Goal: Task Accomplishment & Management: Use online tool/utility

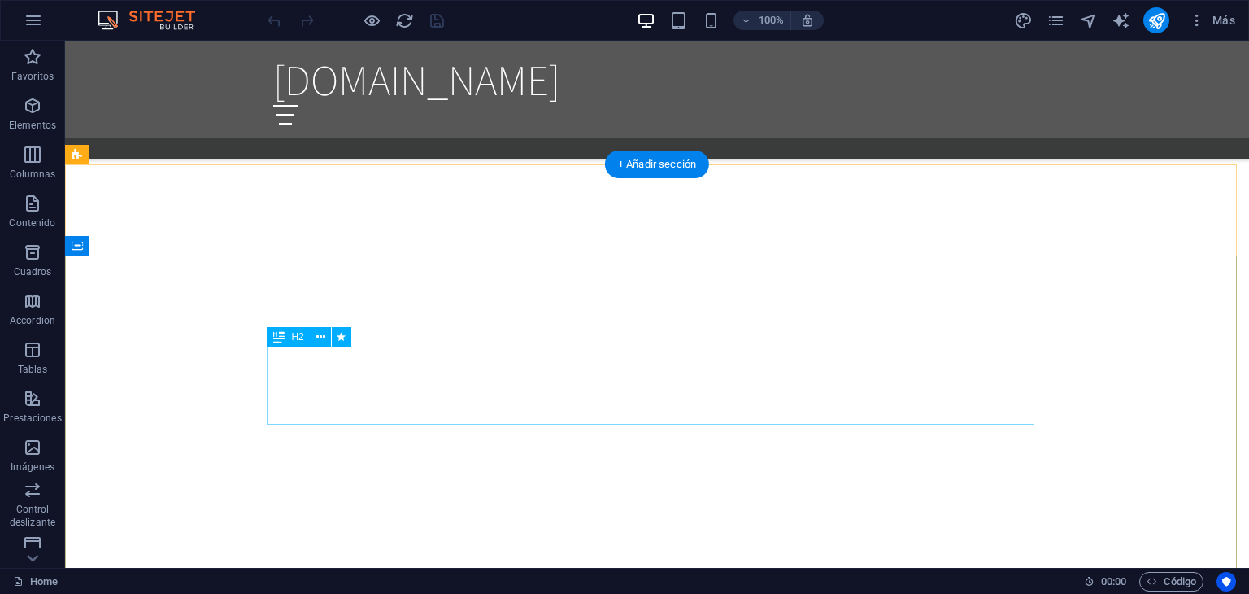
scroll to position [1886, 0]
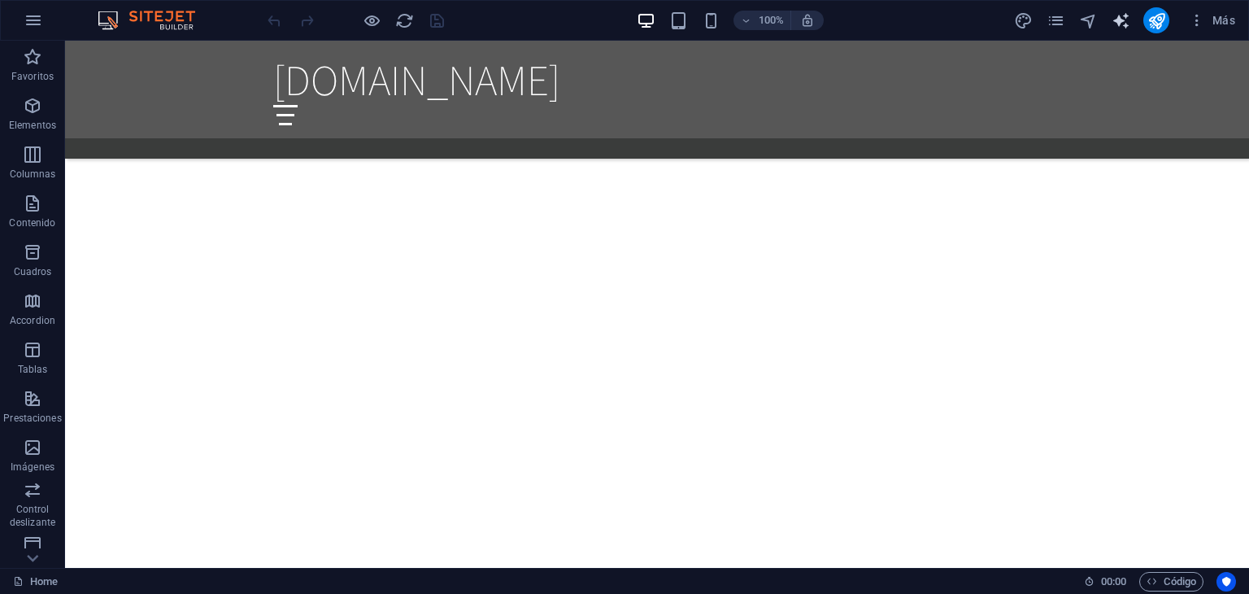
drag, startPoint x: 1110, startPoint y: 17, endPoint x: 1118, endPoint y: 21, distance: 9.1
click at [1118, 21] on div "Más" at bounding box center [1127, 20] width 228 height 26
click at [1118, 21] on icon "text_generator" at bounding box center [1121, 20] width 19 height 19
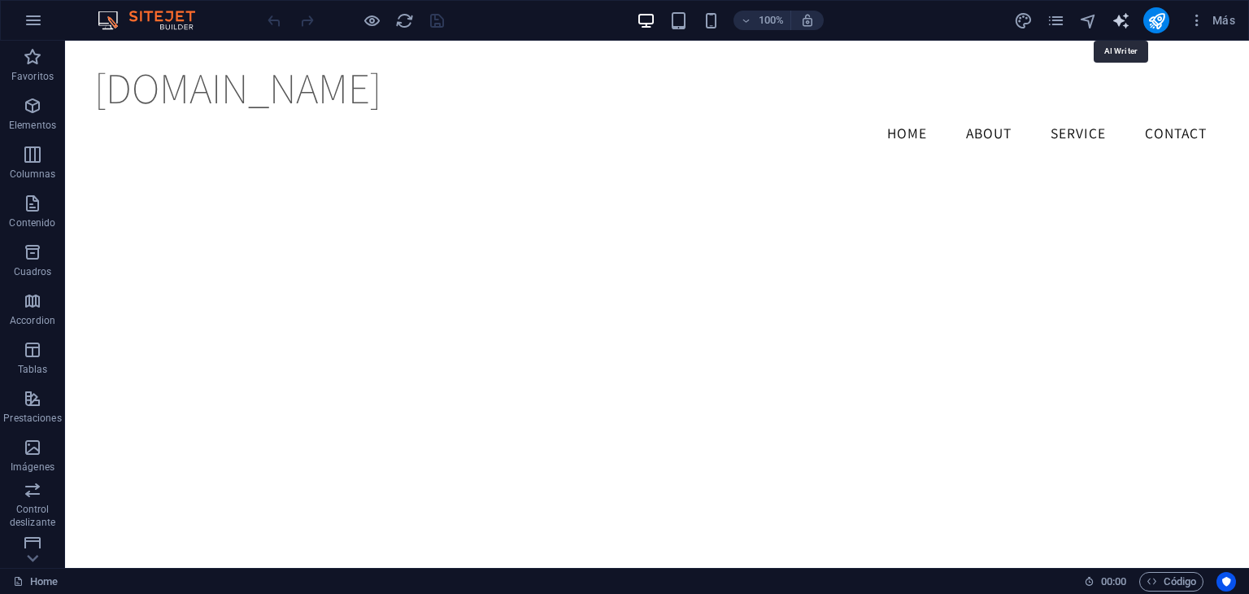
select select "English"
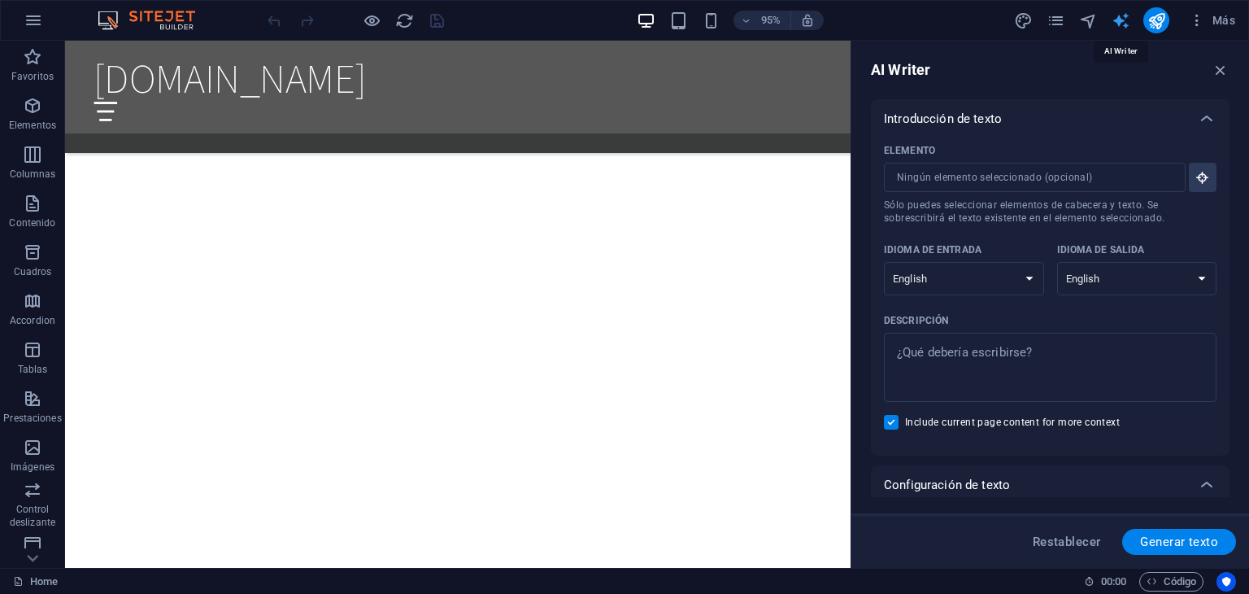
scroll to position [0, 0]
drag, startPoint x: 1216, startPoint y: 67, endPoint x: 1132, endPoint y: 4, distance: 105.7
click at [1216, 67] on icon "button" at bounding box center [1221, 70] width 18 height 18
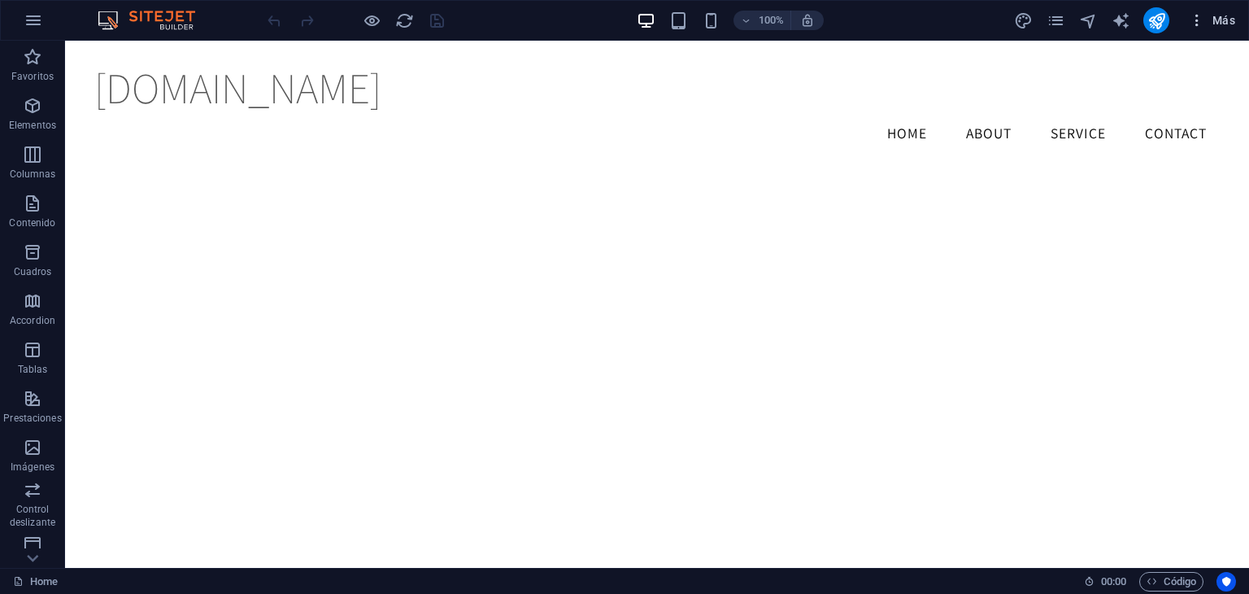
scroll to position [1725, 0]
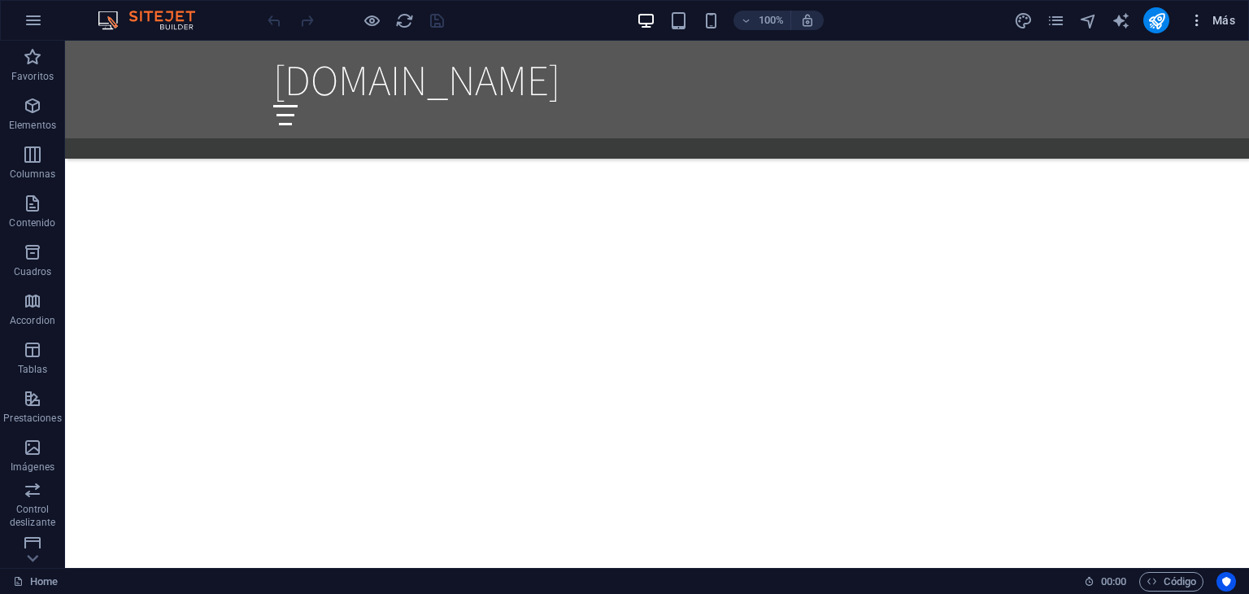
click at [1194, 17] on icon "button" at bounding box center [1197, 20] width 16 height 16
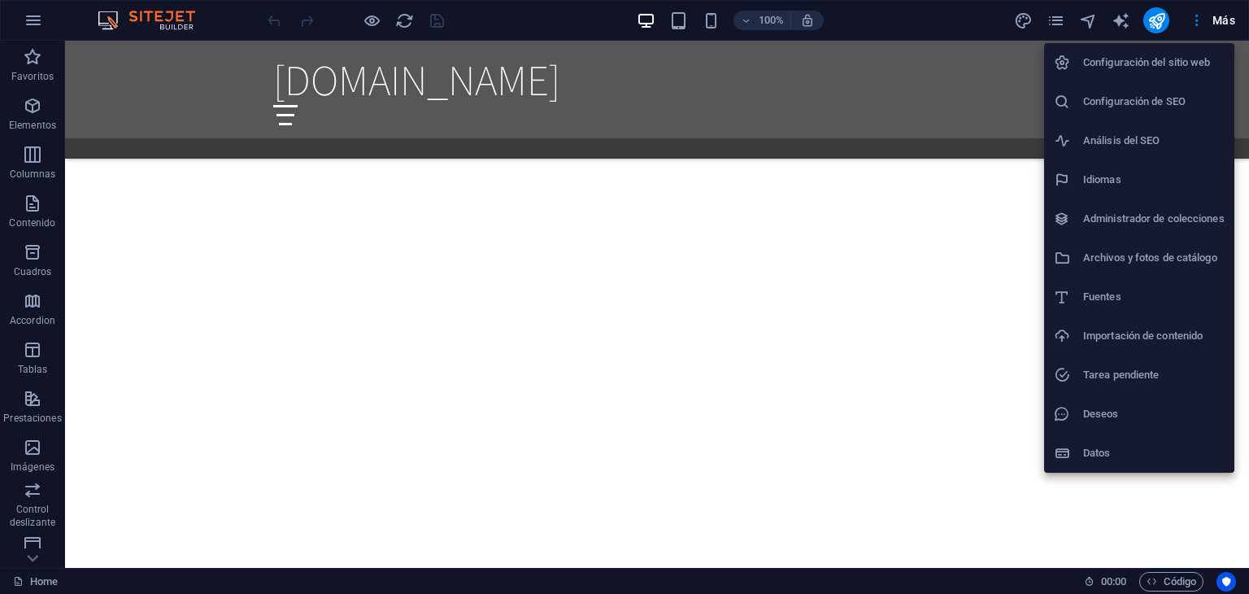
click at [1165, 75] on li "Configuración del sitio web" at bounding box center [1139, 62] width 190 height 39
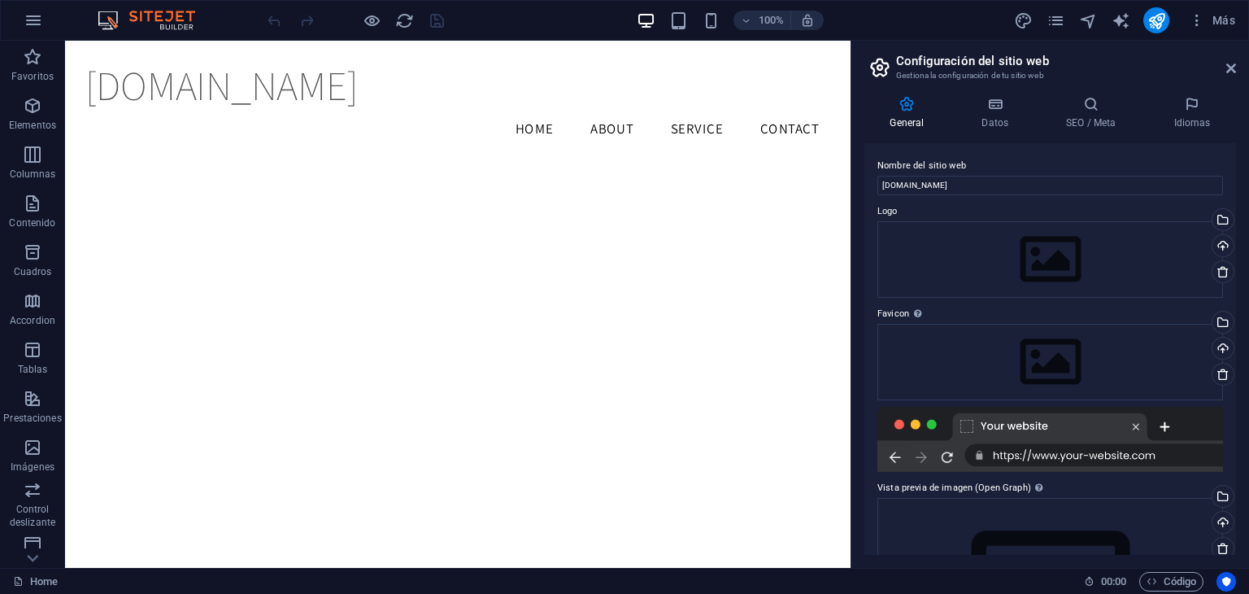
scroll to position [1643, 0]
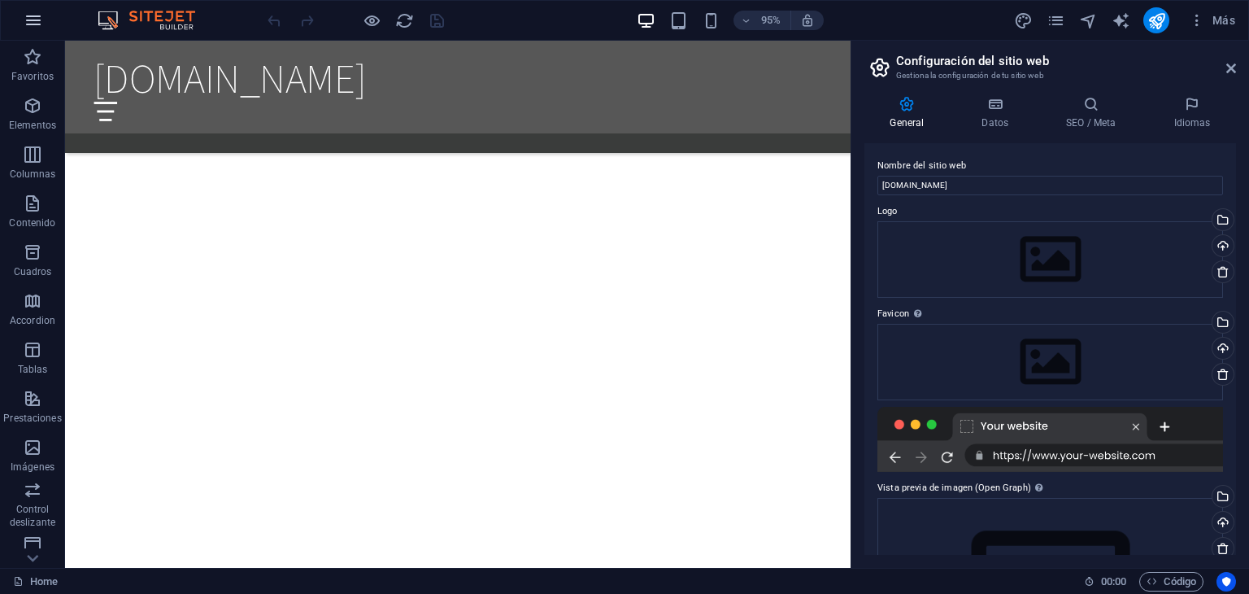
click at [37, 24] on icon "button" at bounding box center [34, 21] width 20 height 20
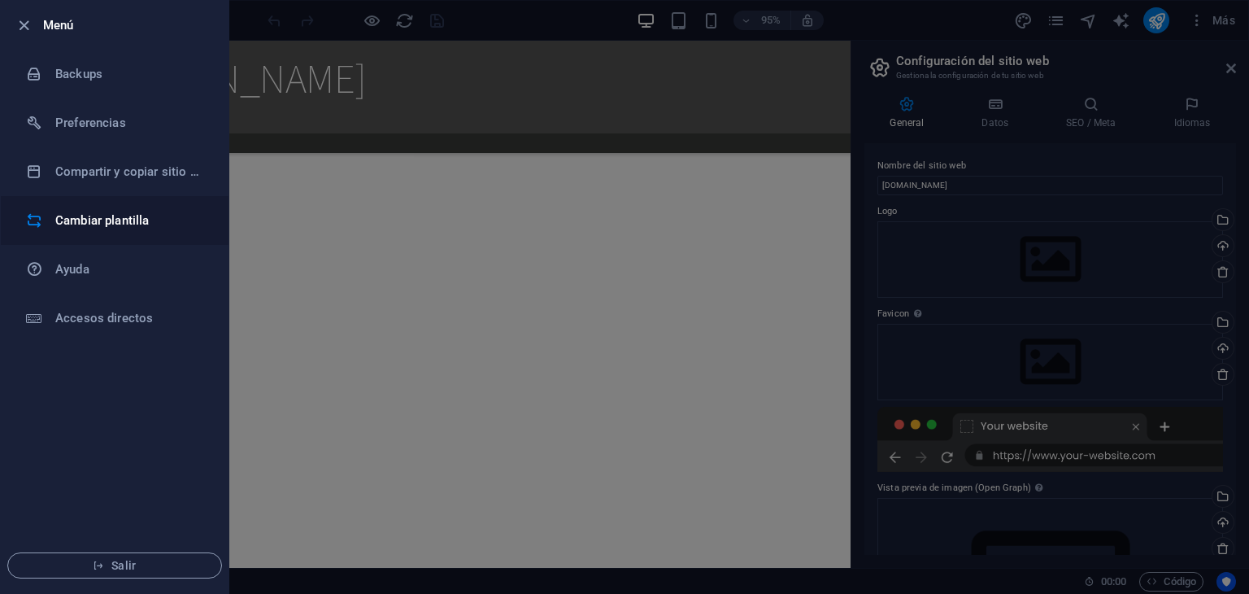
click at [152, 208] on li "Cambiar plantilla" at bounding box center [115, 220] width 228 height 49
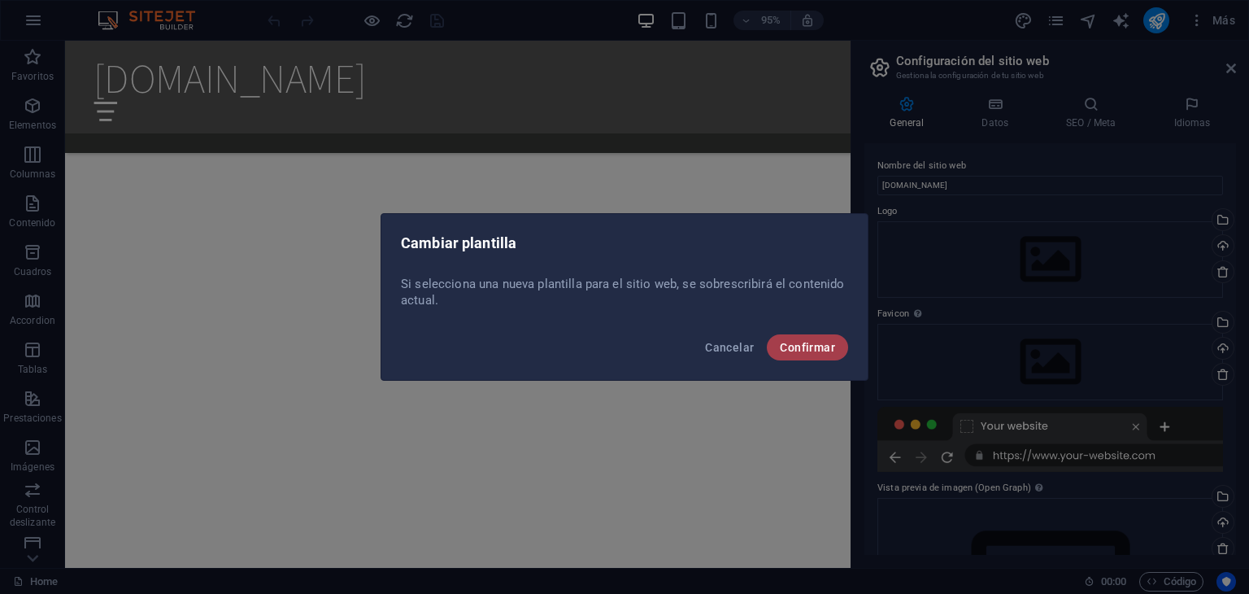
click at [784, 351] on span "Confirmar" at bounding box center [807, 347] width 55 height 13
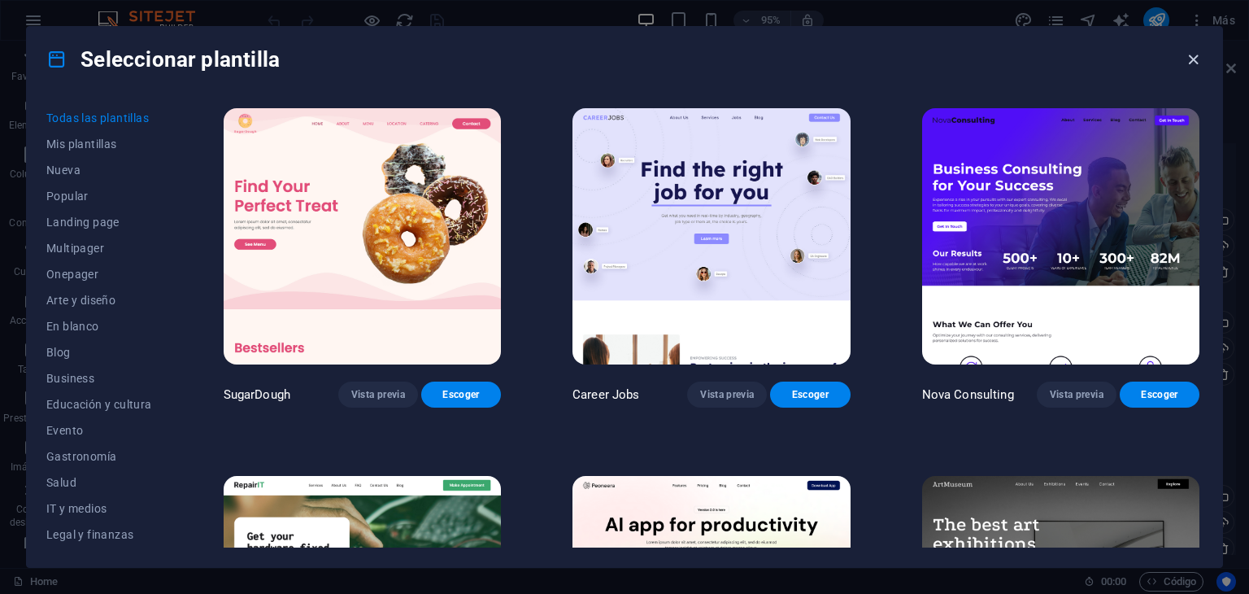
click at [1189, 63] on icon "button" at bounding box center [1193, 59] width 19 height 19
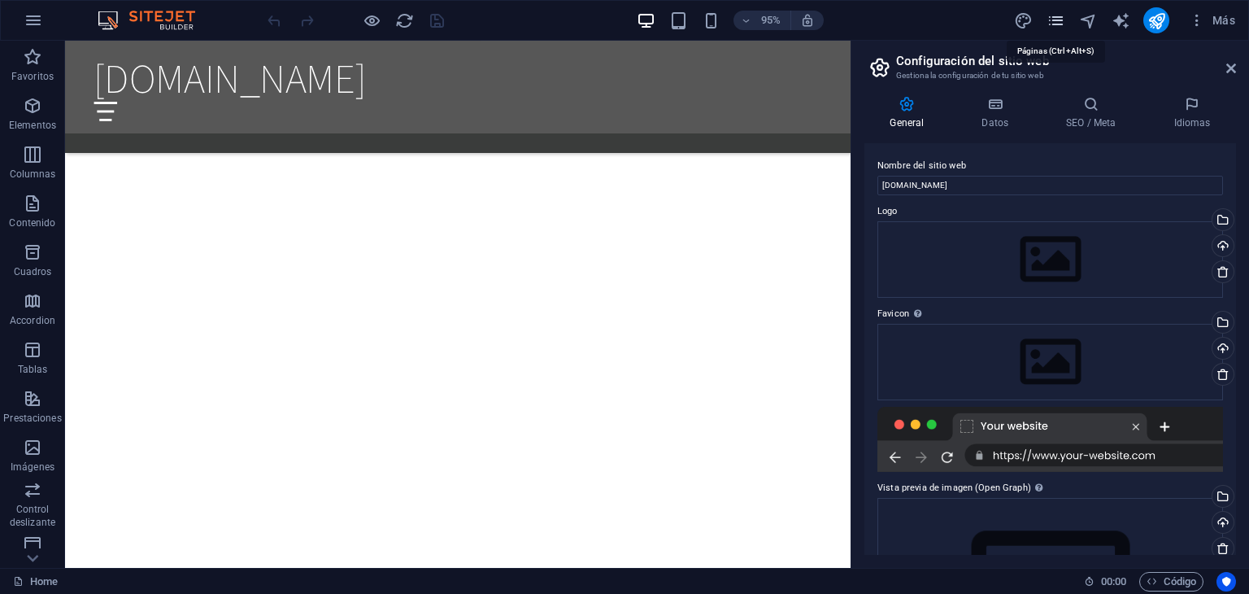
click at [1064, 20] on icon "pages" at bounding box center [1056, 20] width 19 height 19
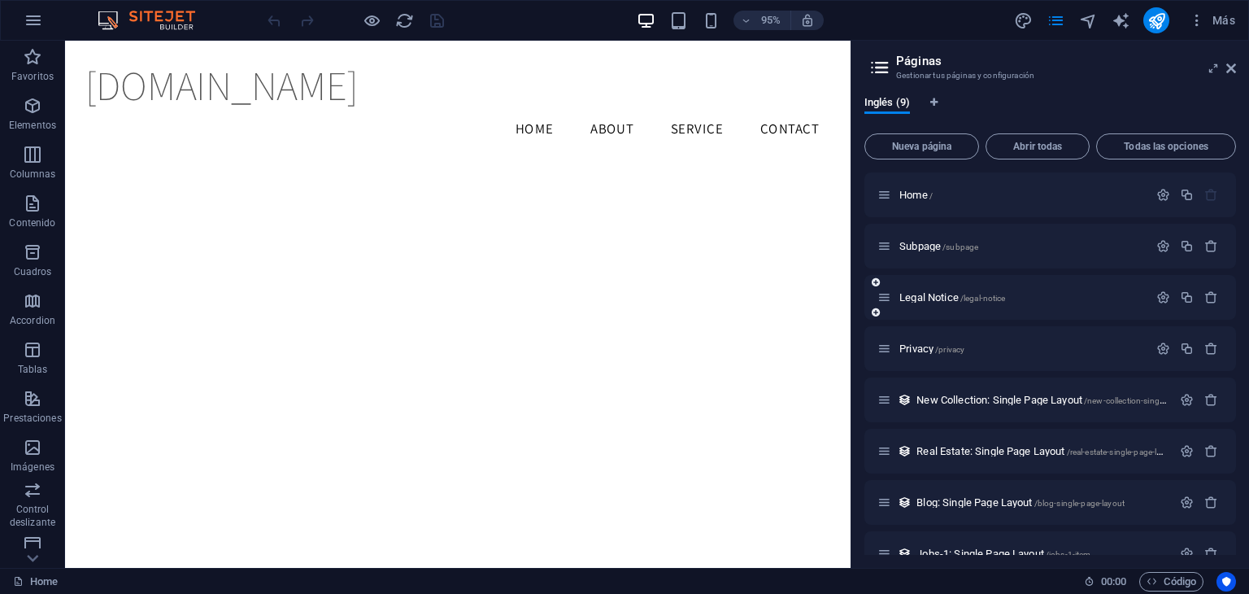
scroll to position [79, 0]
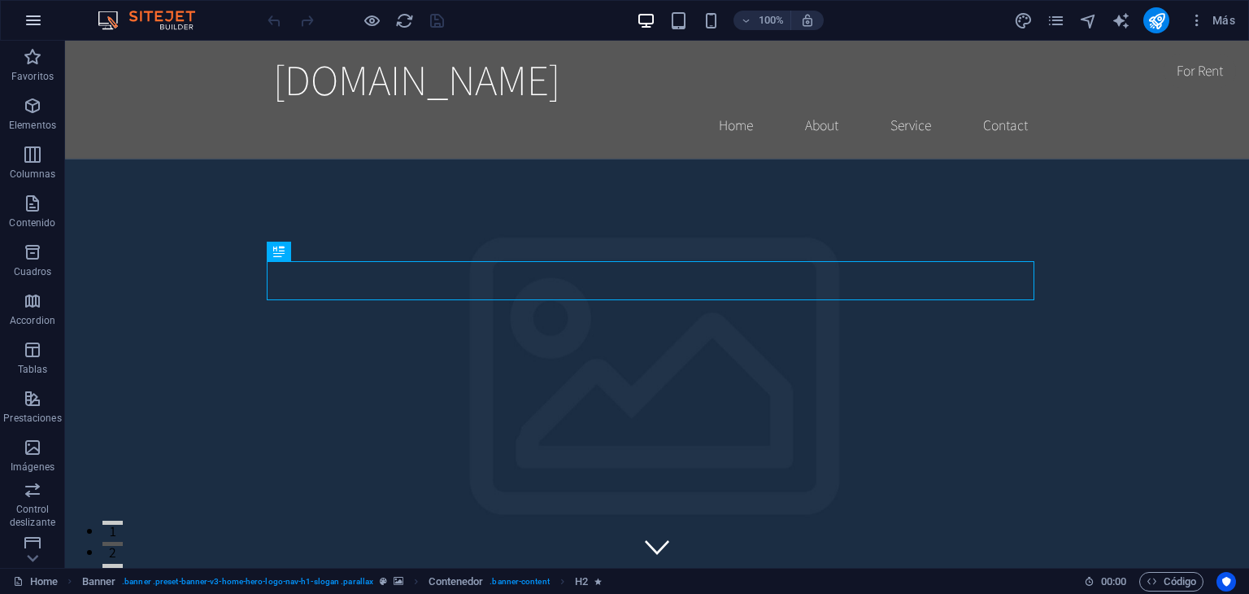
click at [40, 30] on button "button" at bounding box center [33, 20] width 39 height 39
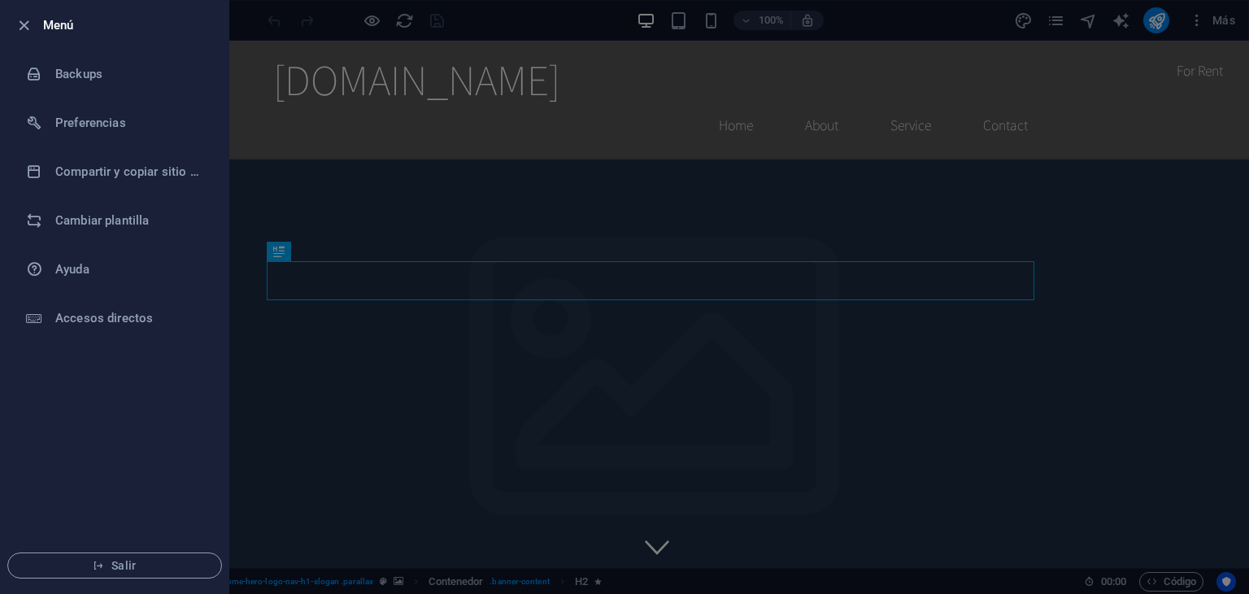
click at [964, 5] on div at bounding box center [624, 297] width 1249 height 594
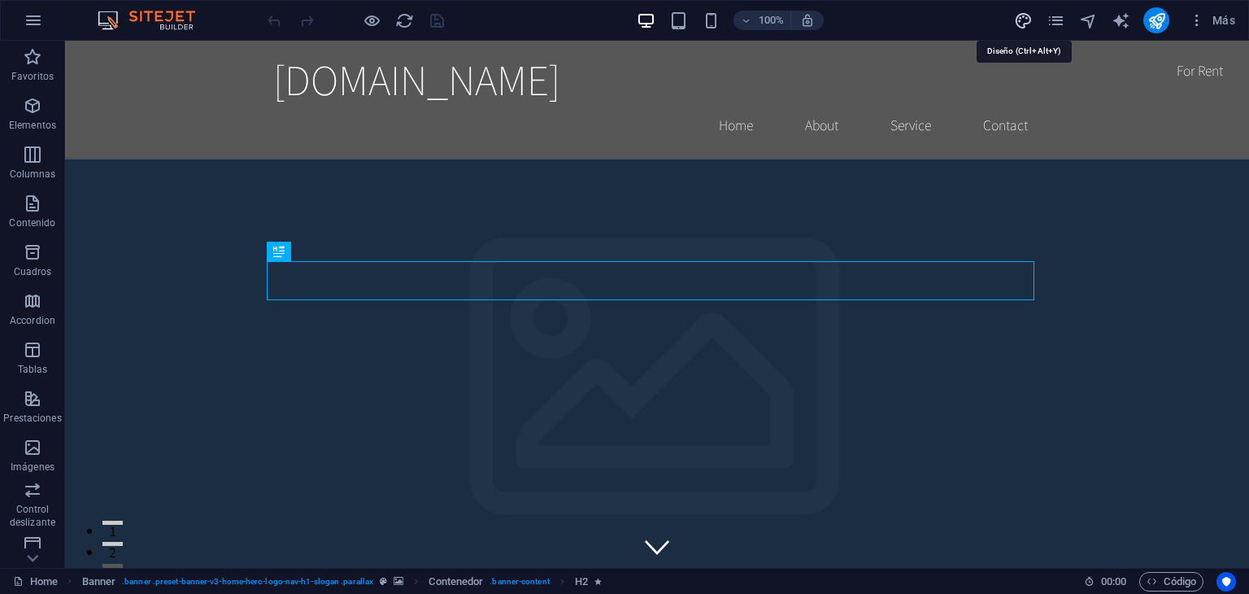
click at [1017, 19] on icon "design" at bounding box center [1023, 20] width 19 height 19
select select "rem"
select select "200"
select select "px"
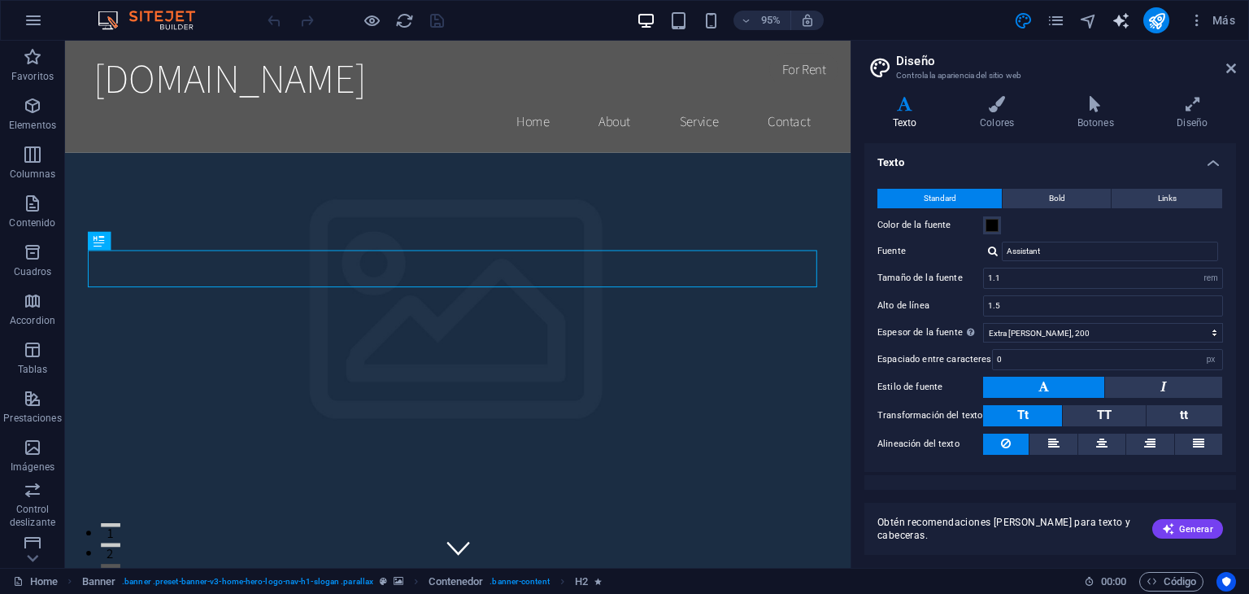
click at [1112, 26] on icon "text_generator" at bounding box center [1121, 20] width 19 height 19
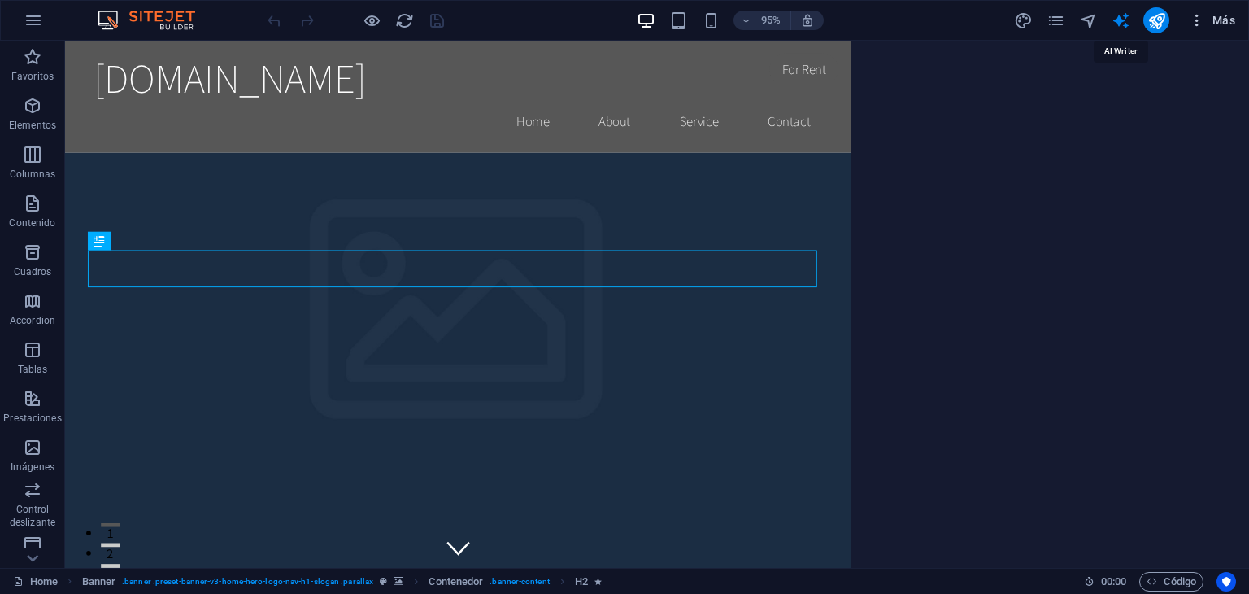
select select "English"
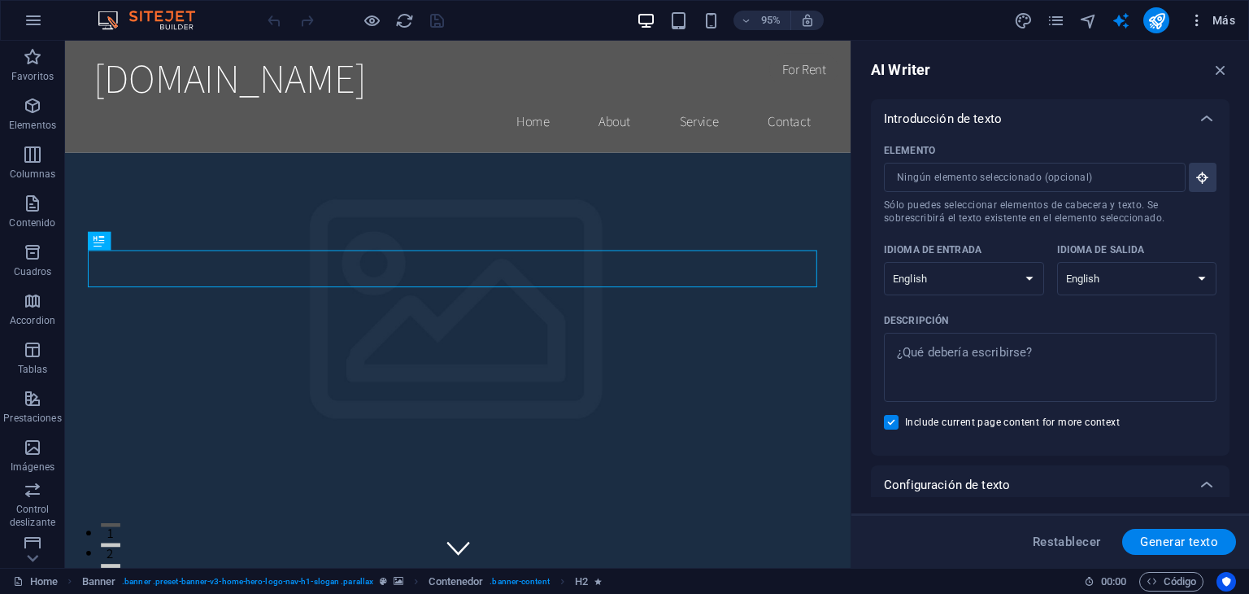
click at [1197, 18] on icon "button" at bounding box center [1197, 20] width 16 height 16
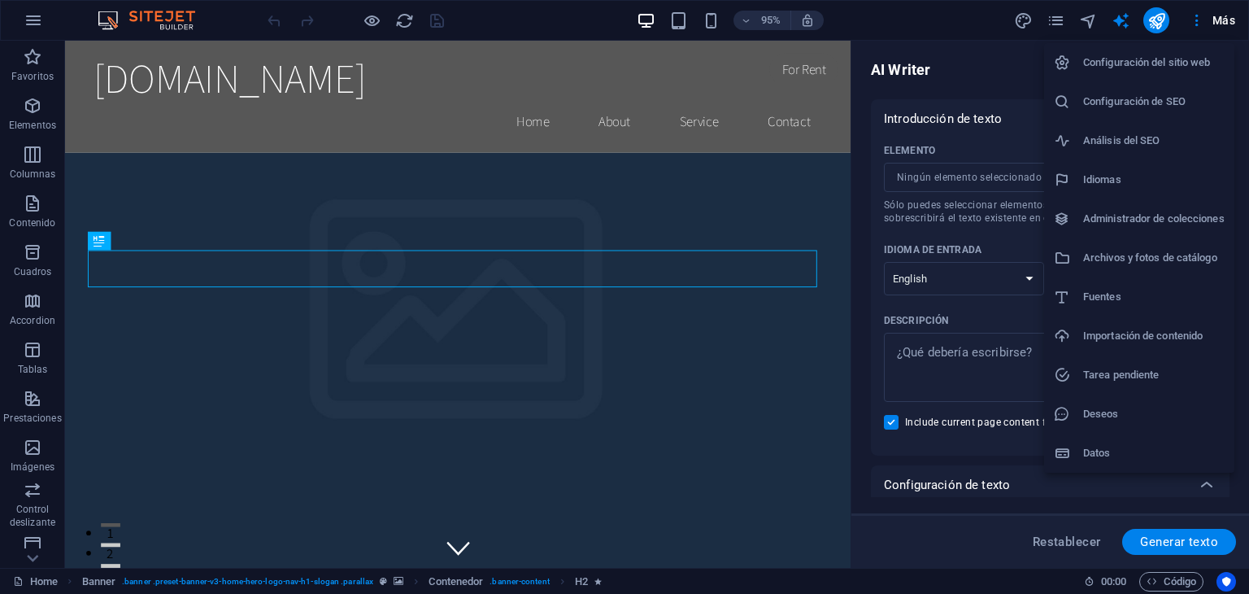
click at [1018, 73] on div at bounding box center [624, 297] width 1249 height 594
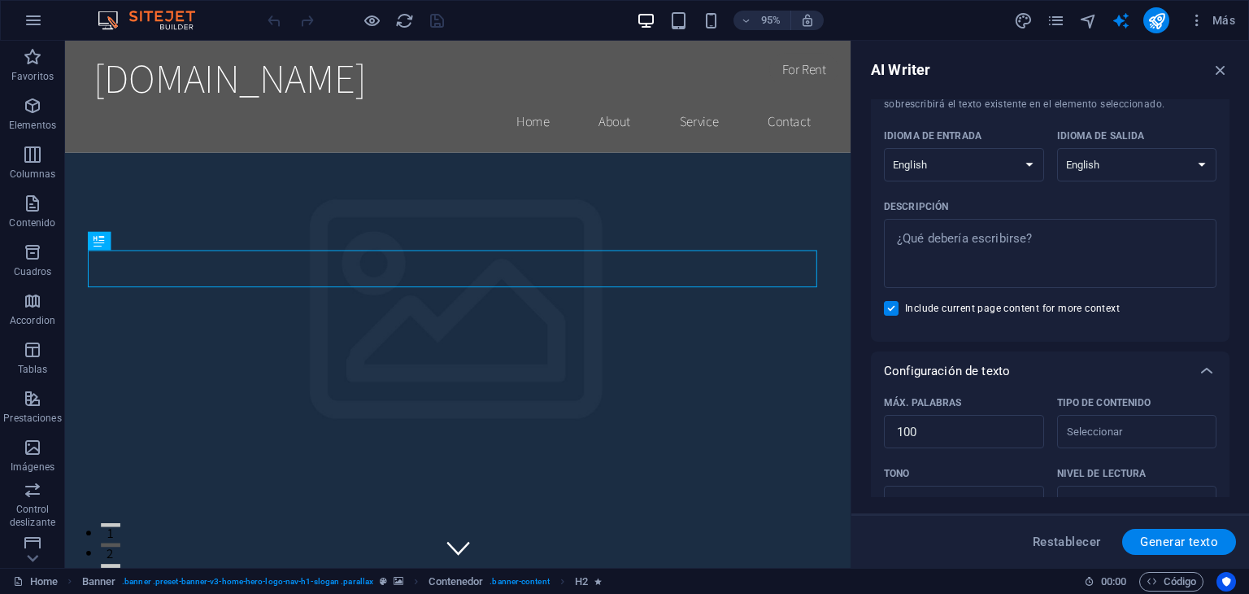
scroll to position [54, 0]
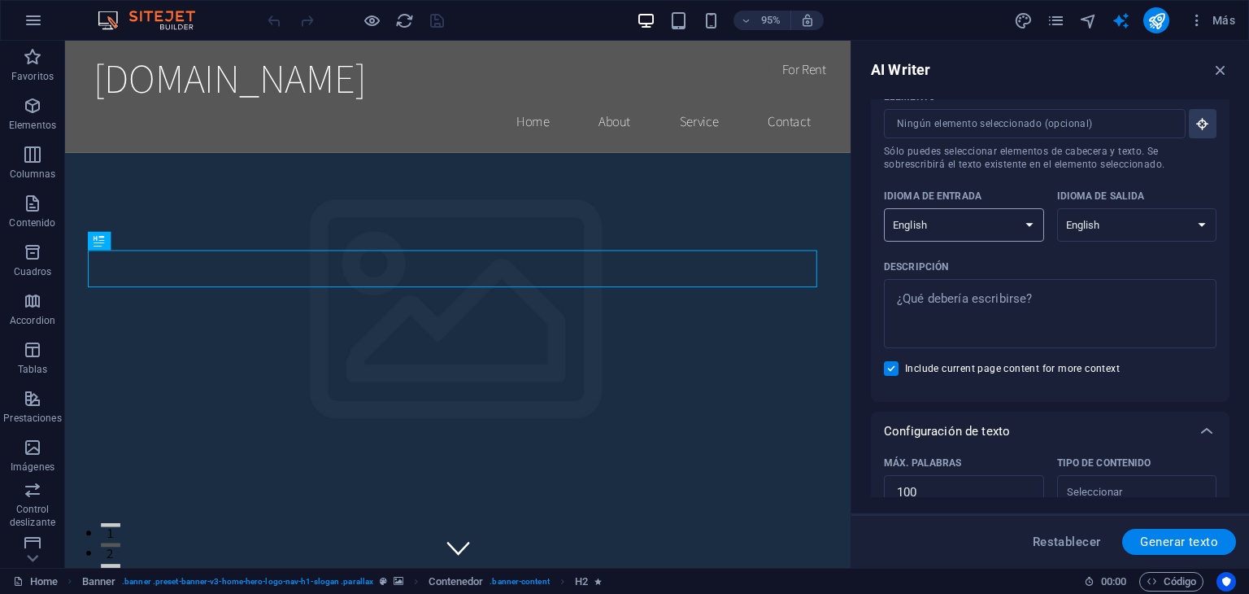
click at [979, 235] on select "Albanian Arabic Armenian Awadhi Azerbaijani Bashkir Basque Belarusian Bengali B…" at bounding box center [964, 224] width 160 height 33
click at [964, 232] on select "Albanian Arabic Armenian Awadhi Azerbaijani Bashkir Basque Belarusian Bengali B…" at bounding box center [964, 224] width 160 height 33
select select "Spanish"
click at [884, 208] on select "Albanian Arabic Armenian Awadhi Azerbaijani Bashkir Basque Belarusian Bengali B…" at bounding box center [964, 224] width 160 height 33
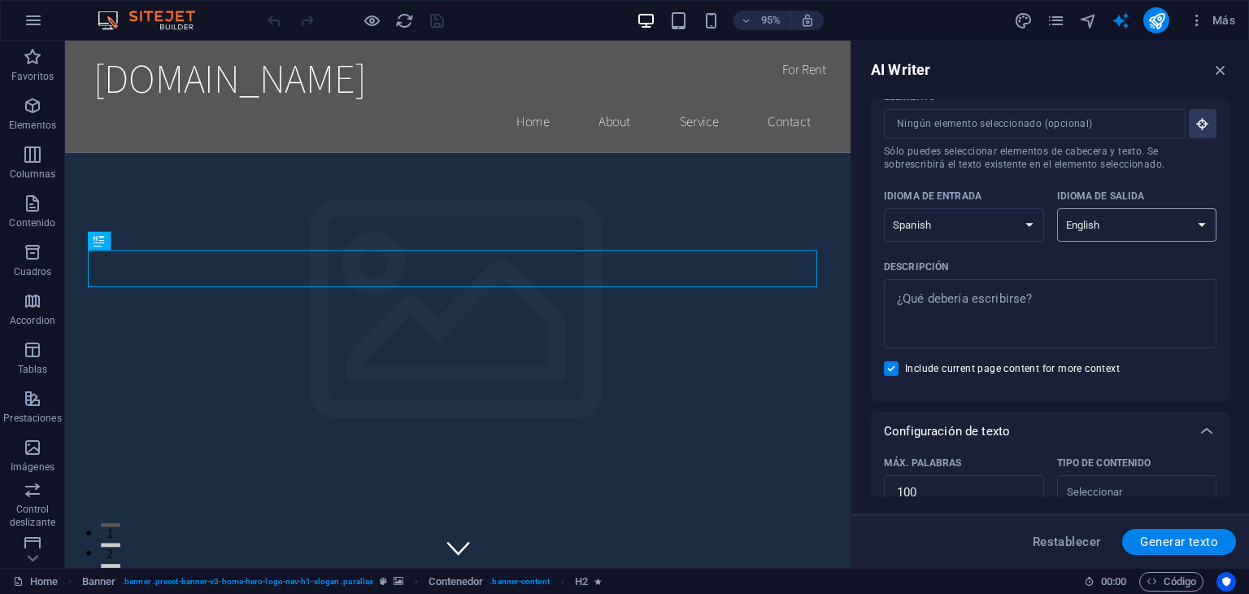
click at [1097, 222] on select "Albanian Arabic Armenian Awadhi Azerbaijani Bashkir Basque Belarusian Bengali B…" at bounding box center [1137, 224] width 160 height 33
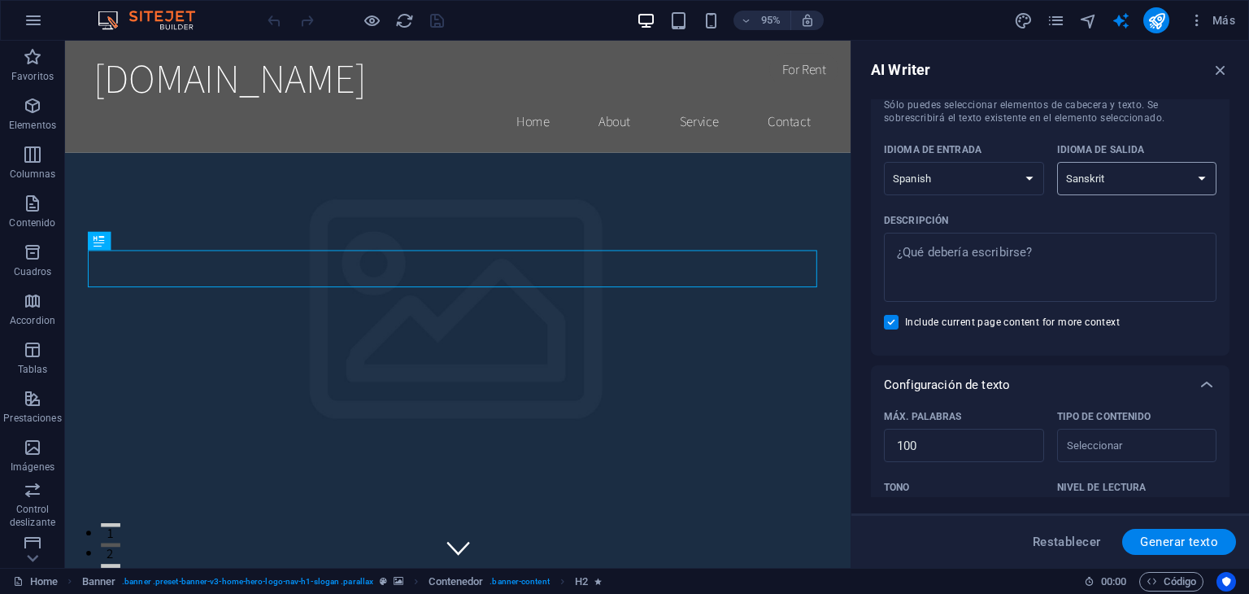
scroll to position [85, 0]
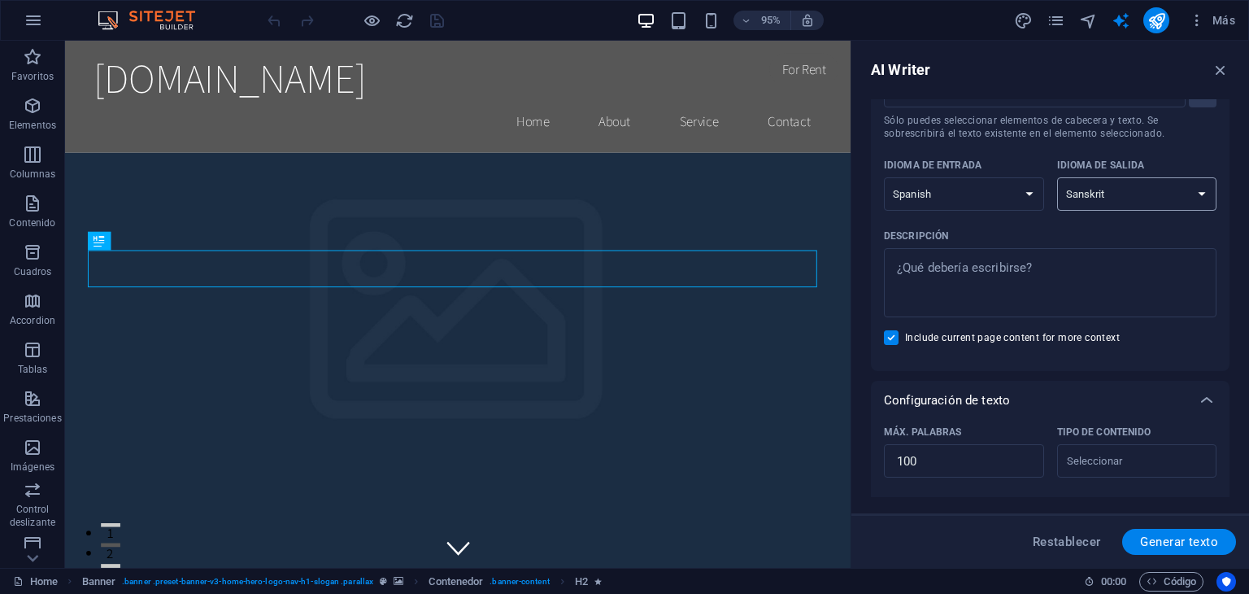
click at [1129, 185] on select "Albanian Arabic Armenian Awadhi Azerbaijani Bashkir Basque Belarusian Bengali B…" at bounding box center [1137, 193] width 160 height 33
select select "Spanish"
click at [1057, 177] on select "Albanian Arabic Armenian Awadhi Azerbaijani Bashkir Basque Belarusian Bengali B…" at bounding box center [1137, 193] width 160 height 33
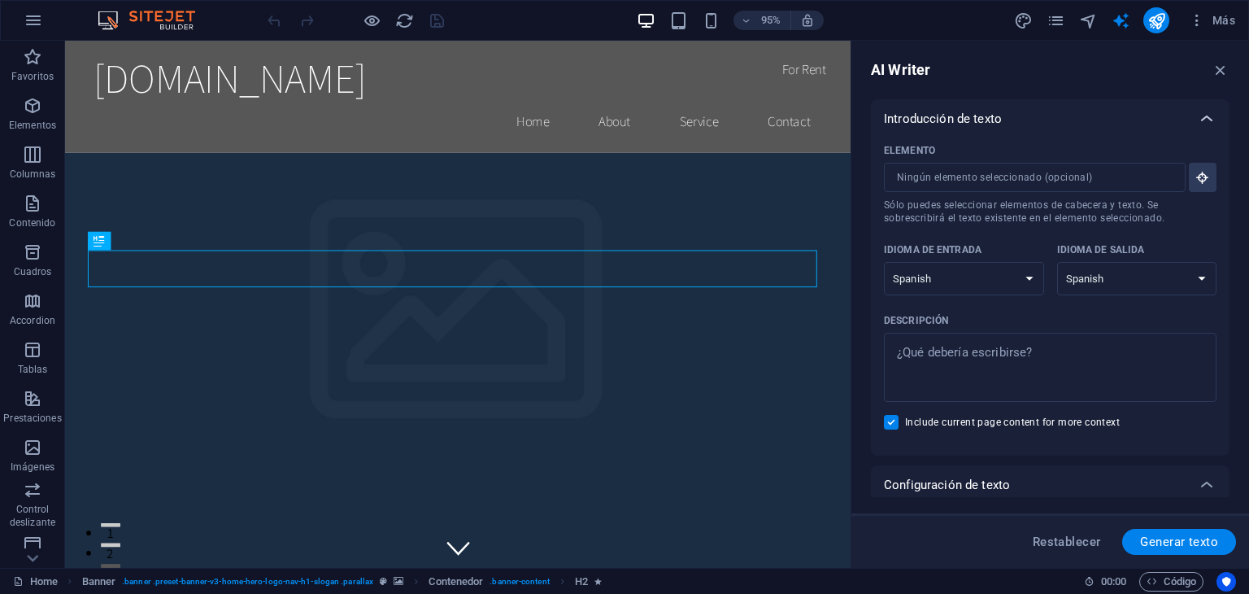
click at [1198, 115] on icon at bounding box center [1207, 119] width 20 height 20
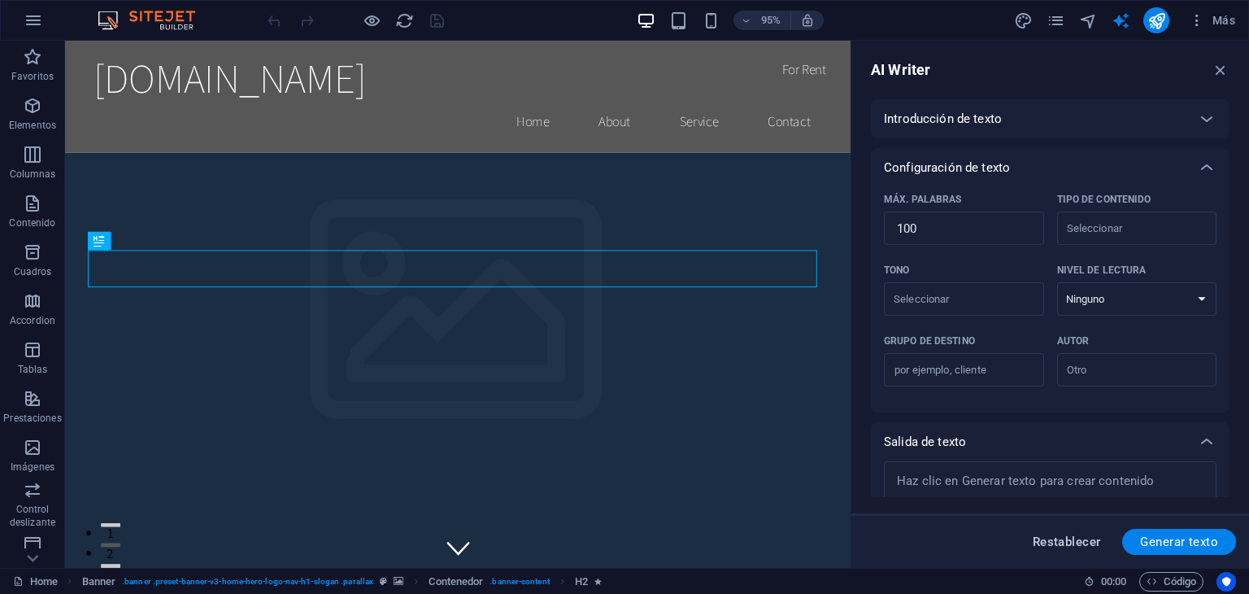
click at [1081, 551] on button "Restablecer" at bounding box center [1067, 542] width 86 height 26
select select "English"
type textarea "x"
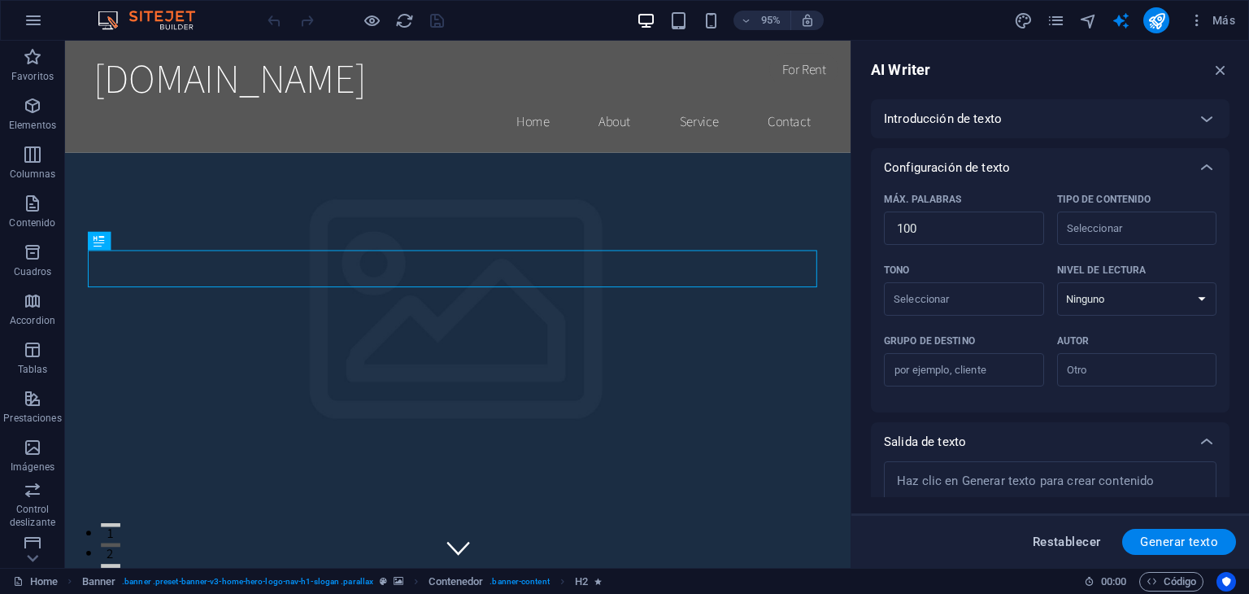
click at [1081, 551] on button "Restablecer" at bounding box center [1067, 542] width 86 height 26
type textarea "x"
click at [1081, 546] on span "Restablecer" at bounding box center [1067, 541] width 68 height 13
type textarea "x"
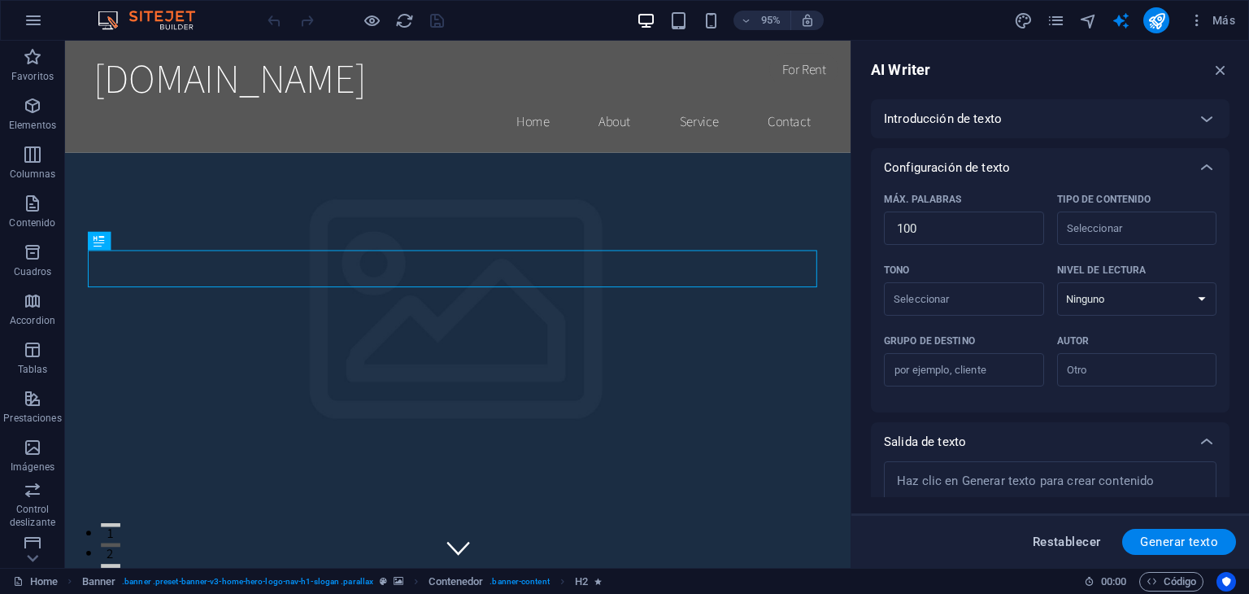
type textarea "x"
click at [1162, 576] on span "Código" at bounding box center [1172, 582] width 50 height 20
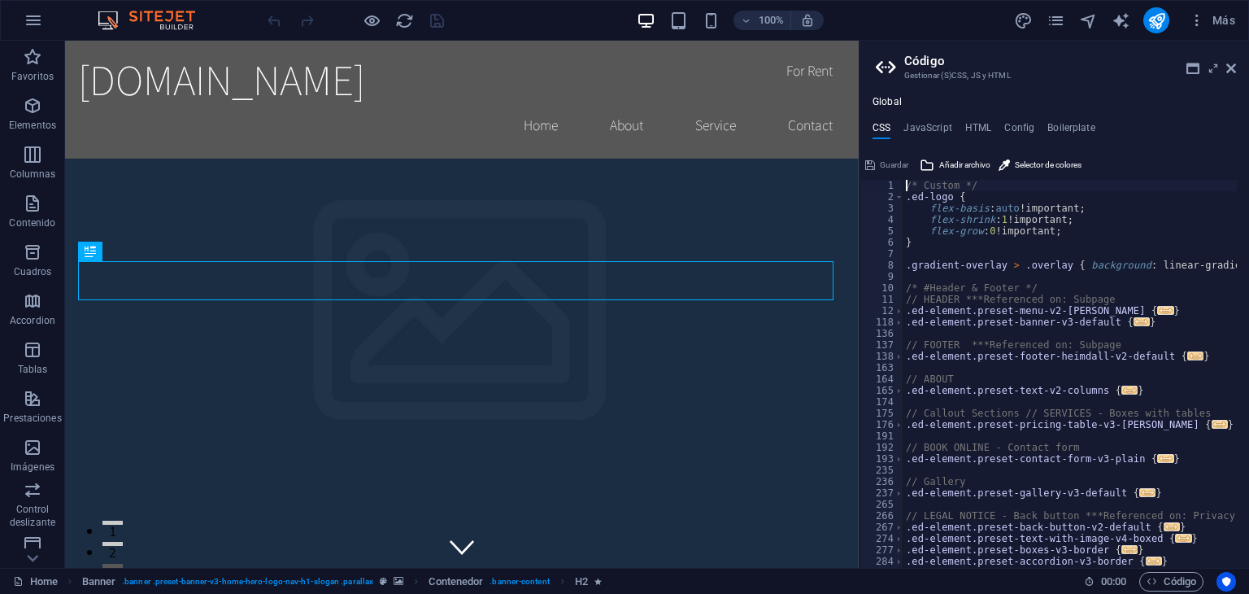
click at [1130, 239] on div "/* Custom */ .ed-logo { flex-basis : auto !important; flex-shrink : 1 !importan…" at bounding box center [1237, 379] width 669 height 398
type textarea "}"
click at [1121, 24] on icon "text_generator" at bounding box center [1121, 20] width 19 height 19
select select "English"
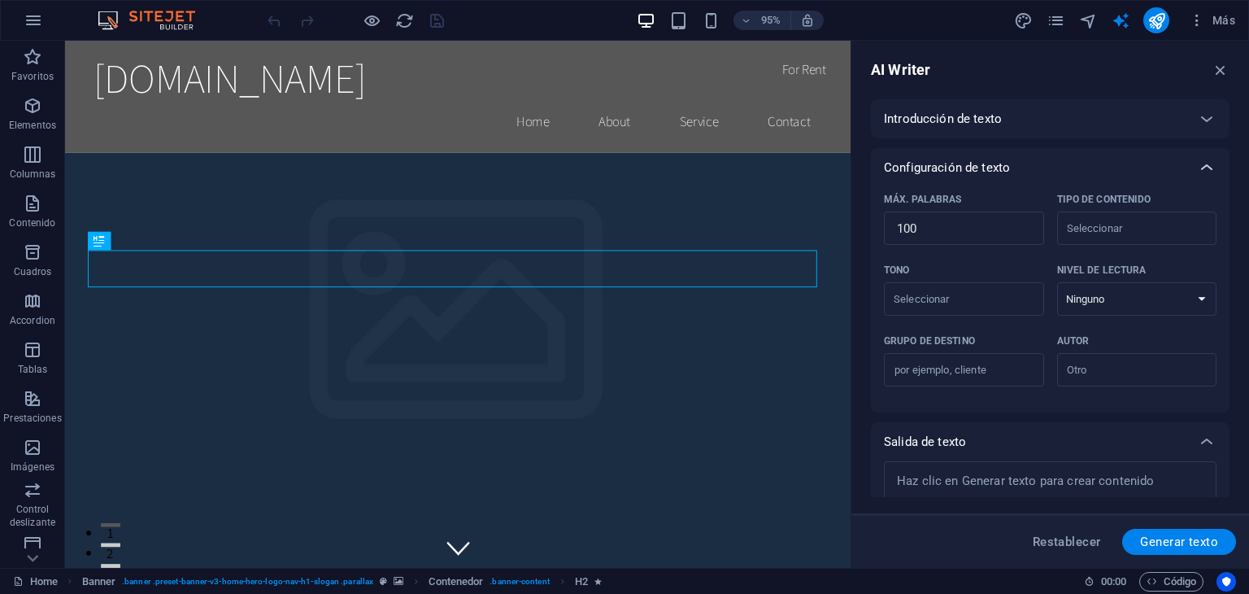
click at [1204, 165] on icon at bounding box center [1207, 168] width 20 height 20
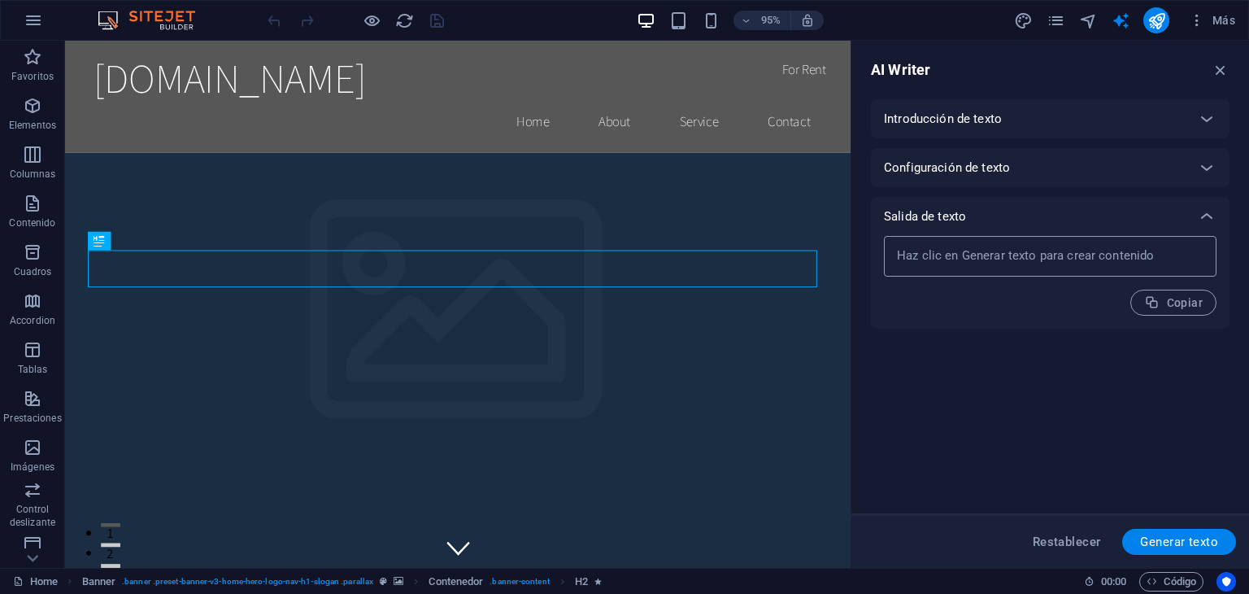
click at [1117, 264] on textarea at bounding box center [1050, 256] width 316 height 24
type textarea "x"
click at [1201, 127] on icon at bounding box center [1207, 119] width 20 height 20
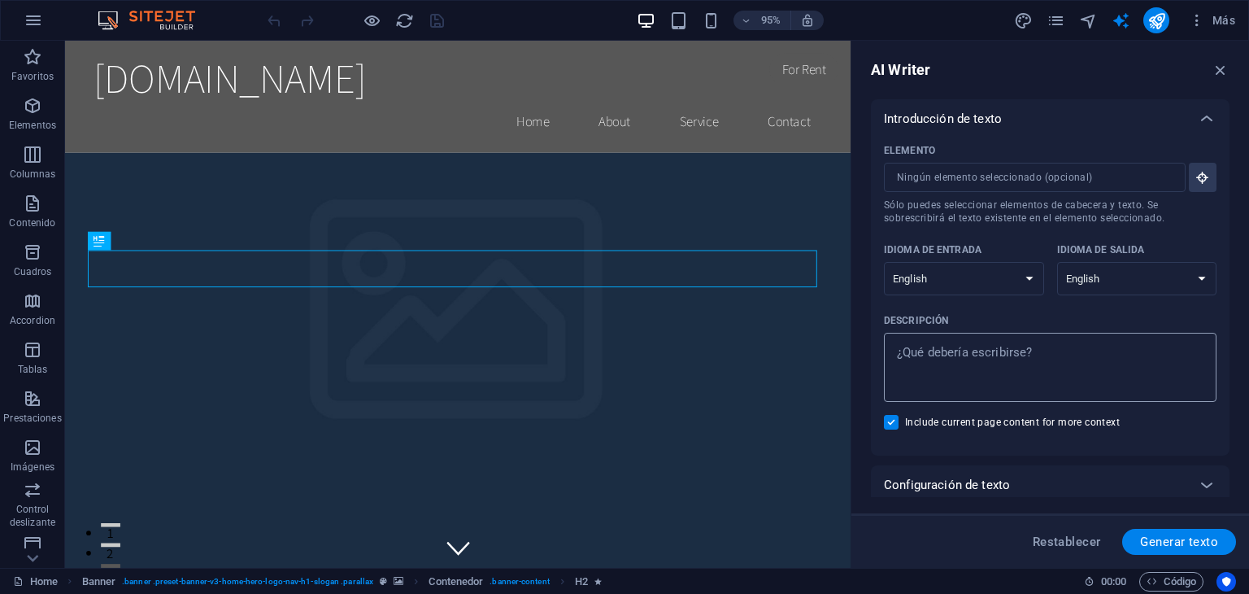
type textarea "x"
click at [1064, 341] on textarea "Descripción x ​" at bounding box center [1050, 367] width 316 height 53
paste textarea "Quiero que diseñes y generes el código completo de una landing page moderna, op…"
type textarea "Quiero que diseñes y generes el código completo de una landing page moderna, op…"
type textarea "x"
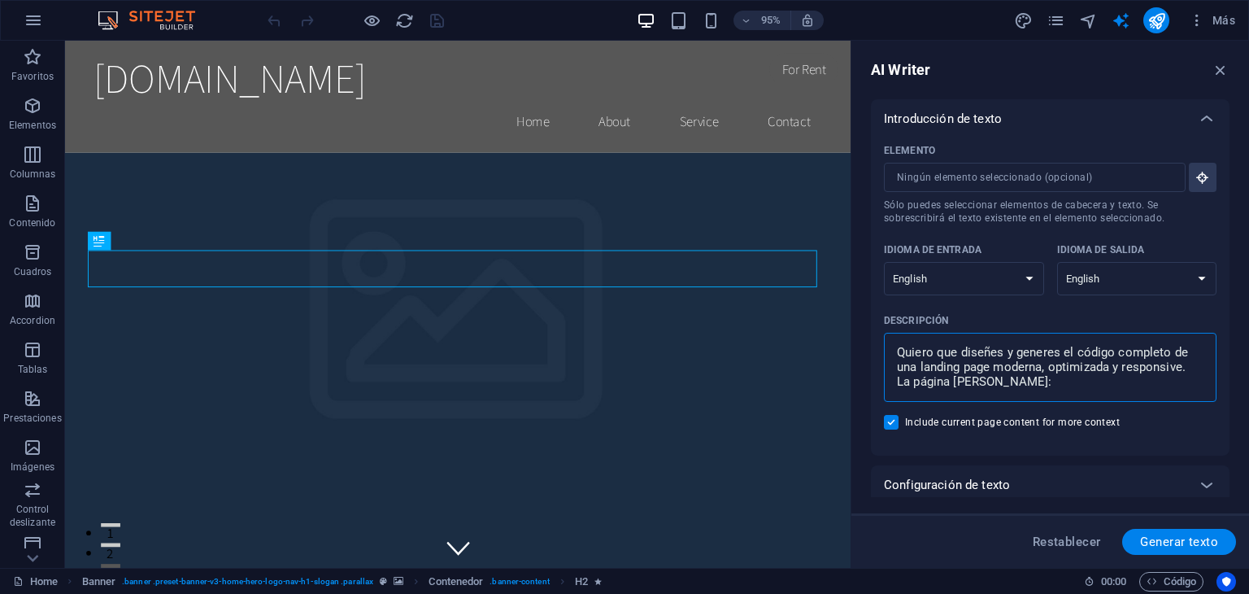
scroll to position [444, 0]
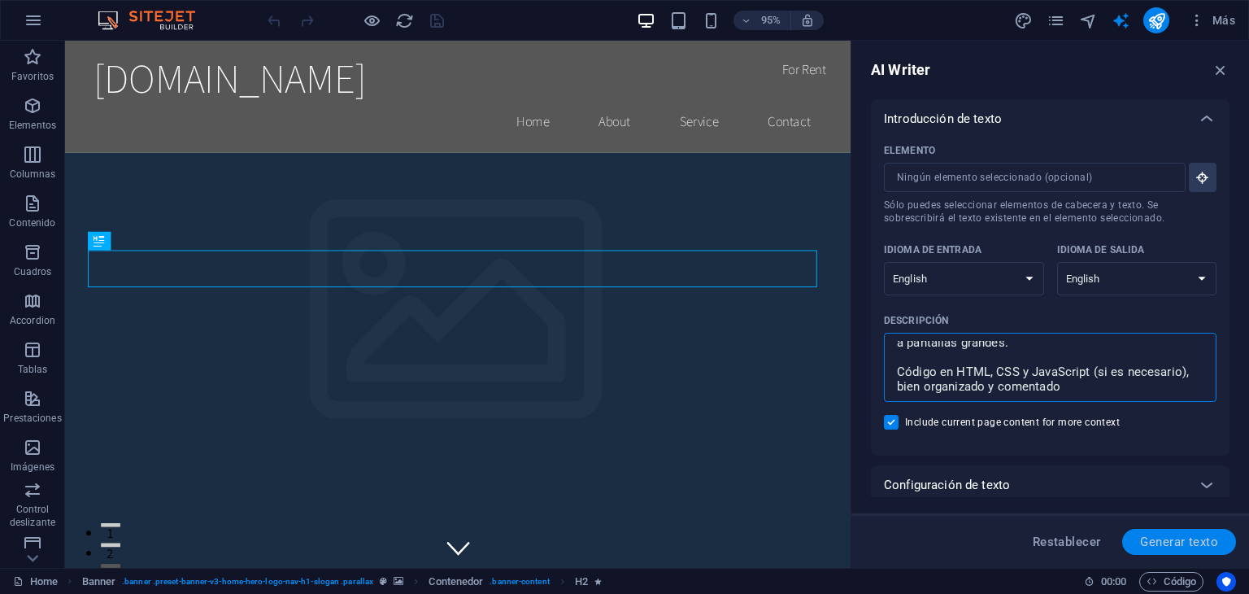
type textarea "Quiero que diseñes y generes el código completo de una landing page moderna, op…"
click at [1200, 535] on span "Generar texto" at bounding box center [1179, 541] width 78 height 13
type textarea "x"
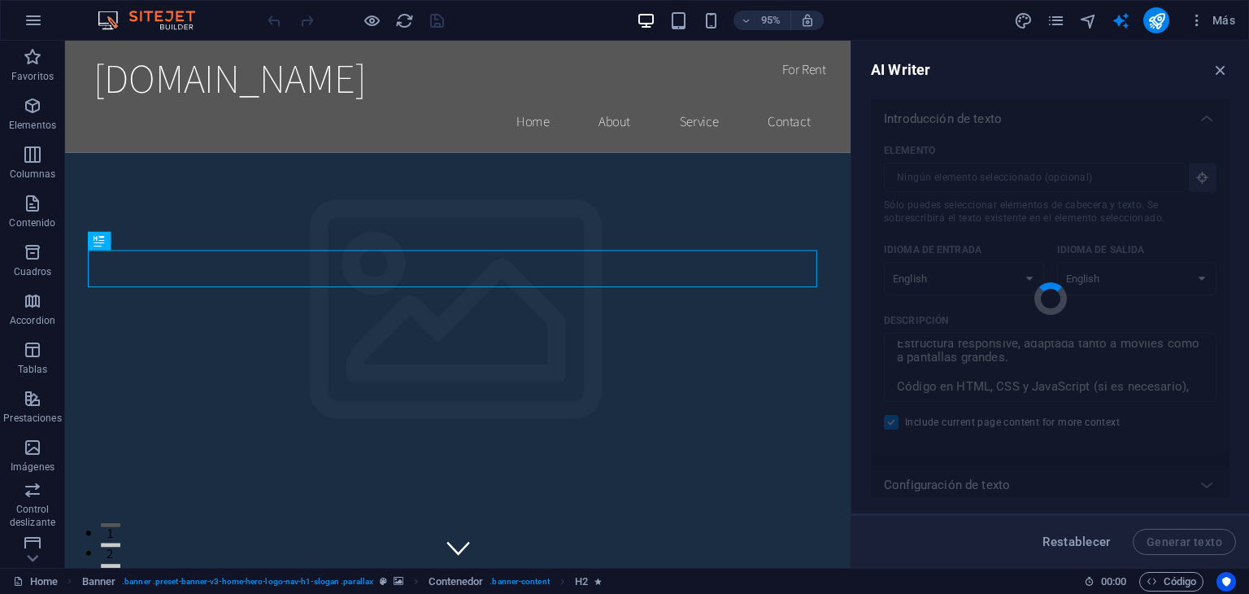
type textarea "x"
type textarea "Create a modern, optimized, and responsive landing page featuring a fixed heade…"
type textarea "x"
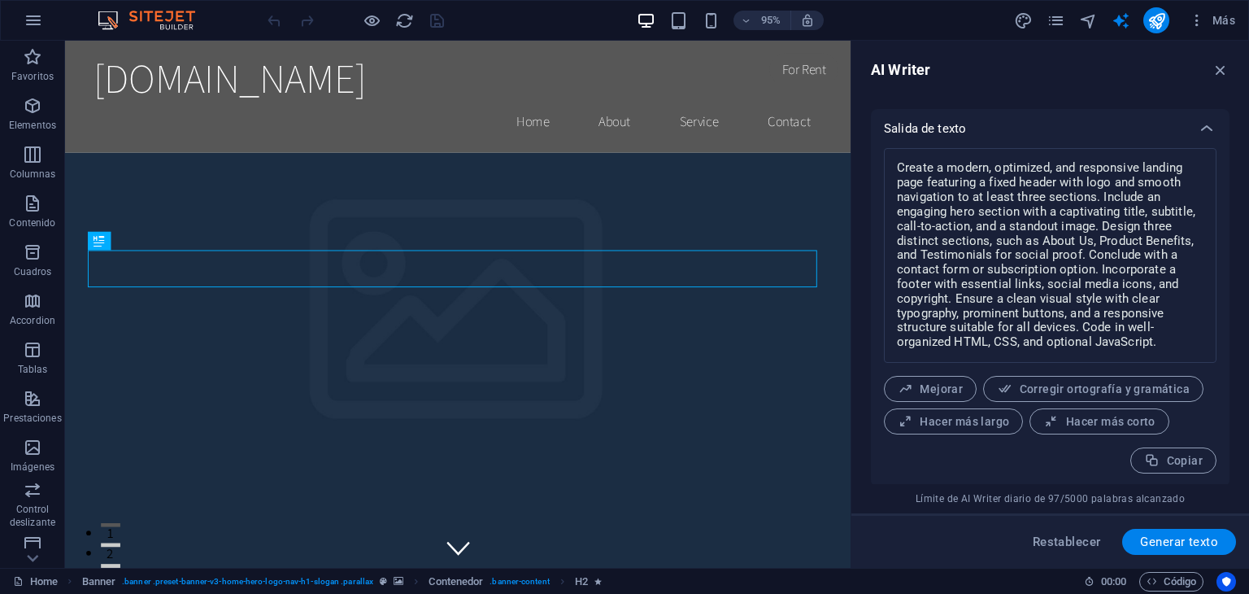
scroll to position [407, 0]
drag, startPoint x: 1084, startPoint y: 9, endPoint x: 1099, endPoint y: 19, distance: 17.6
click at [1099, 19] on div "Más" at bounding box center [1127, 20] width 228 height 26
click at [1092, 17] on div "Más" at bounding box center [1127, 20] width 228 height 26
click at [1092, 17] on icon "navigator" at bounding box center [1088, 20] width 19 height 19
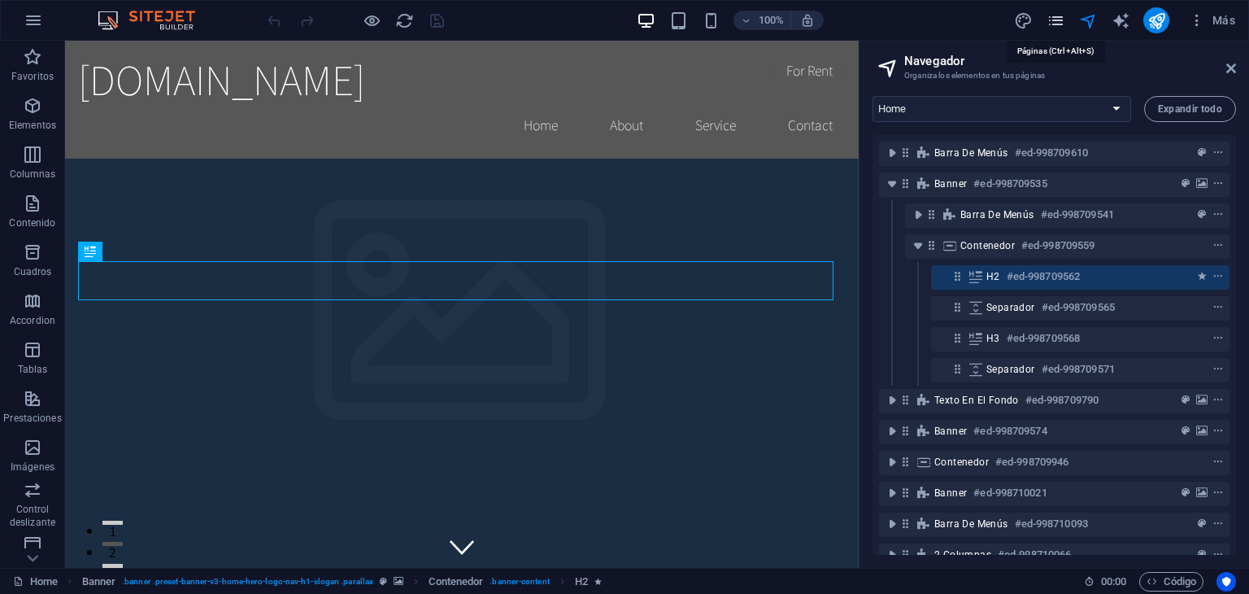
drag, startPoint x: 1057, startPoint y: 31, endPoint x: 1060, endPoint y: 15, distance: 15.6
click at [1060, 15] on div "Más" at bounding box center [1127, 20] width 228 height 26
click at [1060, 15] on icon "pages" at bounding box center [1056, 20] width 19 height 19
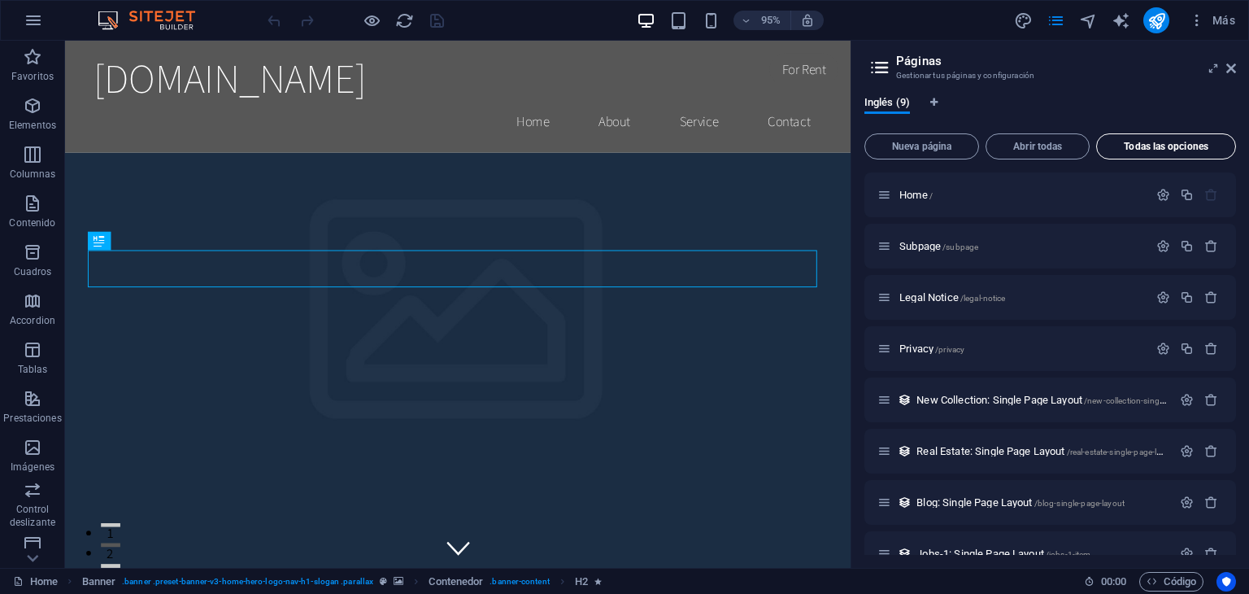
click at [1115, 139] on button "Todas las opciones" at bounding box center [1166, 146] width 140 height 26
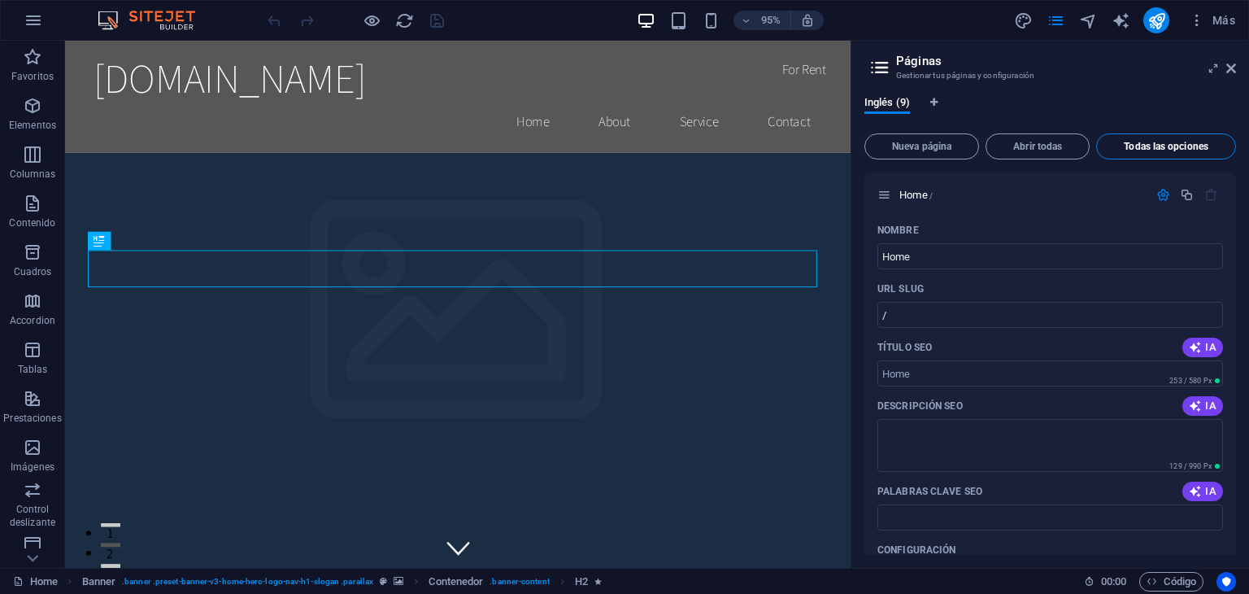
scroll to position [3078, 0]
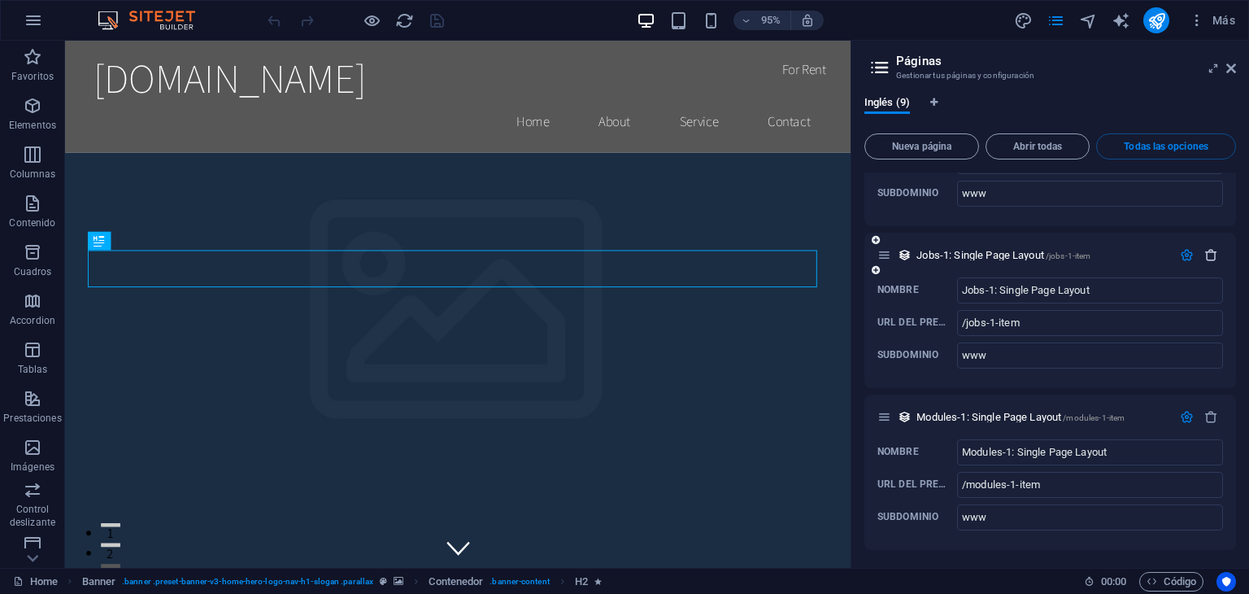
click at [1204, 250] on icon "button" at bounding box center [1211, 255] width 14 height 14
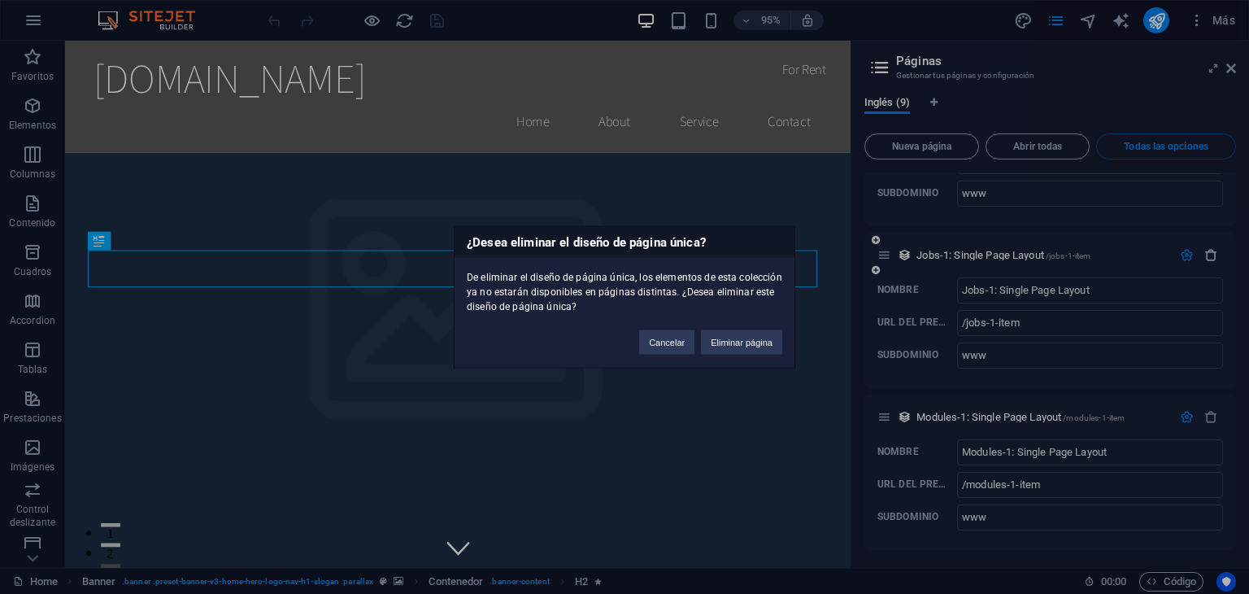
click button "Eliminar página" at bounding box center [741, 342] width 81 height 24
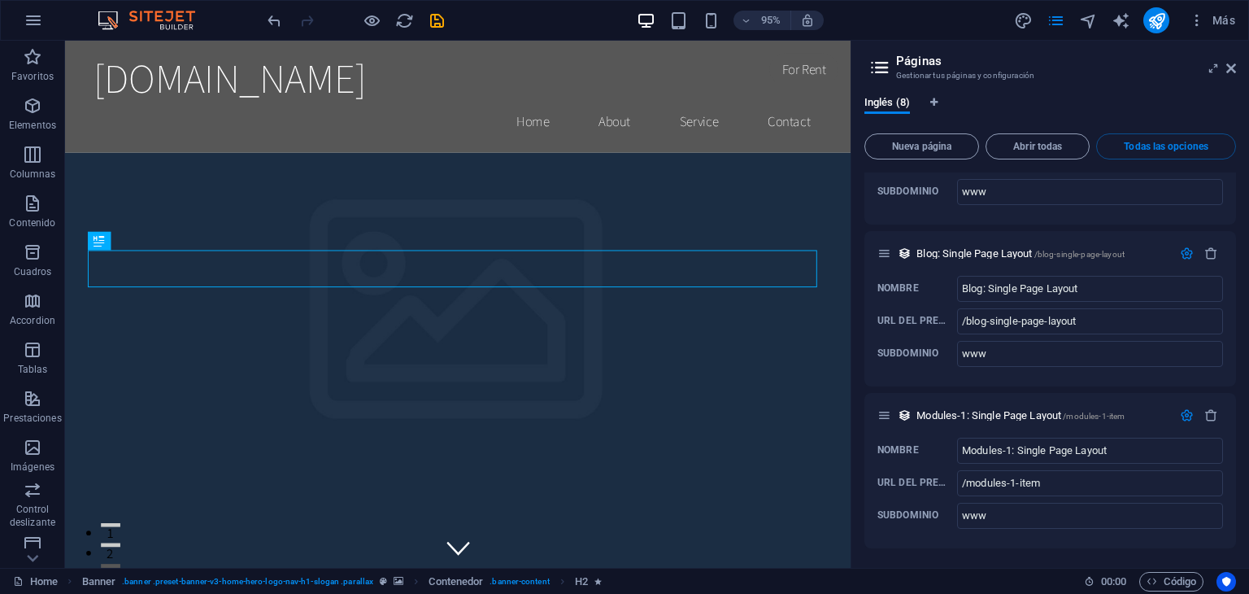
scroll to position [2916, 0]
click at [1210, 253] on icon "button" at bounding box center [1211, 255] width 14 height 14
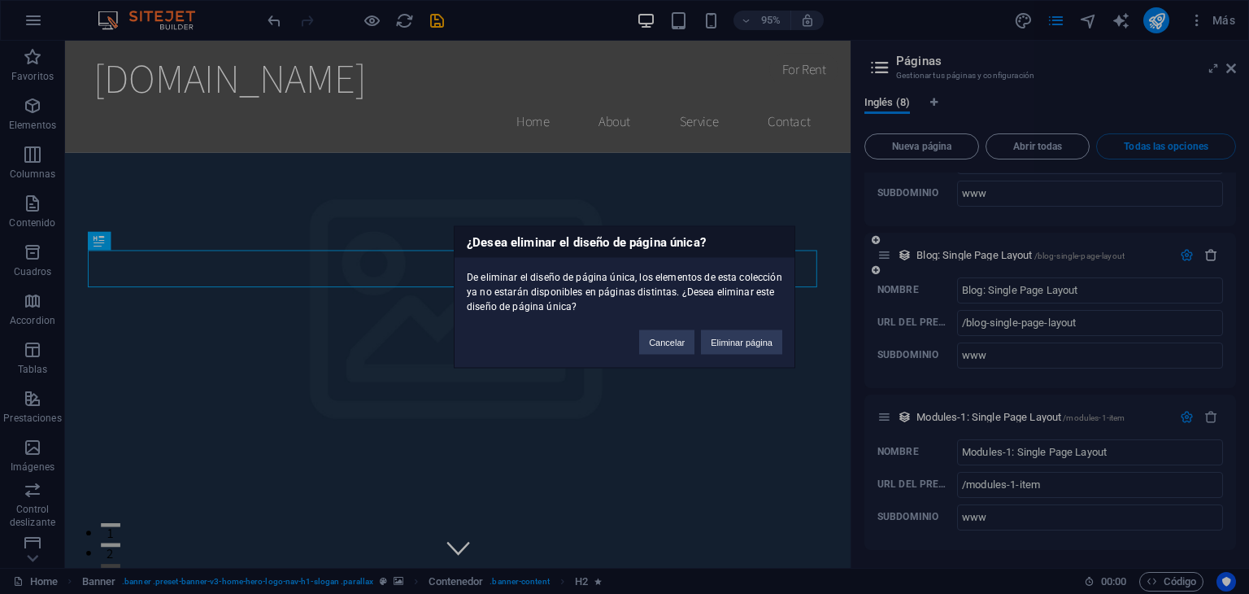
click button "Eliminar página" at bounding box center [741, 342] width 81 height 24
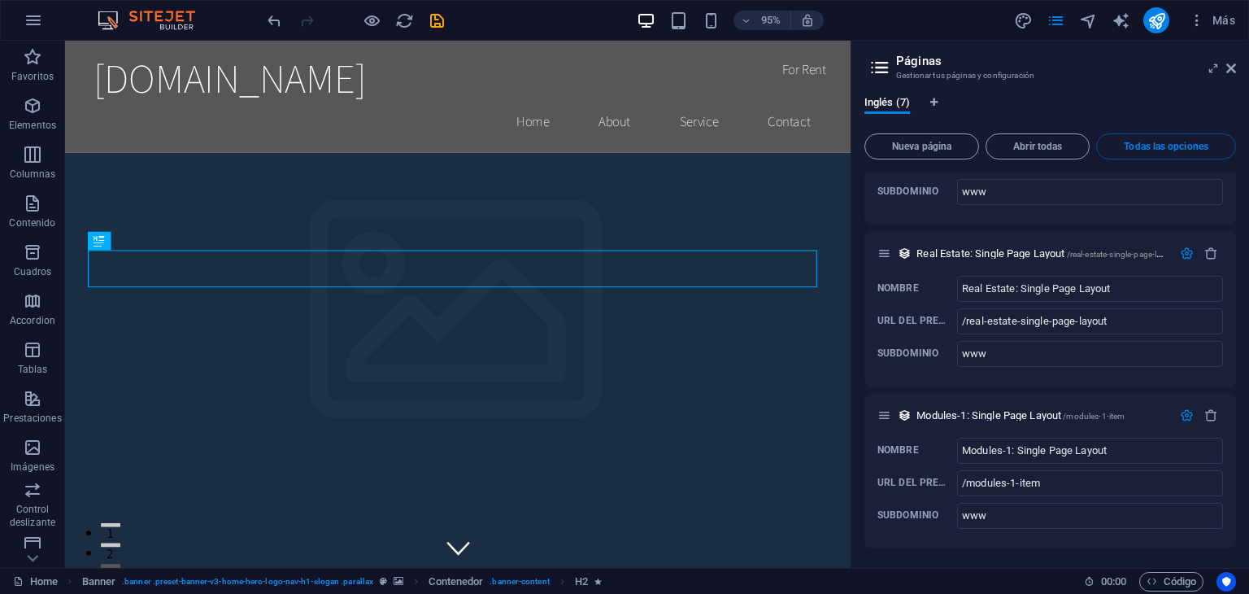
scroll to position [2754, 0]
click at [1207, 253] on icon "button" at bounding box center [1211, 255] width 14 height 14
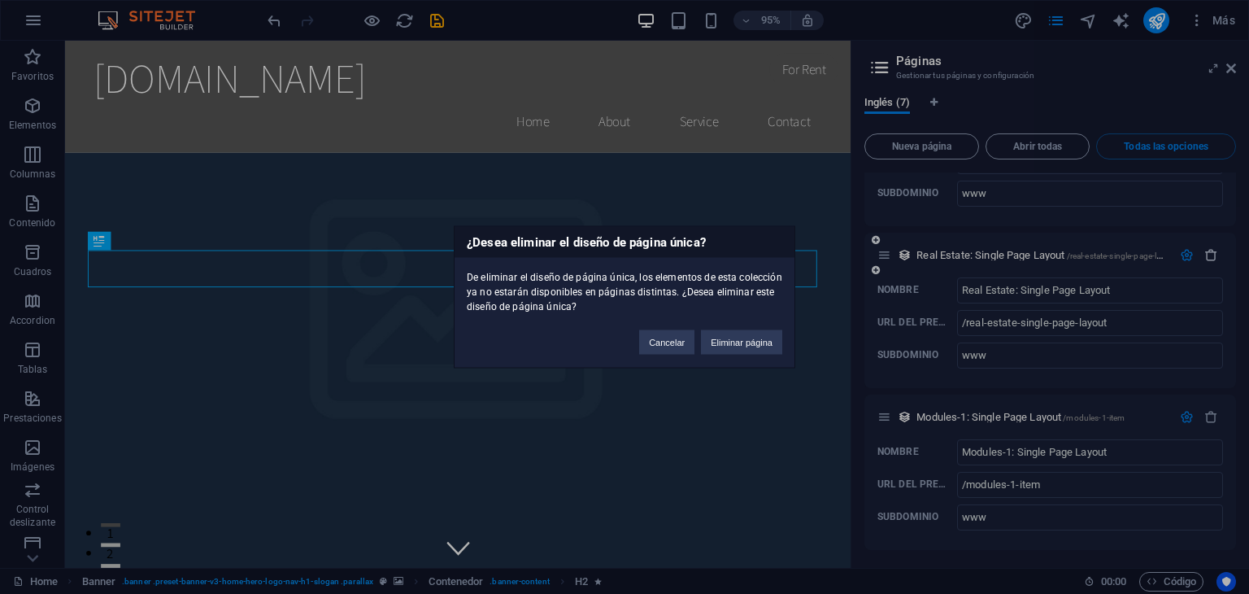
click button "Eliminar página" at bounding box center [741, 342] width 81 height 24
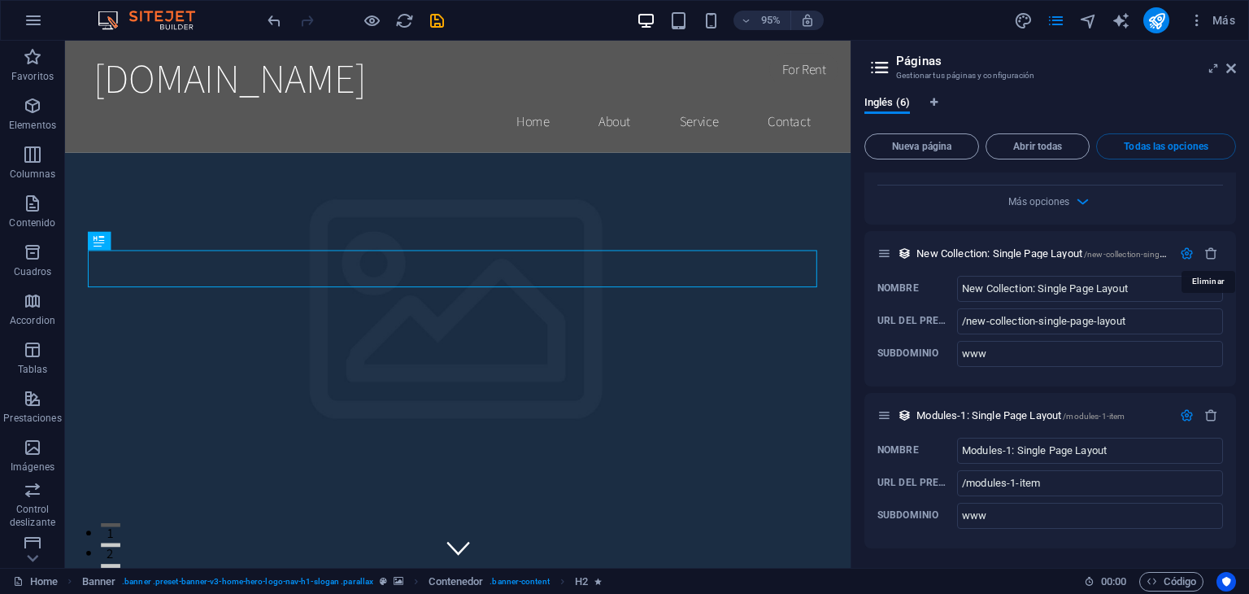
scroll to position [2592, 0]
click at [1207, 253] on icon "button" at bounding box center [1211, 255] width 14 height 14
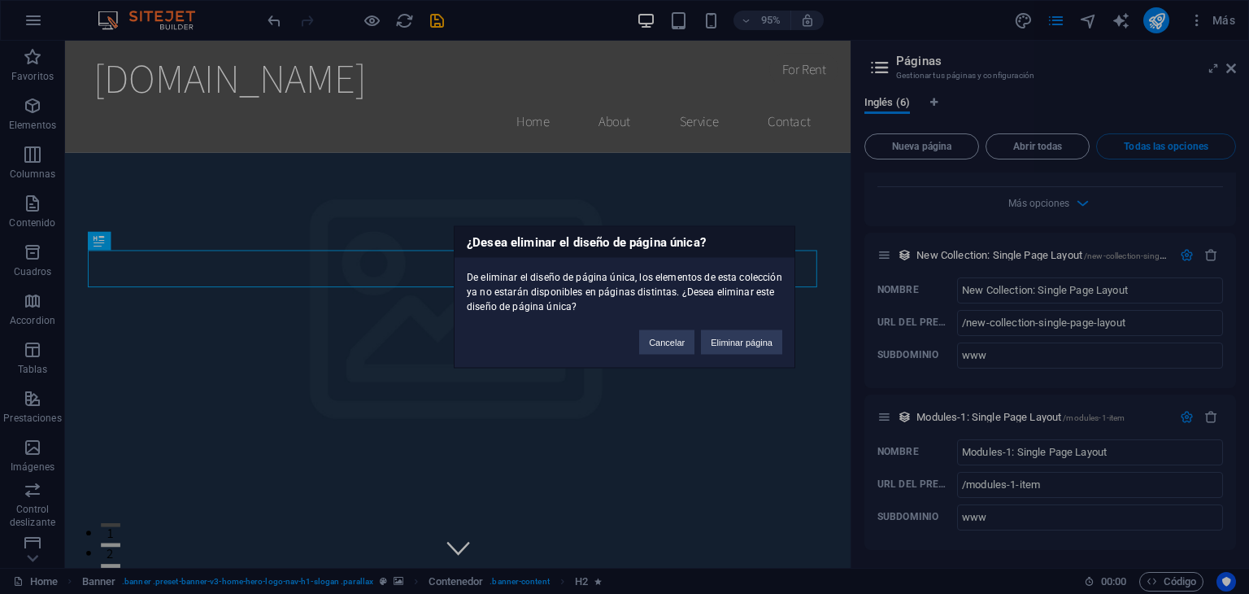
click button "Eliminar página" at bounding box center [741, 342] width 81 height 24
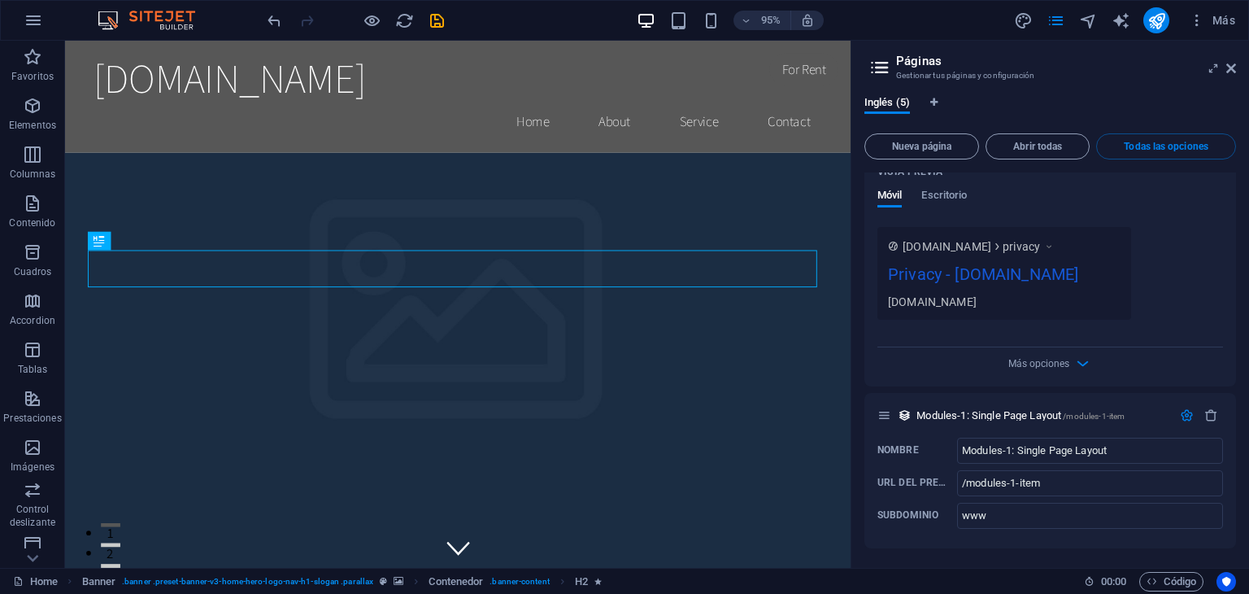
scroll to position [2430, 0]
click at [1210, 416] on icon "button" at bounding box center [1211, 417] width 14 height 14
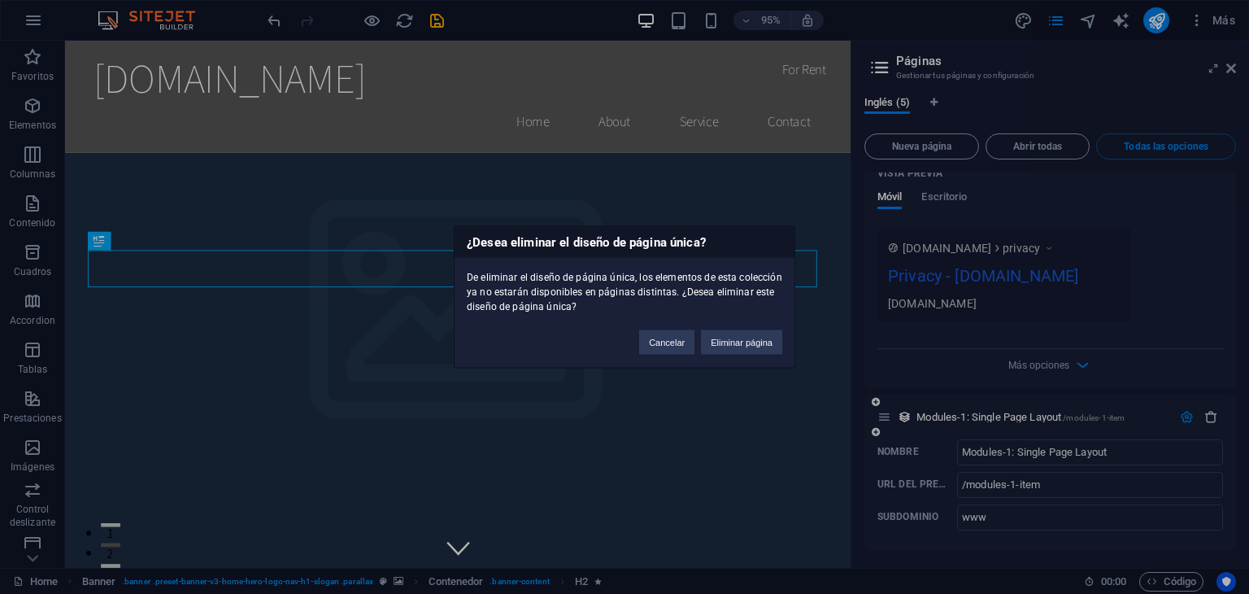
click button "Eliminar página" at bounding box center [741, 342] width 81 height 24
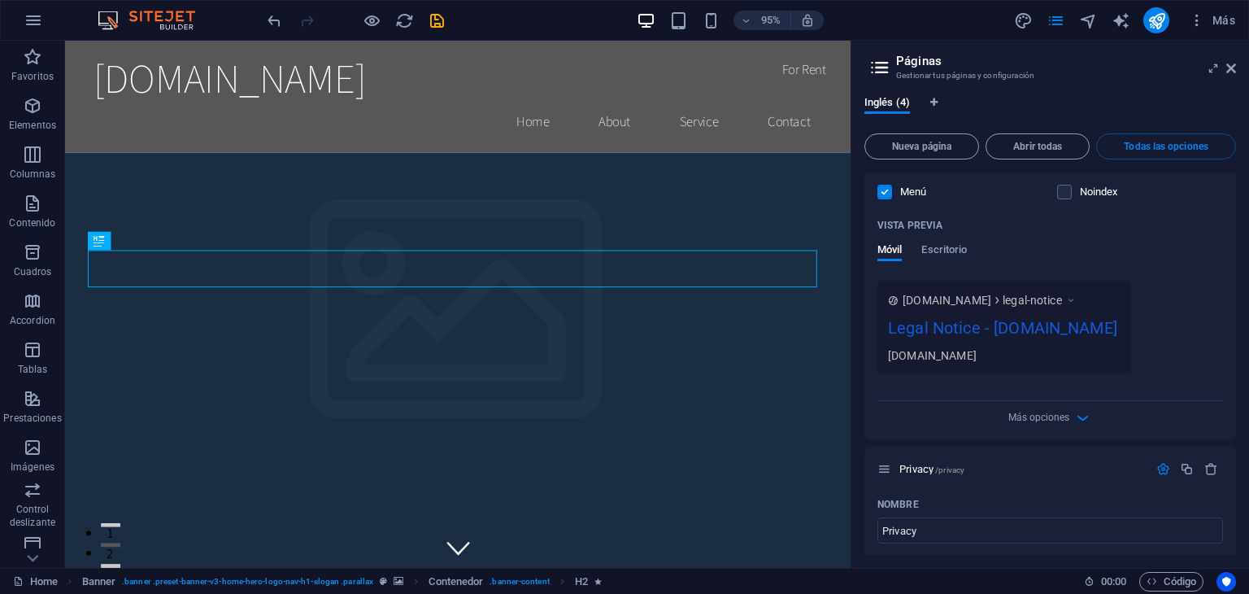
scroll to position [1720, 0]
click at [1208, 469] on div at bounding box center [1187, 470] width 72 height 18
click at [1208, 469] on icon "button" at bounding box center [1211, 470] width 14 height 14
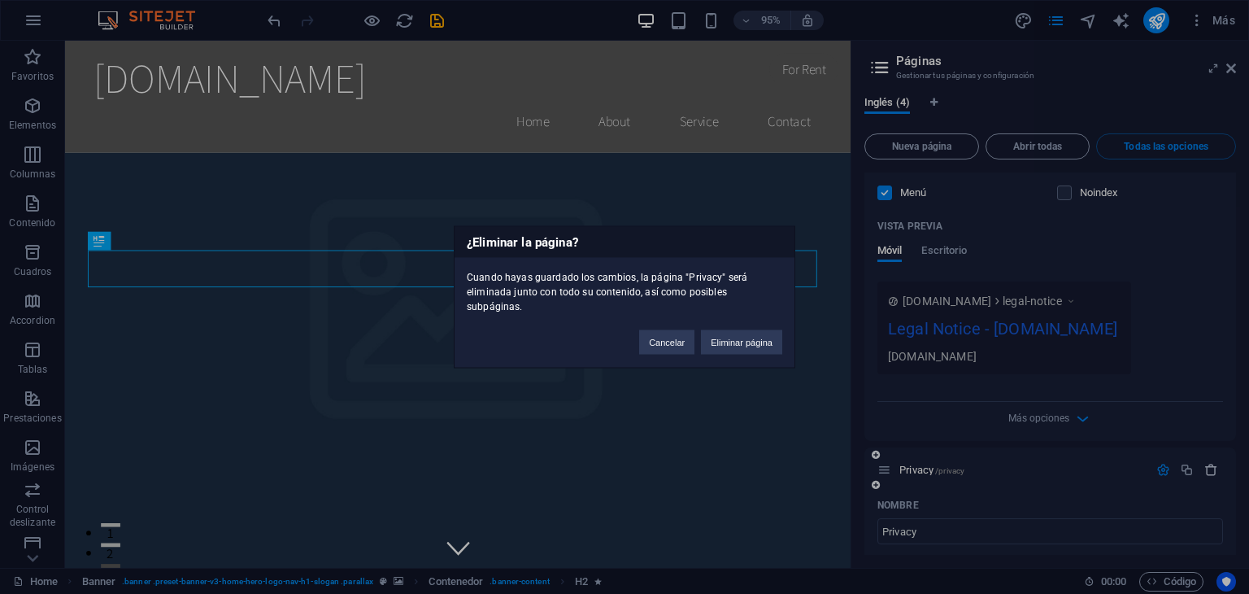
click button "Eliminar página" at bounding box center [741, 342] width 81 height 24
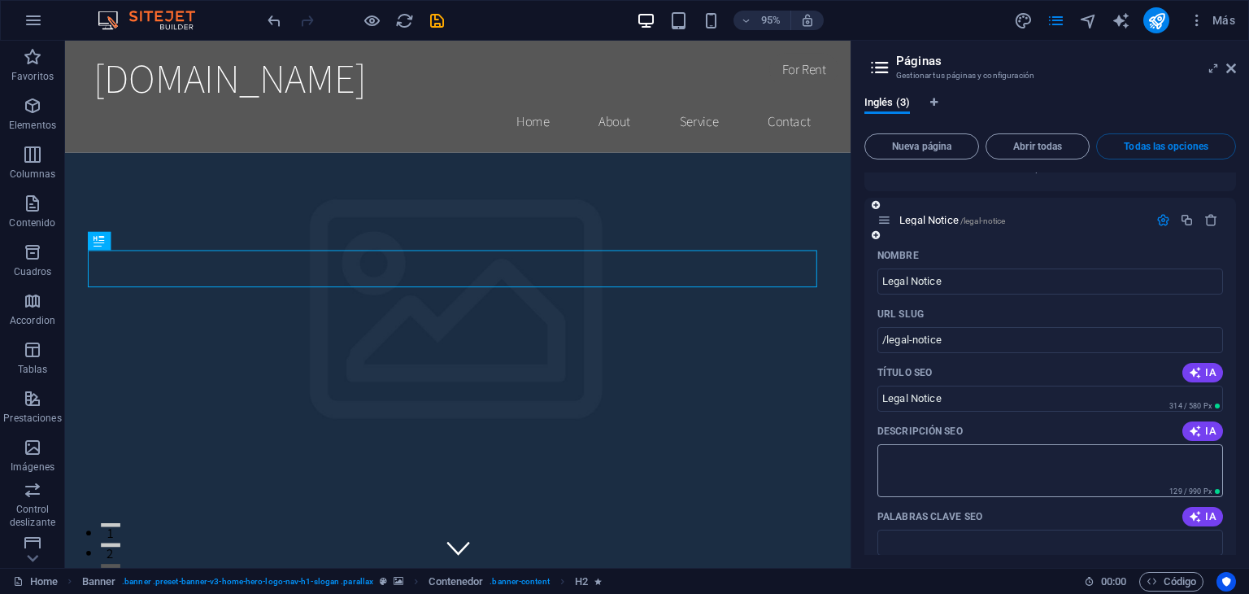
scroll to position [1312, 0]
click at [1204, 214] on icon "button" at bounding box center [1211, 221] width 14 height 14
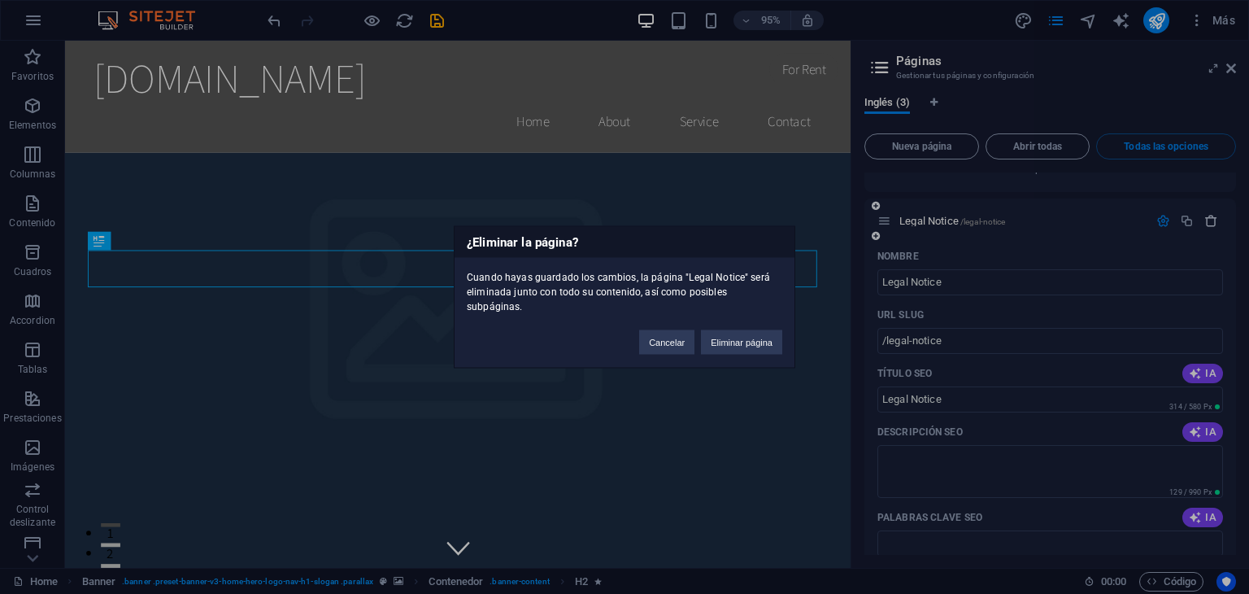
click button "Eliminar página" at bounding box center [741, 342] width 81 height 24
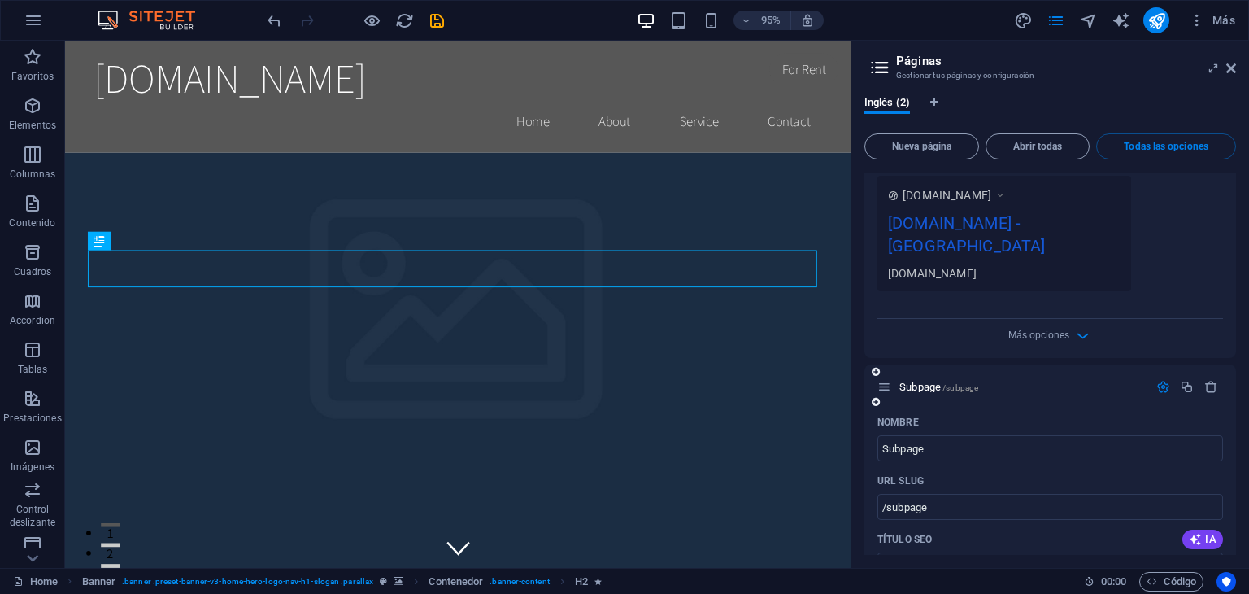
scroll to position [486, 0]
click at [1204, 381] on icon "button" at bounding box center [1211, 388] width 14 height 14
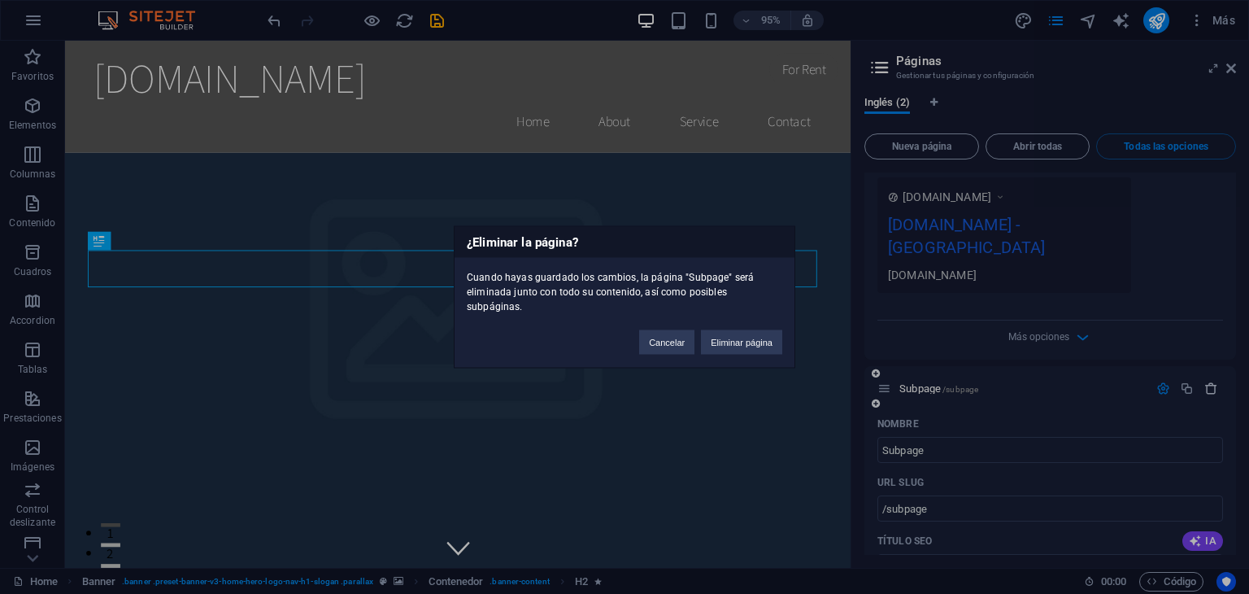
click button "Eliminar página" at bounding box center [741, 342] width 81 height 24
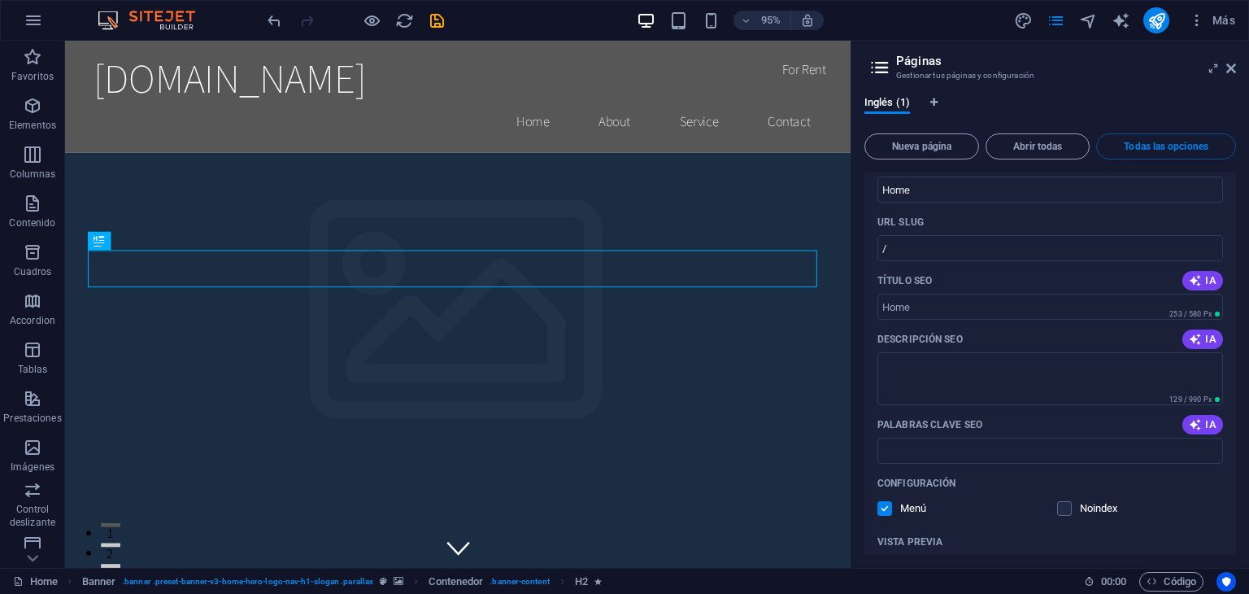
scroll to position [0, 0]
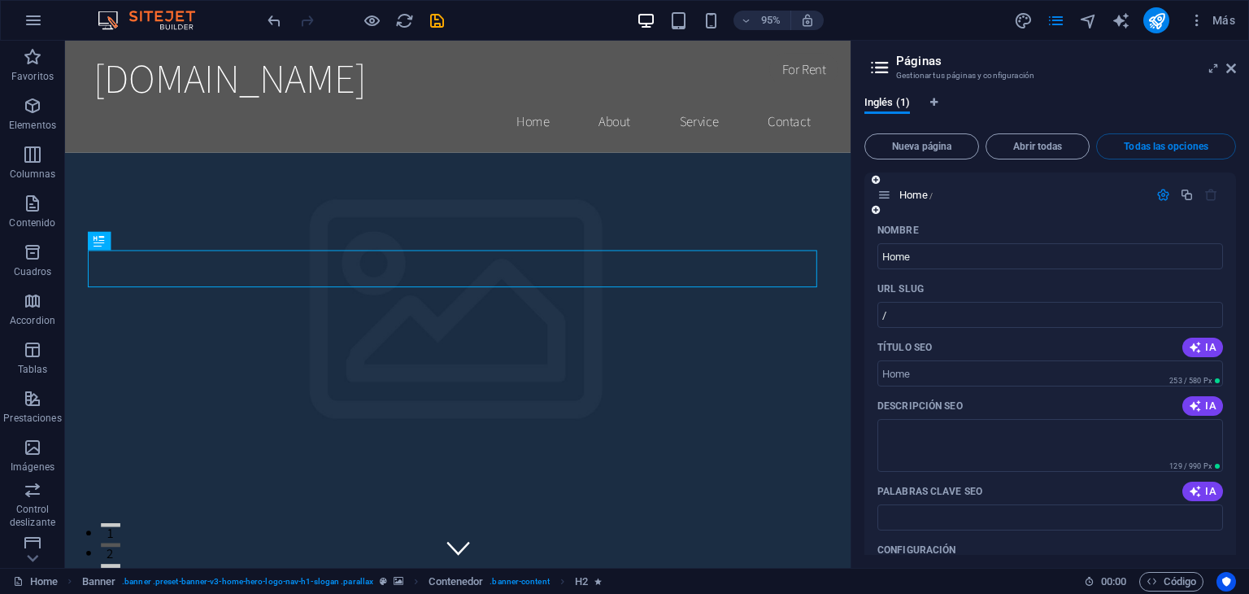
click at [1158, 194] on icon "button" at bounding box center [1163, 195] width 14 height 14
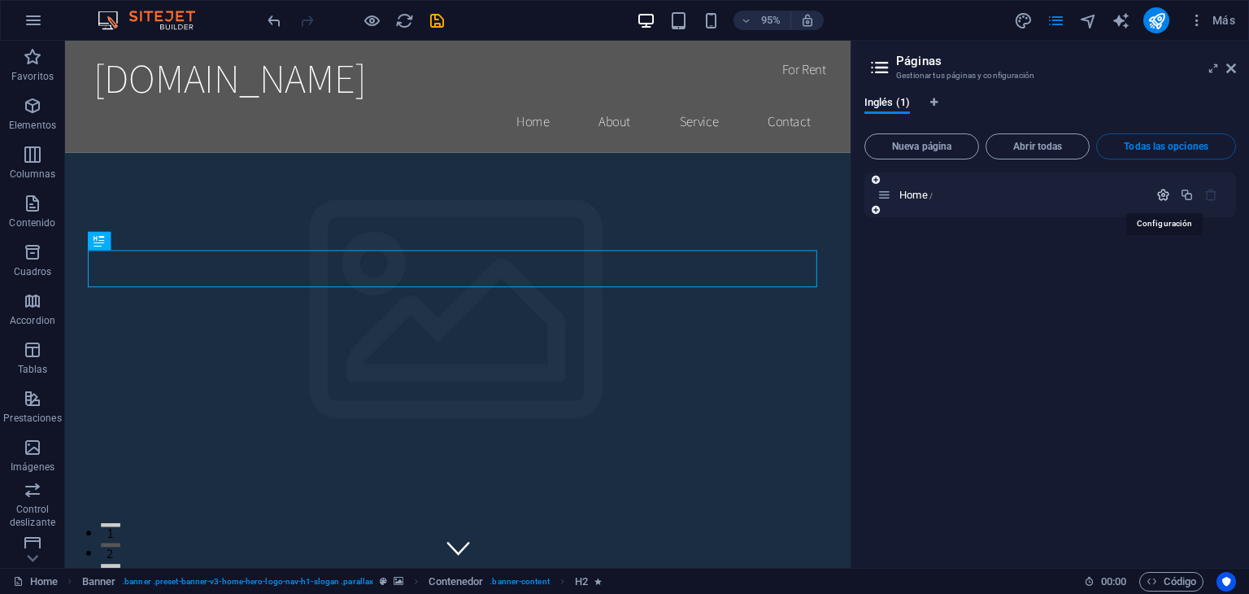
click at [1158, 194] on icon "button" at bounding box center [1163, 195] width 14 height 14
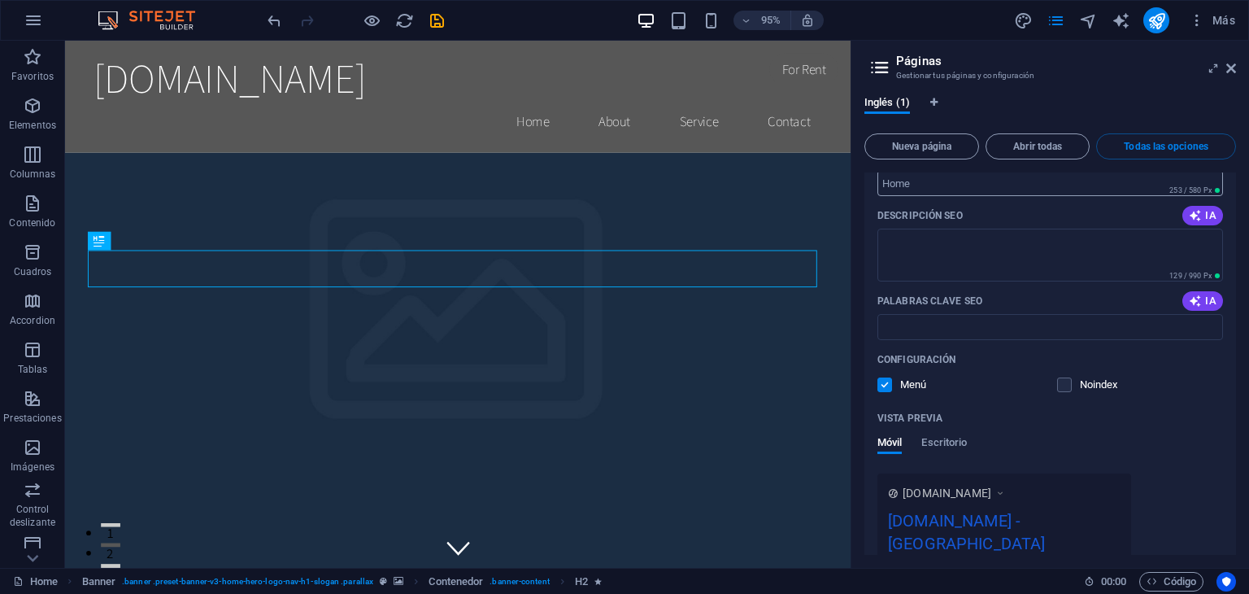
scroll to position [275, 0]
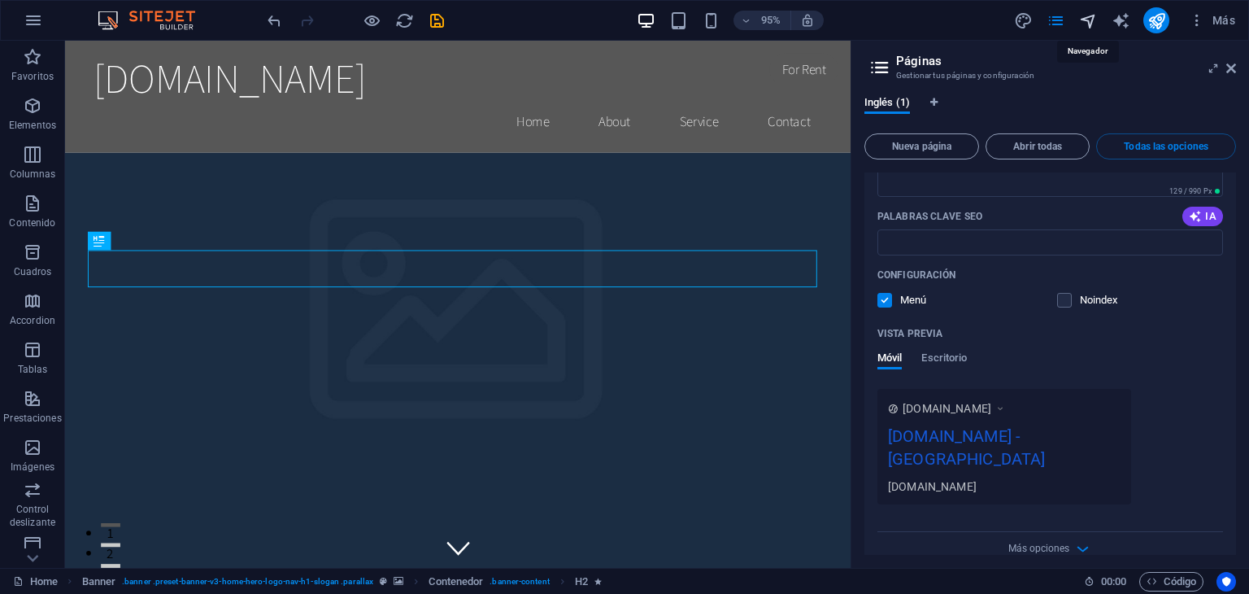
click at [1086, 11] on icon "navigator" at bounding box center [1088, 20] width 19 height 19
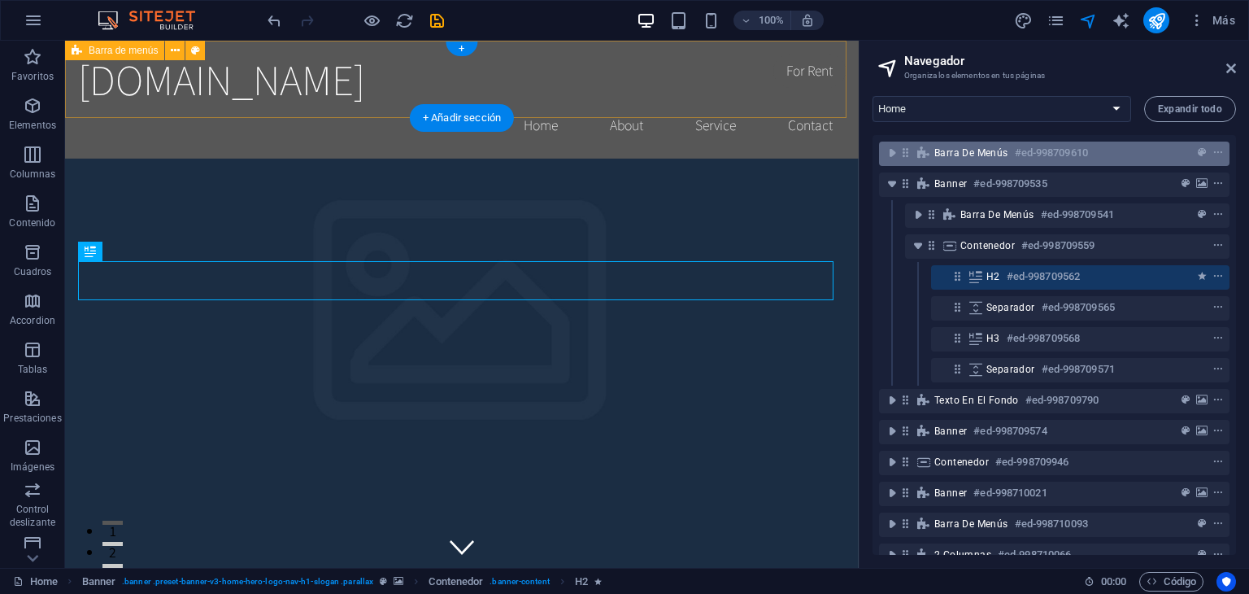
click at [933, 150] on div "Barra de menús #ed-998709610" at bounding box center [1054, 153] width 350 height 24
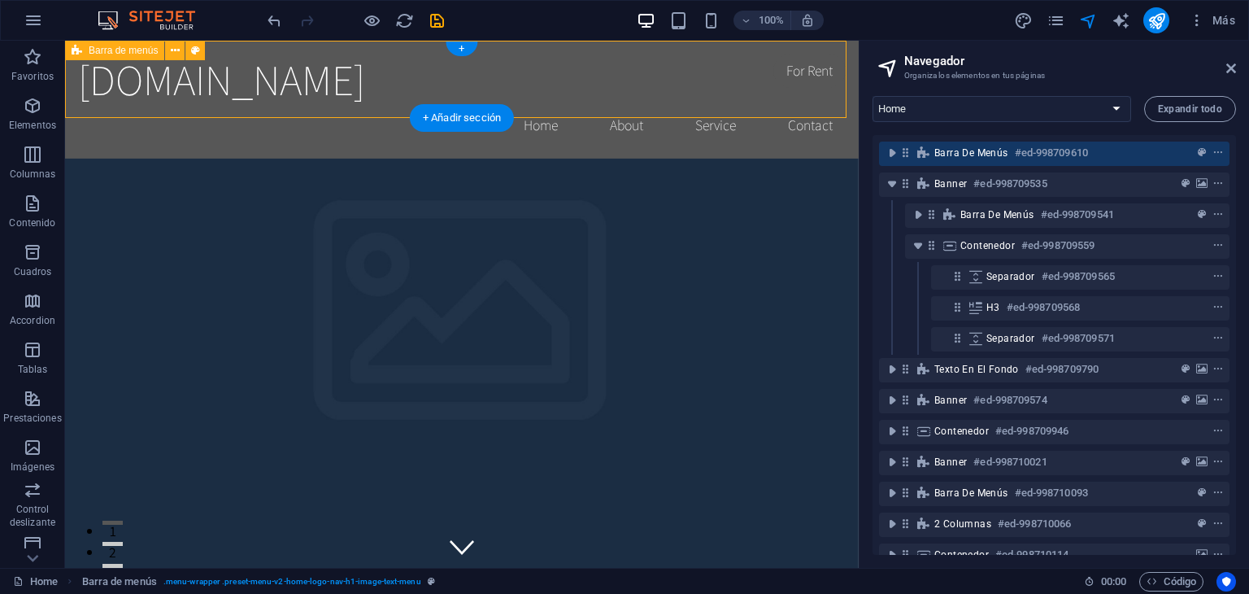
click at [933, 150] on div "Barra de menús #ed-998709610" at bounding box center [1054, 153] width 350 height 24
click at [1099, 164] on div "Barra de menús #ed-998709610" at bounding box center [1054, 153] width 350 height 24
click at [1177, 159] on div at bounding box center [1188, 153] width 76 height 20
click at [1212, 158] on icon "context-menu" at bounding box center [1217, 152] width 11 height 11
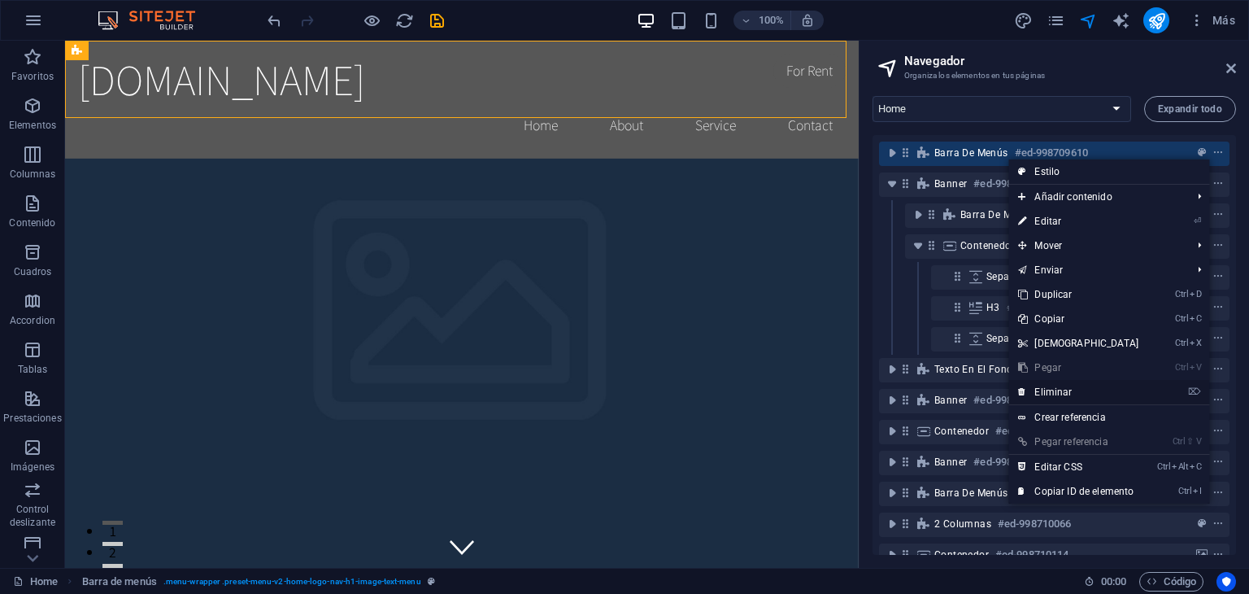
click at [1086, 398] on link "⌦ Eliminar" at bounding box center [1078, 392] width 140 height 24
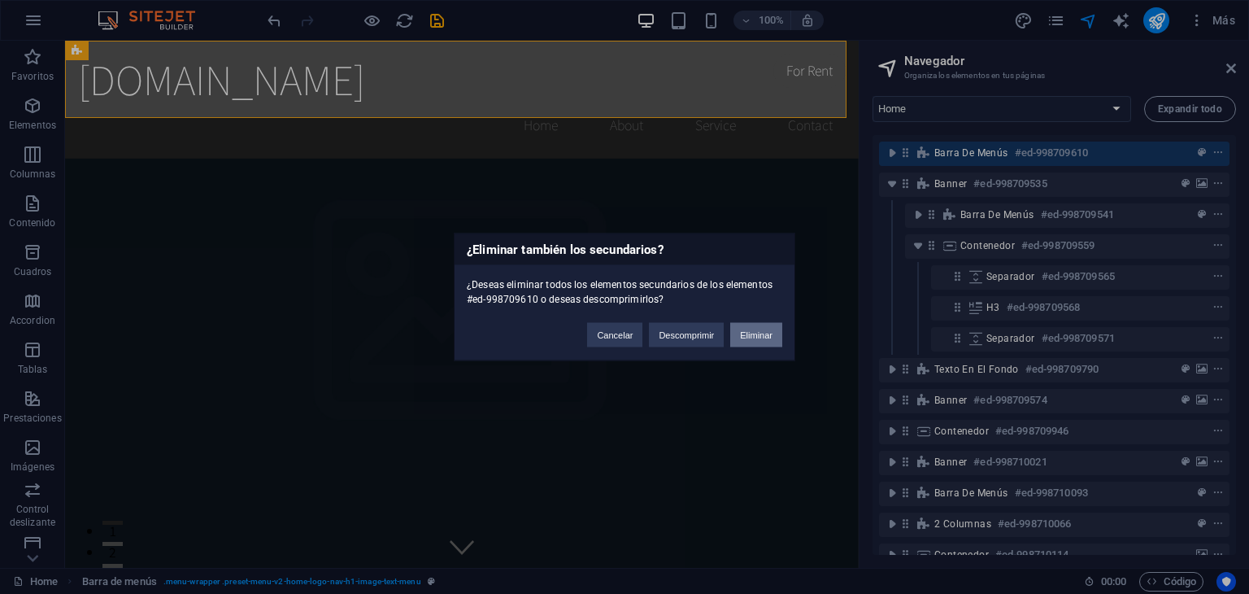
click at [753, 327] on button "Eliminar" at bounding box center [756, 335] width 52 height 24
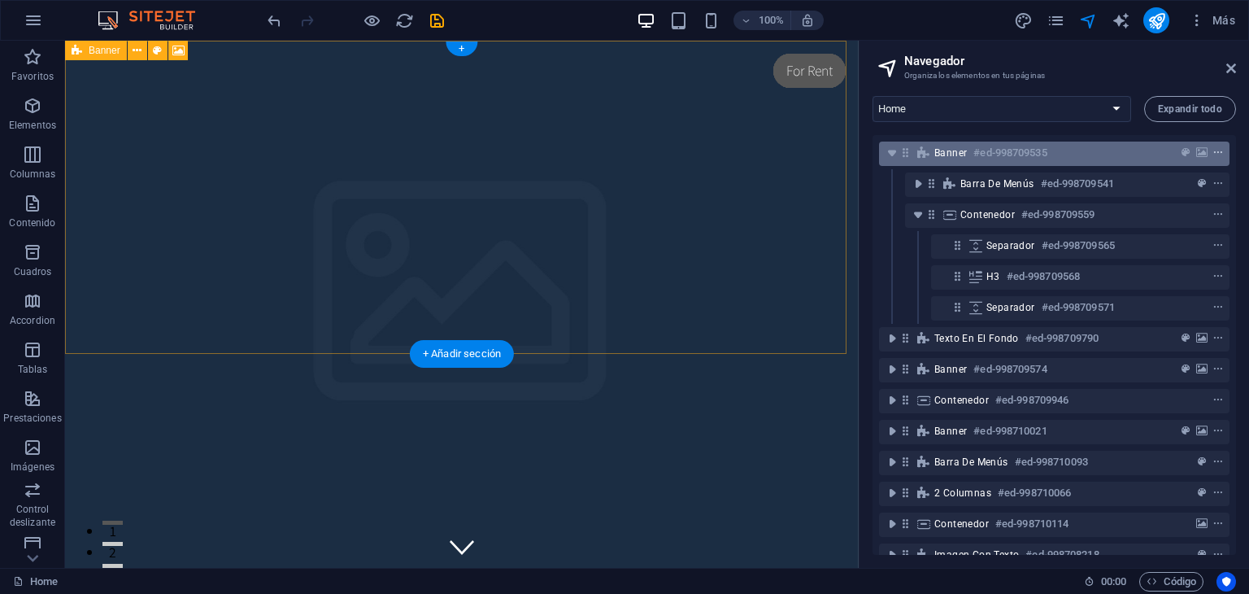
click at [1216, 150] on icon "context-menu" at bounding box center [1217, 152] width 11 height 11
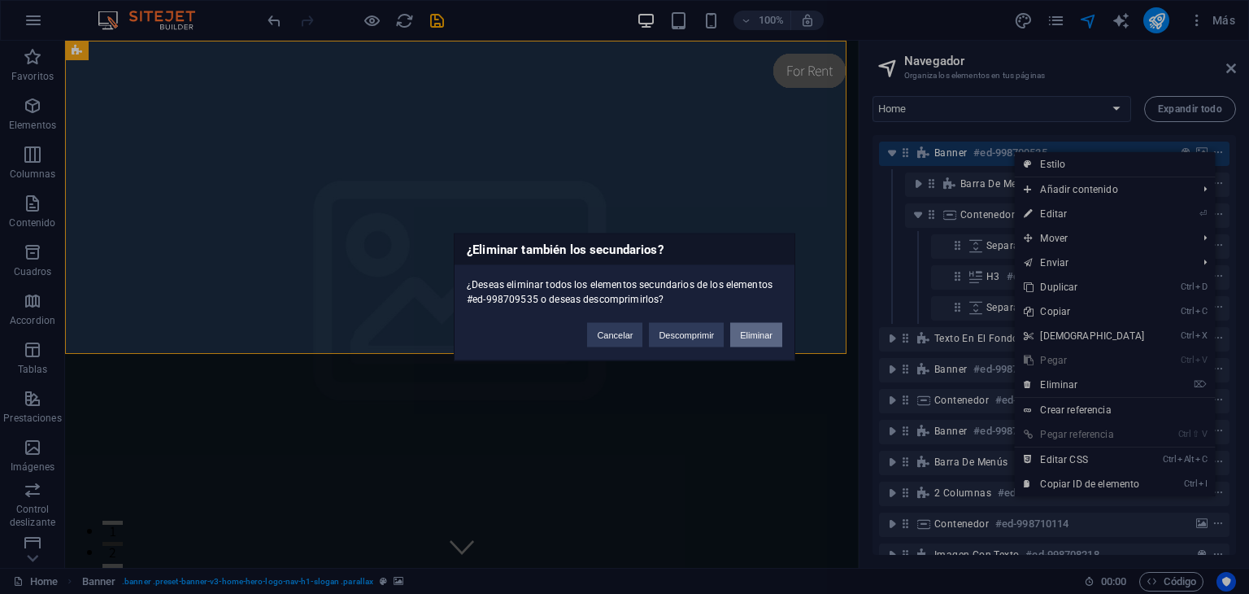
click at [756, 333] on button "Eliminar" at bounding box center [756, 335] width 52 height 24
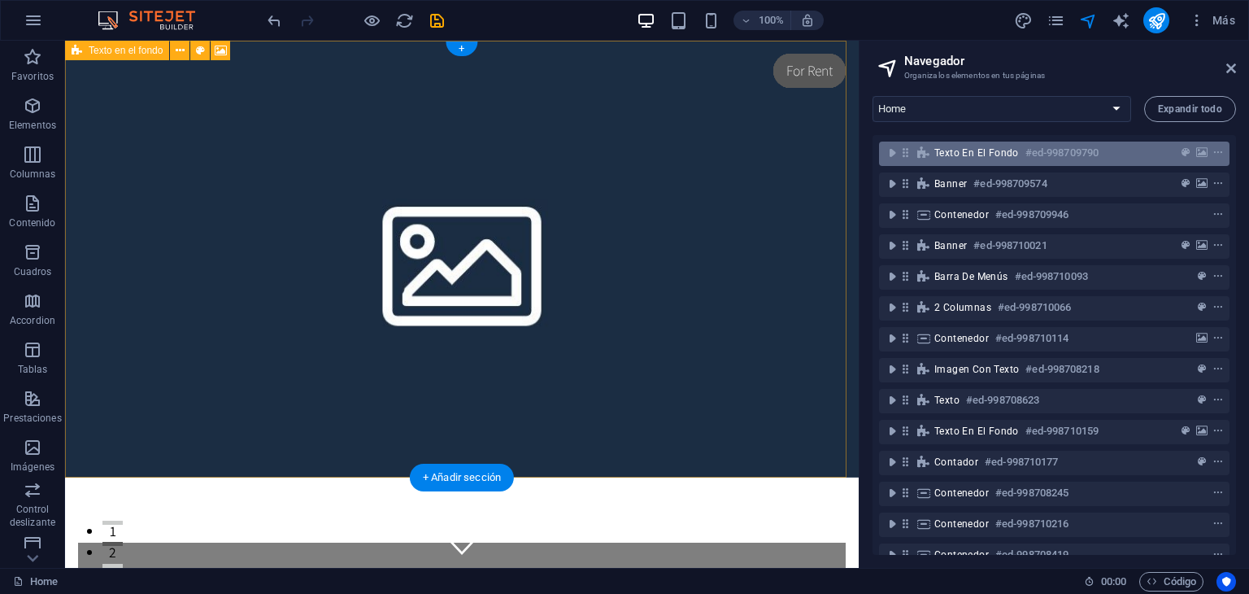
click at [986, 155] on span "Texto en el fondo" at bounding box center [976, 152] width 85 height 13
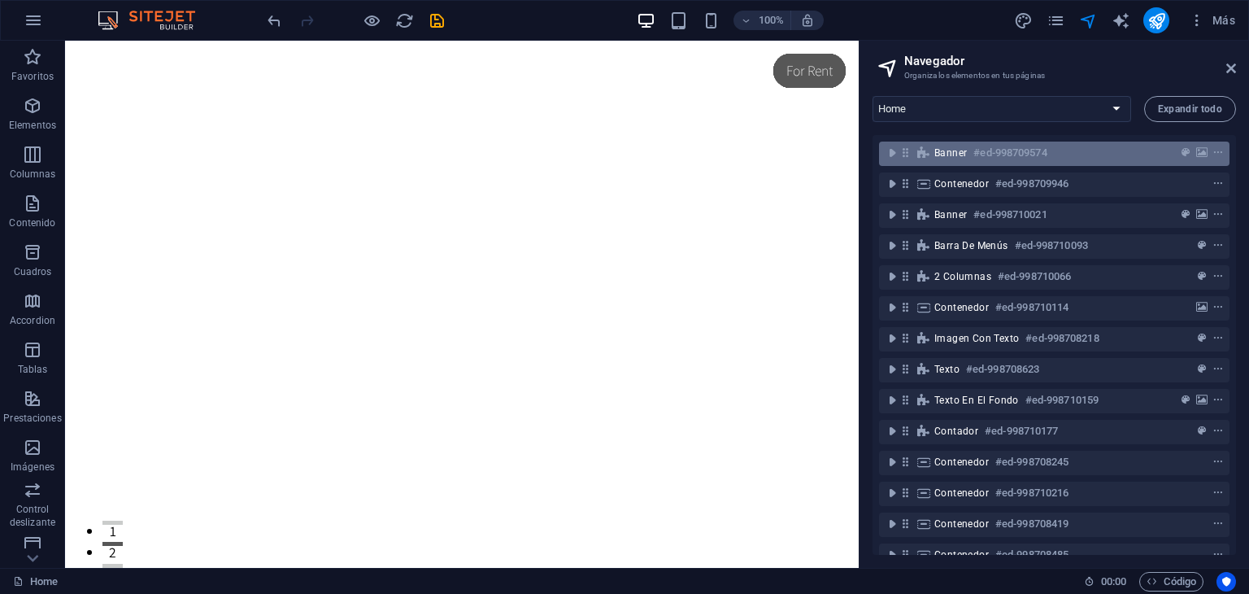
click at [986, 165] on div "Banner #ed-998709574" at bounding box center [1054, 153] width 350 height 24
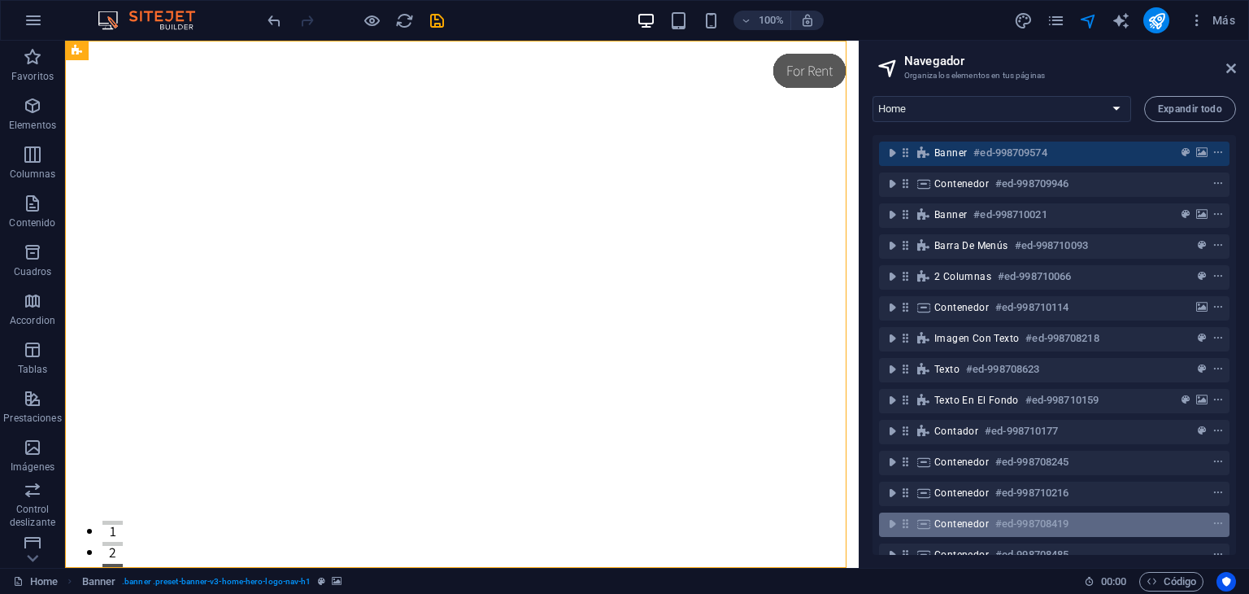
click at [980, 526] on span "Contenedor" at bounding box center [961, 523] width 54 height 13
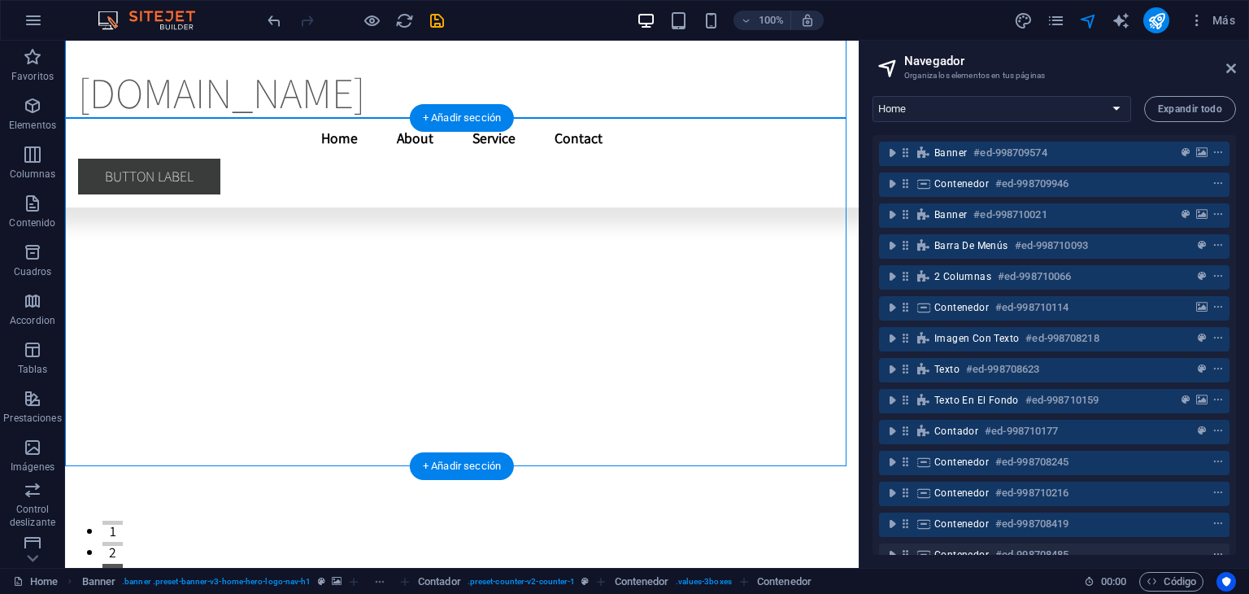
scroll to position [4949, 0]
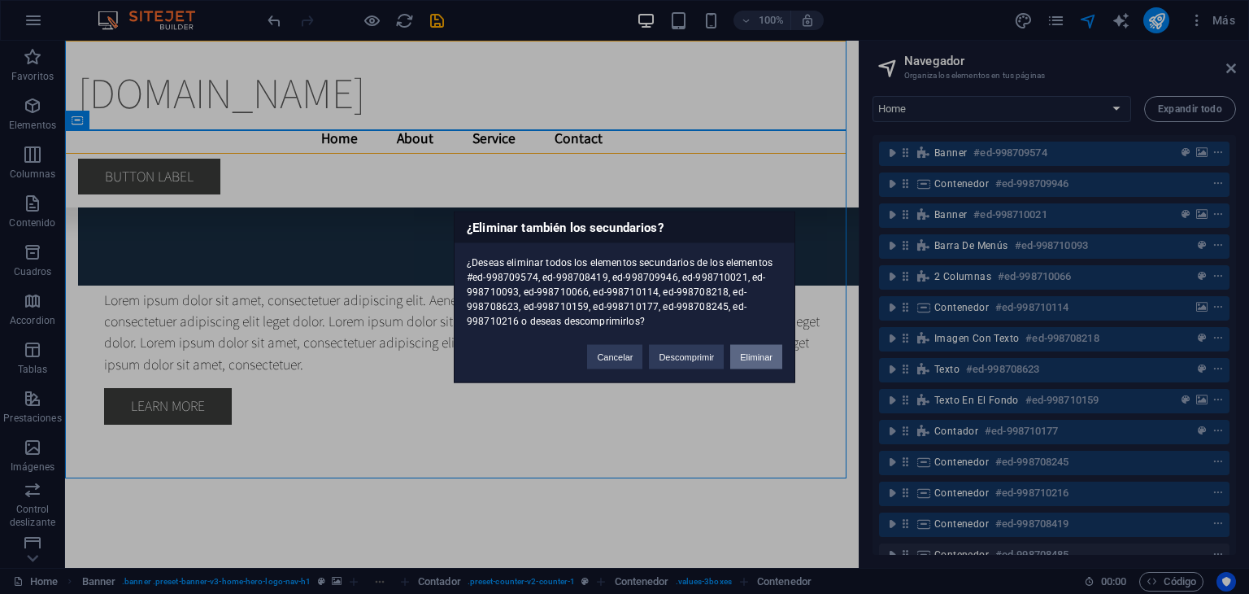
click at [766, 355] on button "Eliminar" at bounding box center [756, 357] width 52 height 24
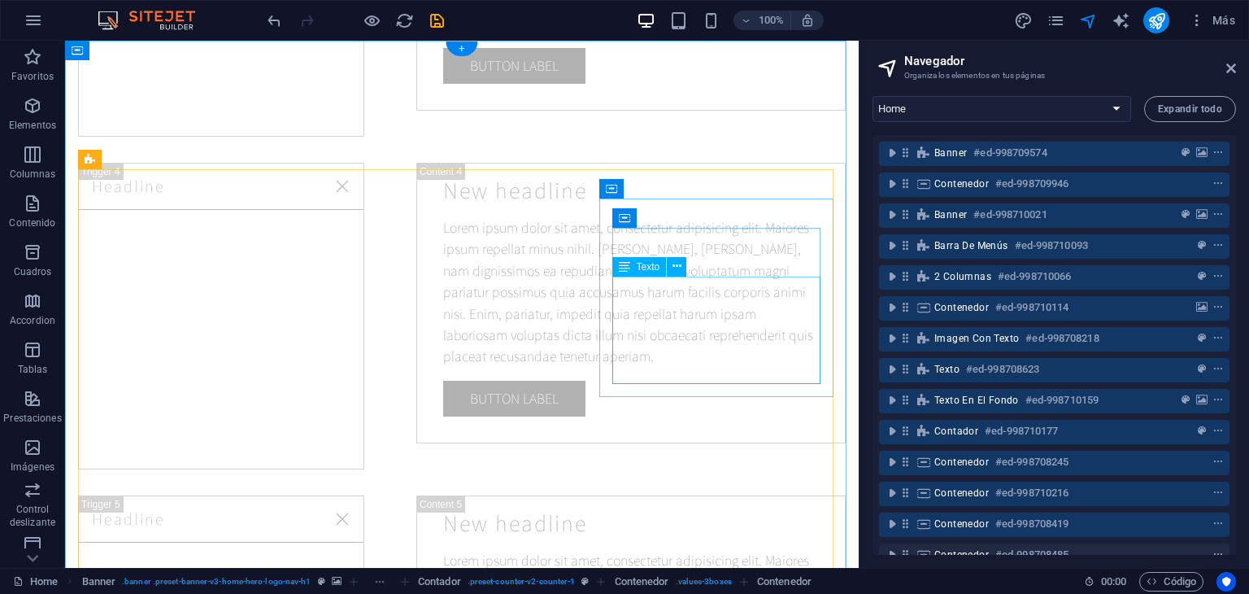
scroll to position [0, 0]
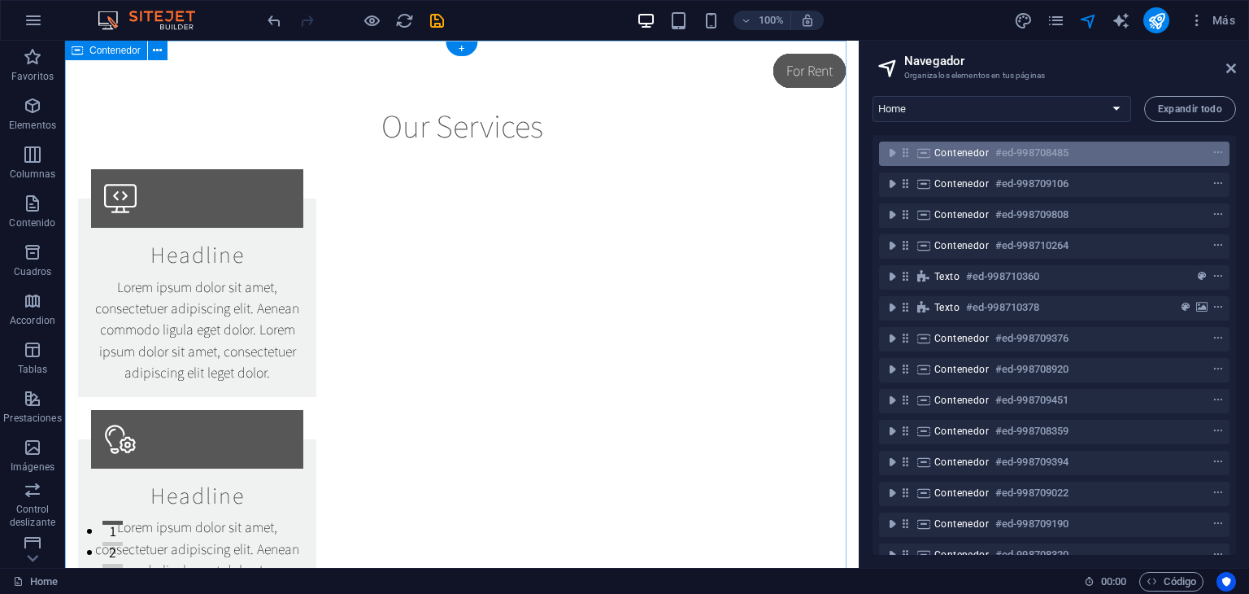
click at [986, 154] on span "Contenedor" at bounding box center [961, 152] width 54 height 13
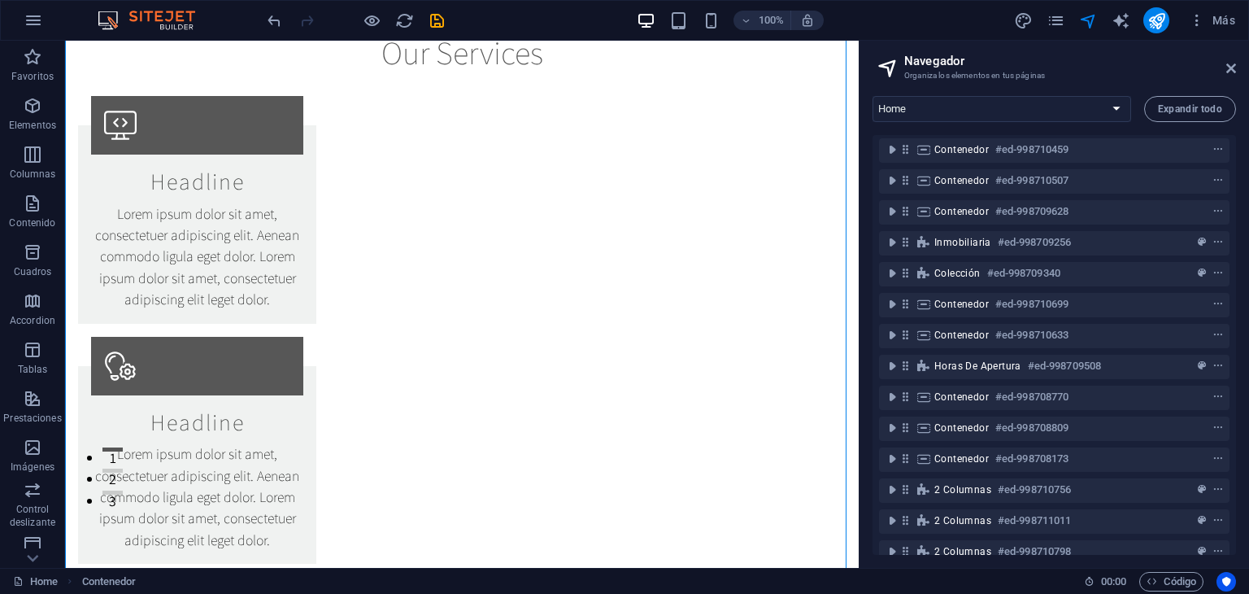
scroll to position [866, 0]
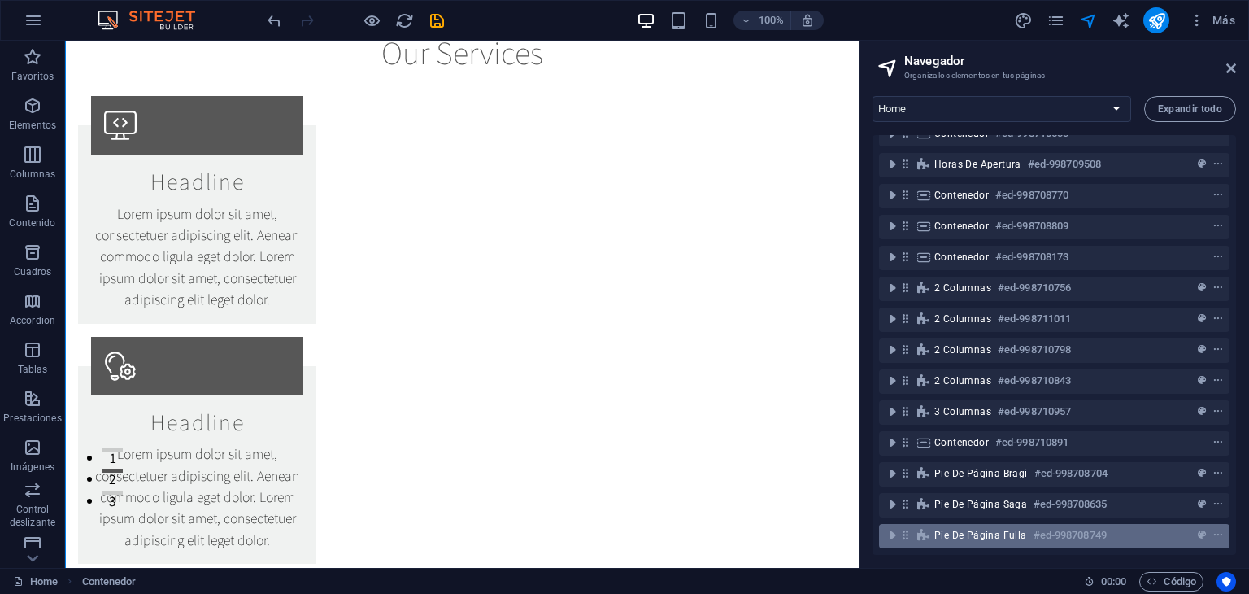
click at [983, 529] on span "Pie de página Fulla" at bounding box center [980, 535] width 93 height 13
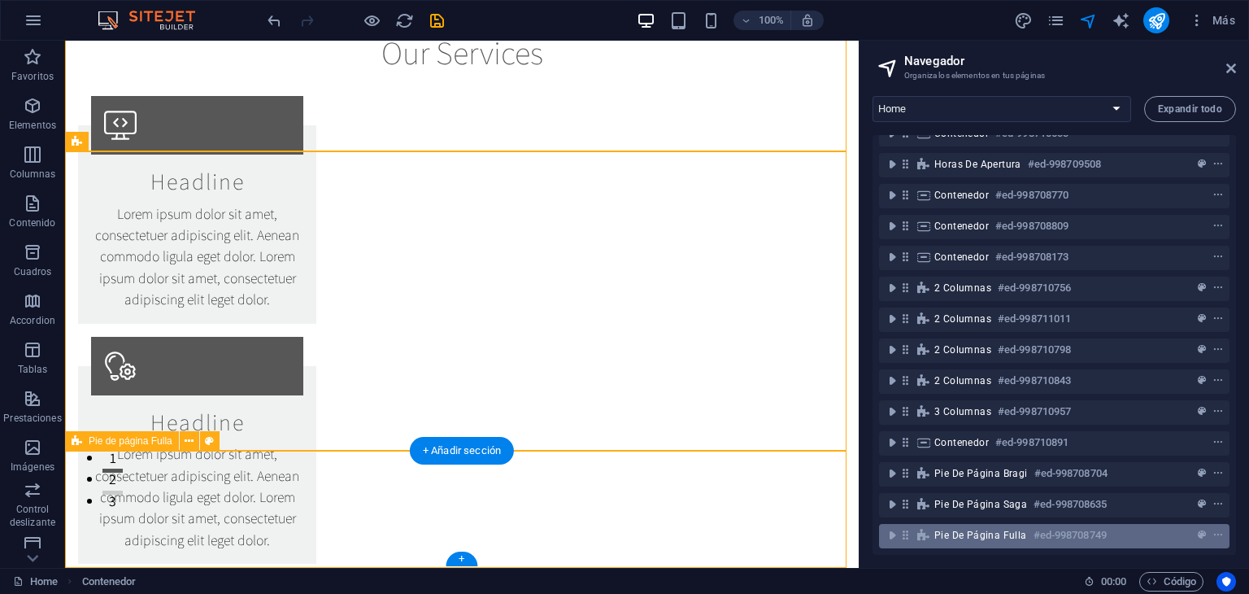
scroll to position [28064, 0]
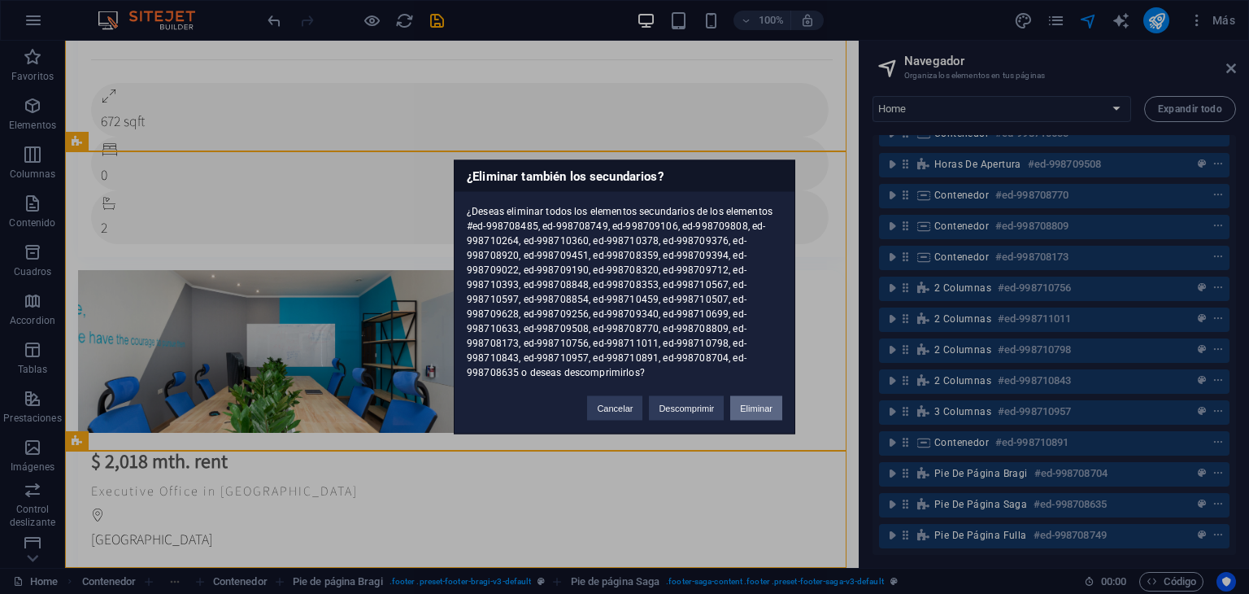
click at [772, 411] on button "Eliminar" at bounding box center [756, 408] width 52 height 24
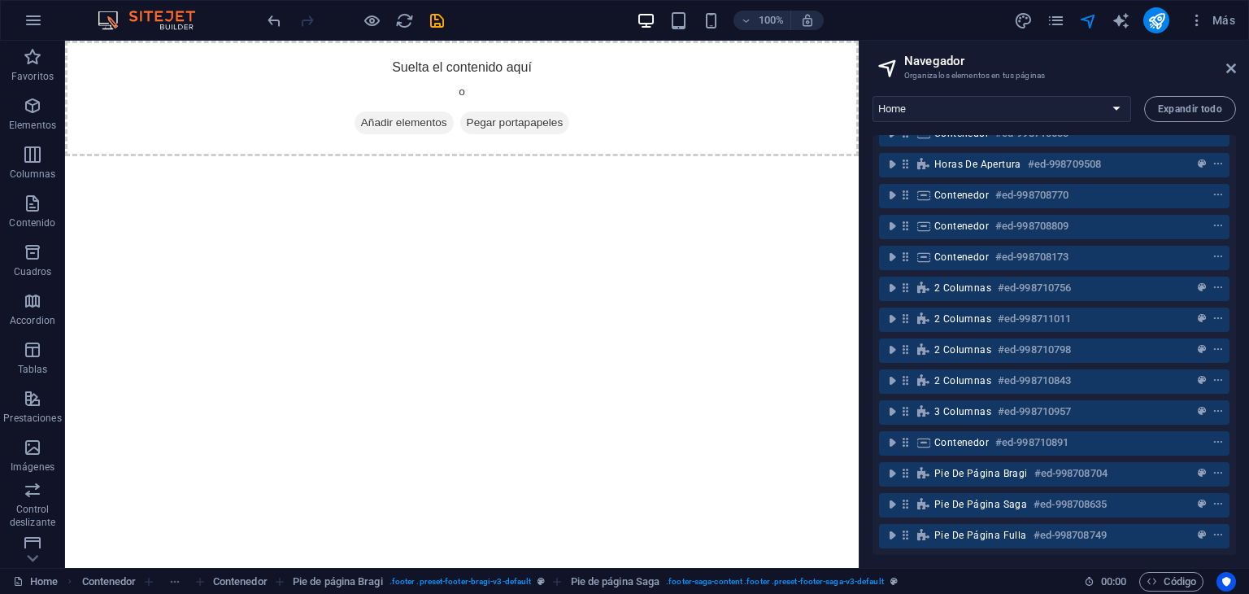
scroll to position [0, 0]
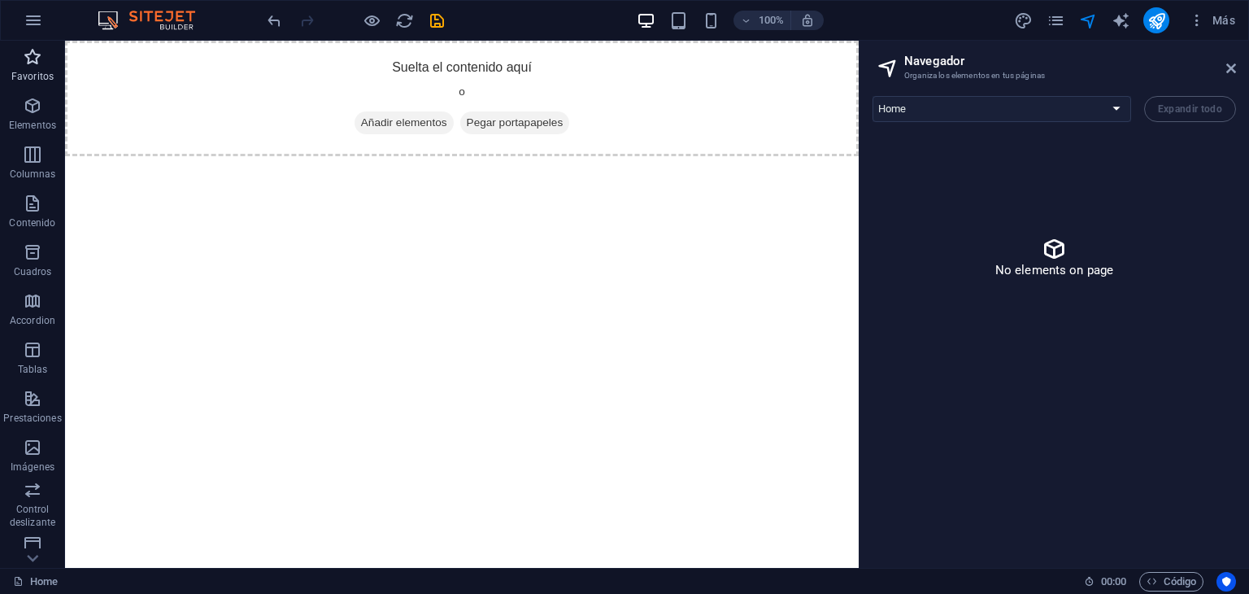
click at [30, 72] on p "Favoritos" at bounding box center [32, 76] width 42 height 13
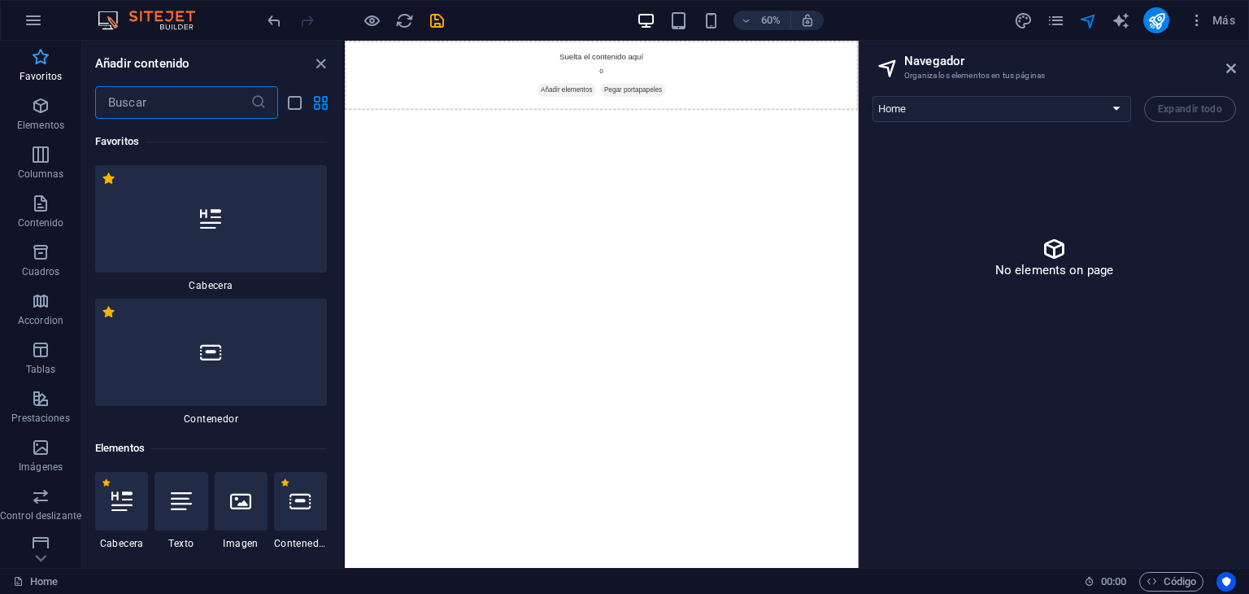
scroll to position [205, 0]
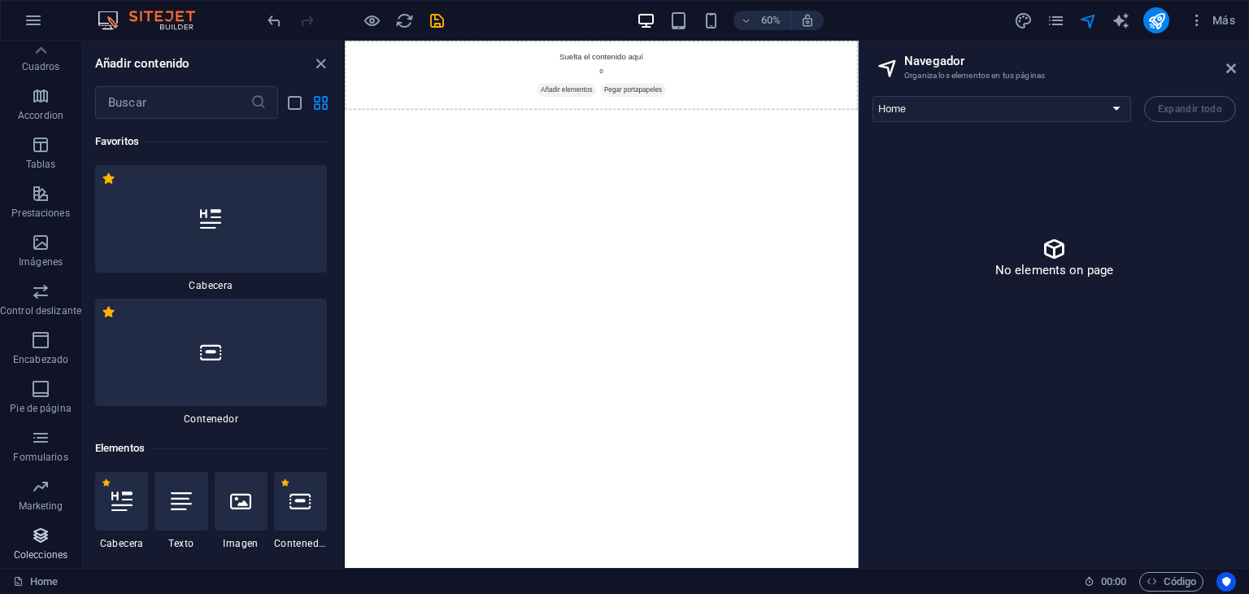
click at [38, 521] on button "Colecciones" at bounding box center [40, 543] width 81 height 49
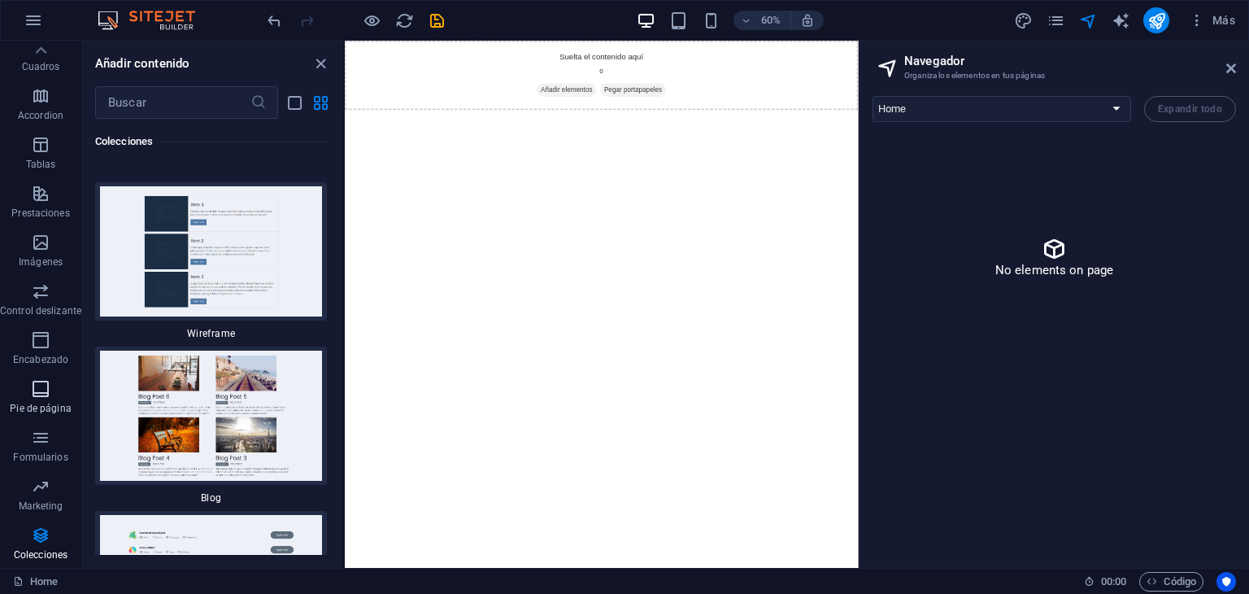
scroll to position [0, 0]
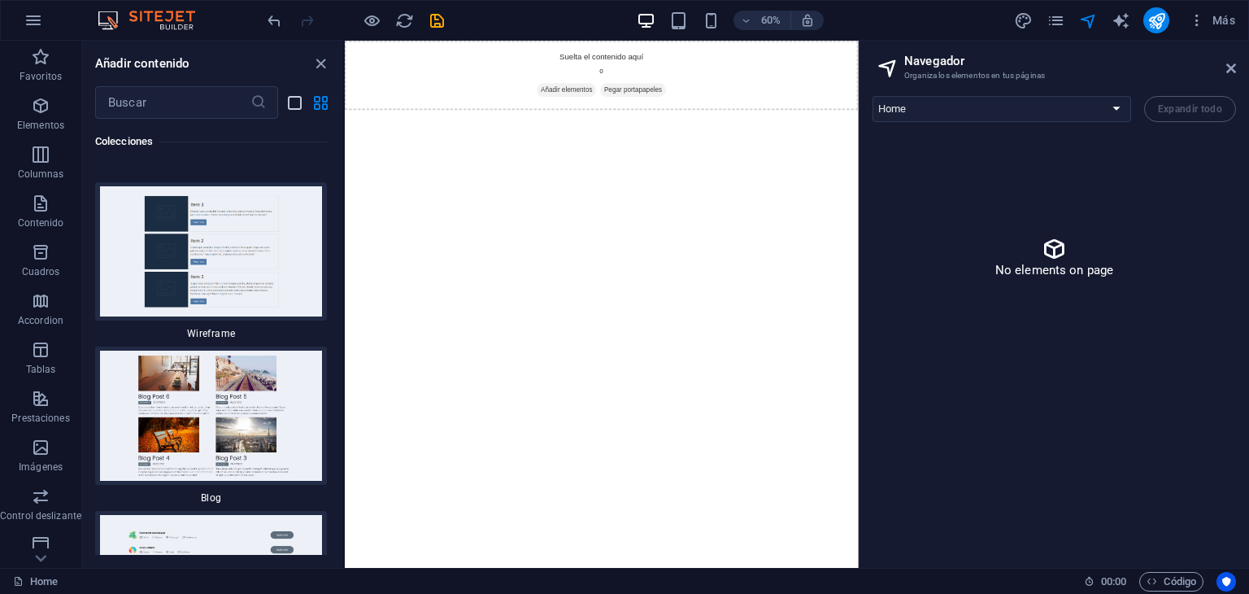
click at [295, 102] on icon "list-view" at bounding box center [294, 103] width 19 height 19
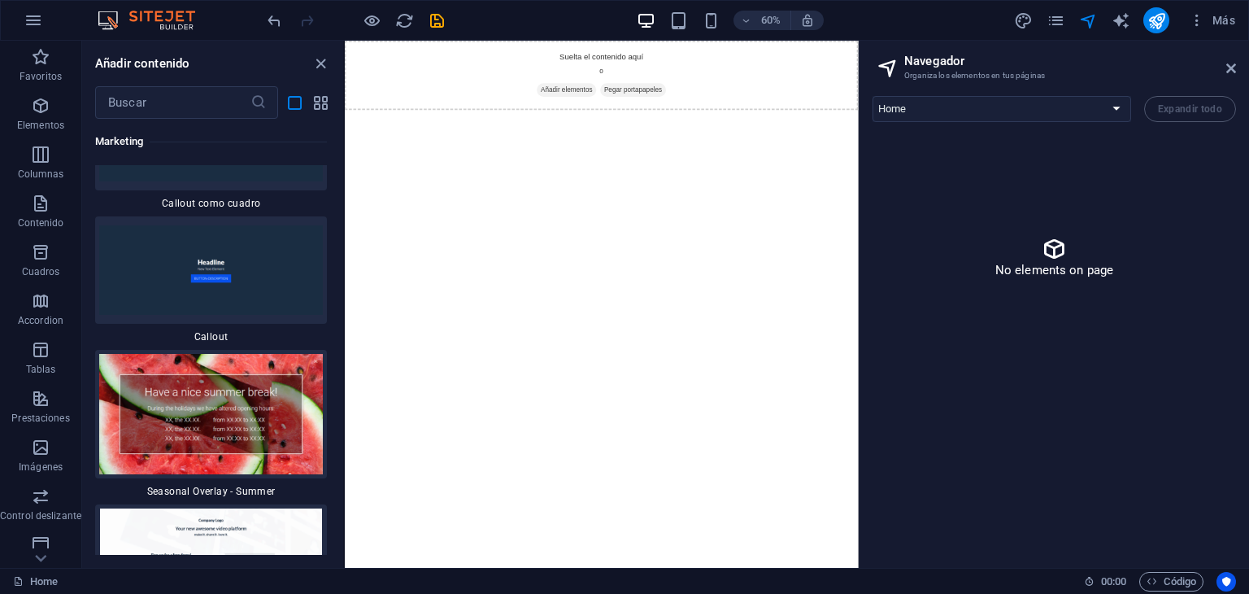
scroll to position [29216, 0]
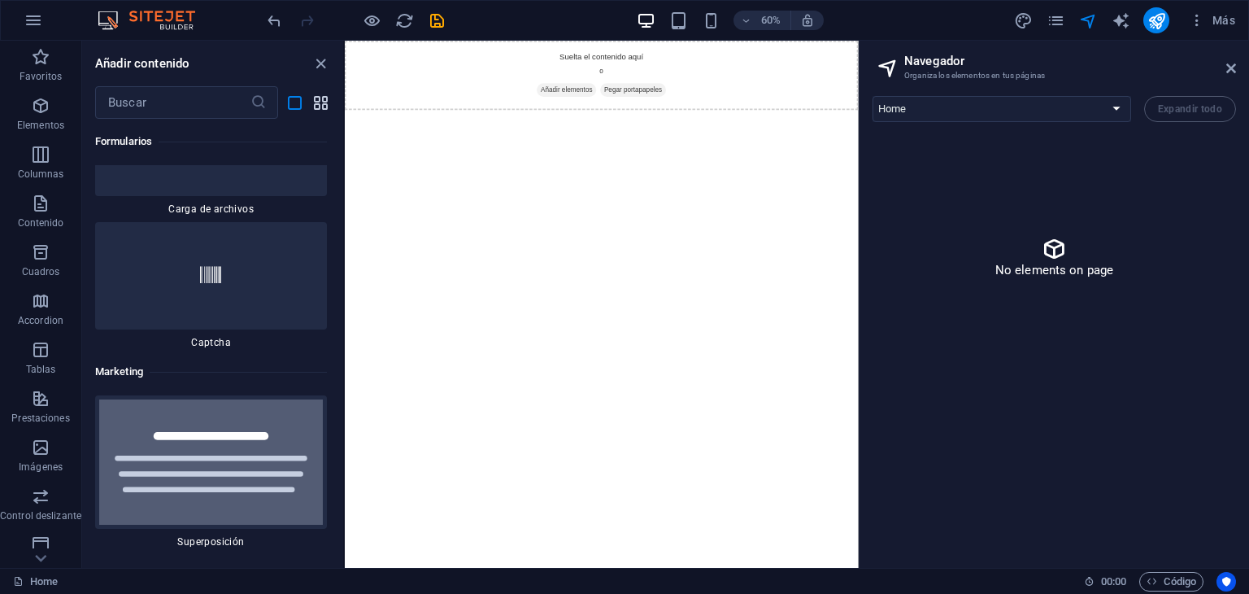
click at [325, 105] on icon "grid-view" at bounding box center [320, 103] width 19 height 19
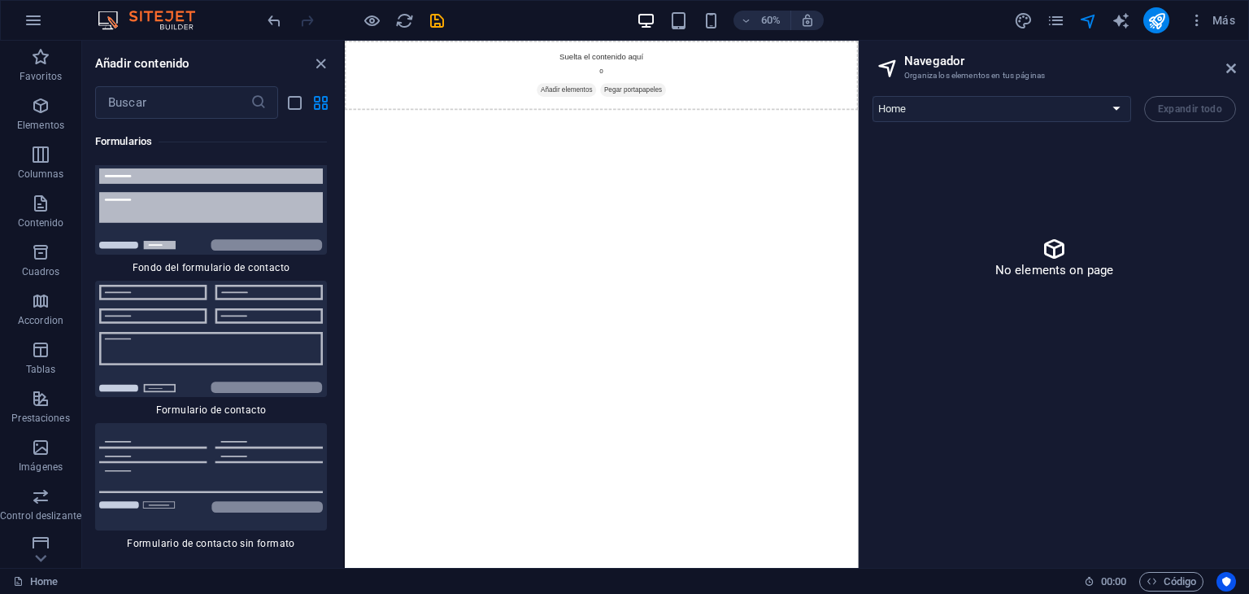
scroll to position [24082, 0]
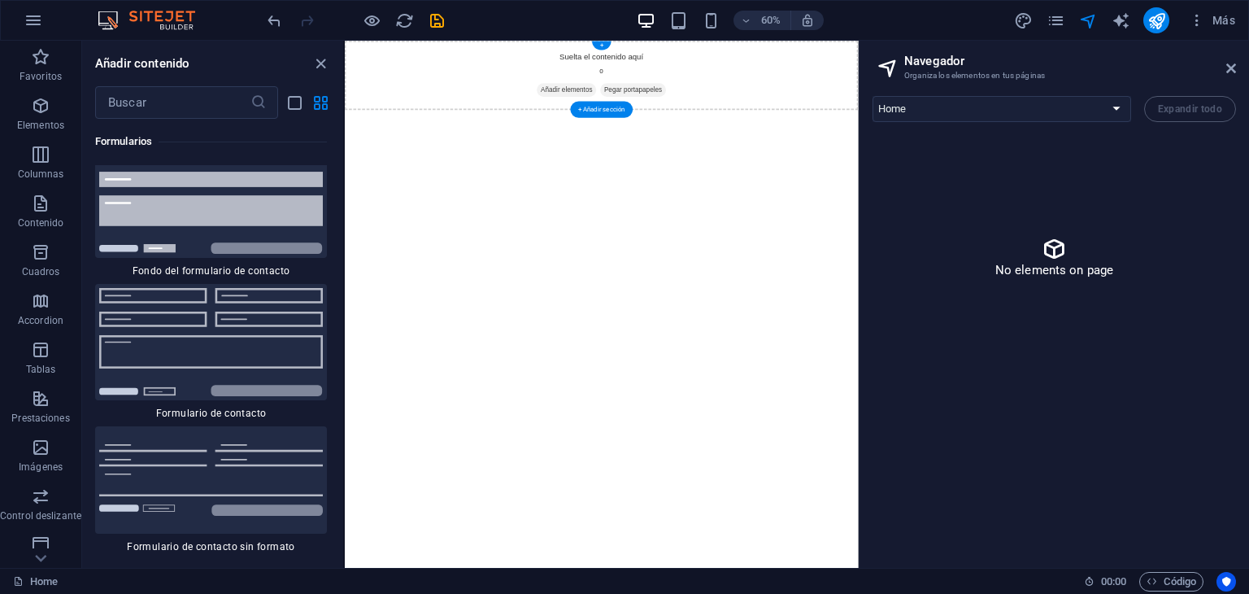
click at [708, 131] on span "Añadir elementos" at bounding box center [714, 122] width 99 height 23
click at [194, 102] on input "text" at bounding box center [172, 102] width 155 height 33
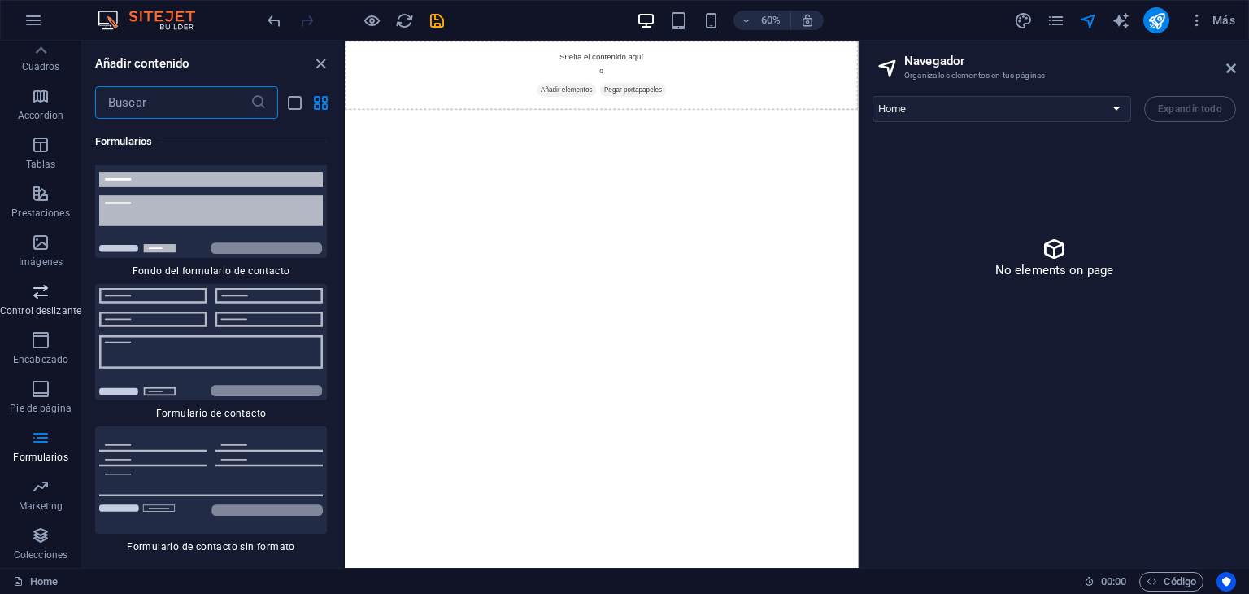
scroll to position [0, 0]
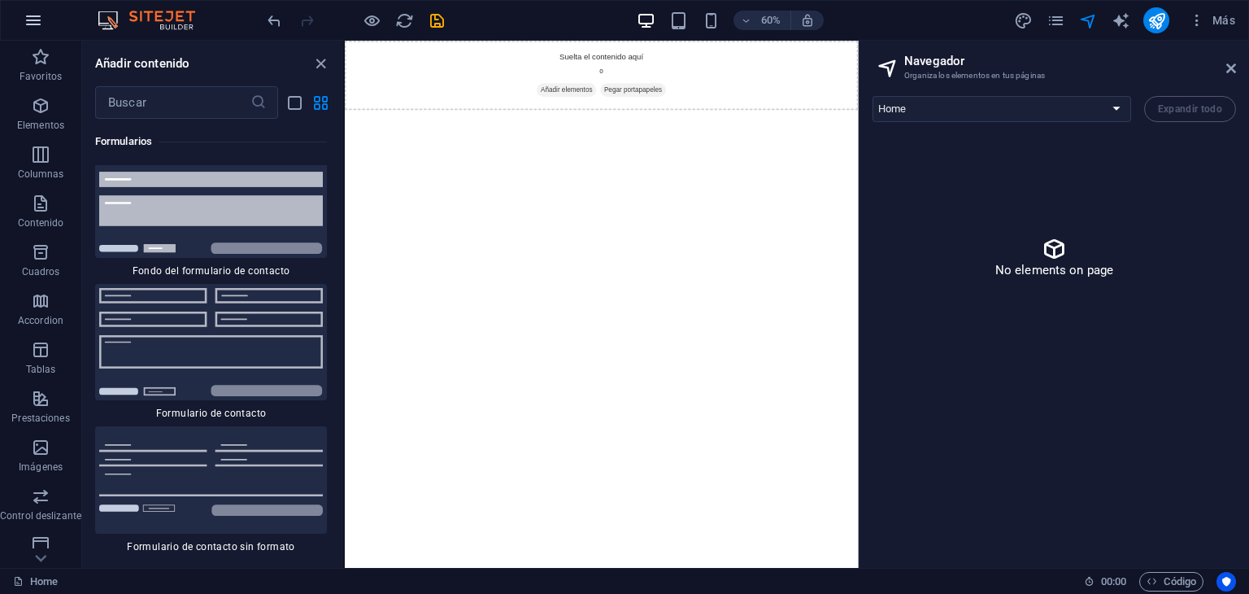
click at [24, 18] on icon "button" at bounding box center [34, 21] width 20 height 20
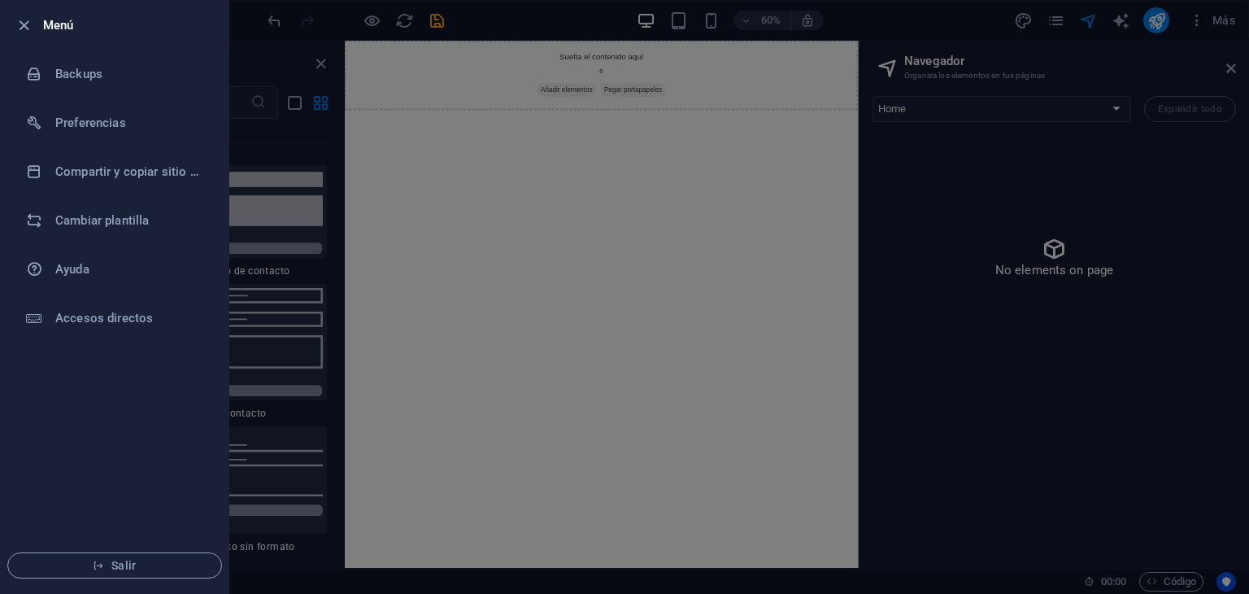
click at [1038, 53] on div at bounding box center [624, 297] width 1249 height 594
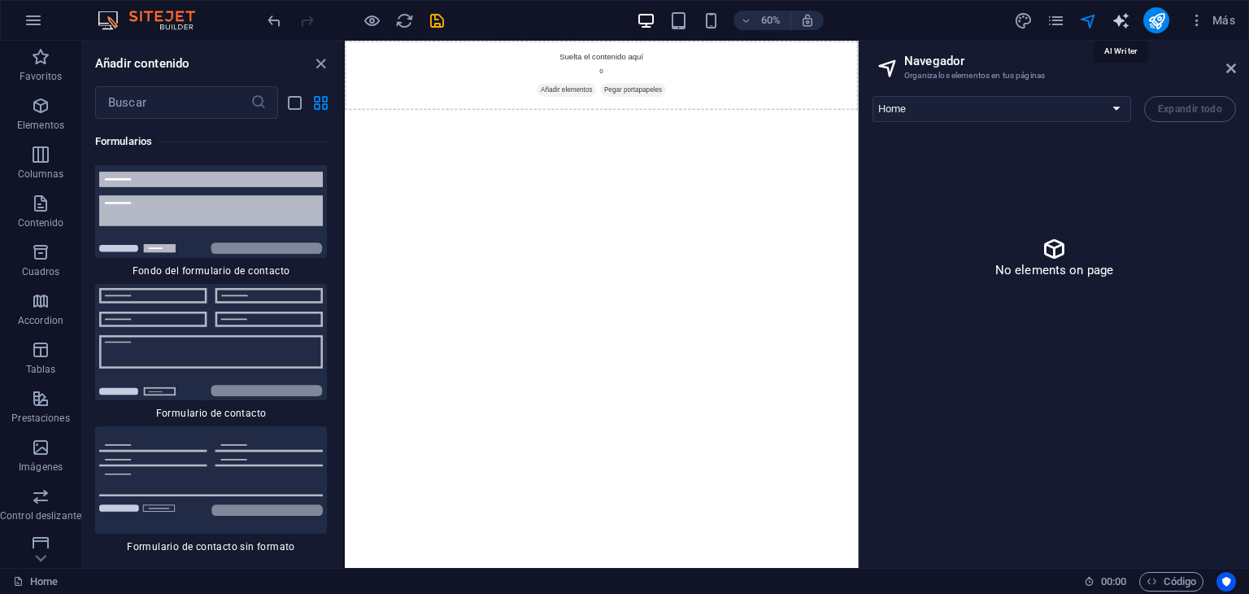
click at [1120, 23] on icon "text_generator" at bounding box center [1121, 20] width 19 height 19
select select "English"
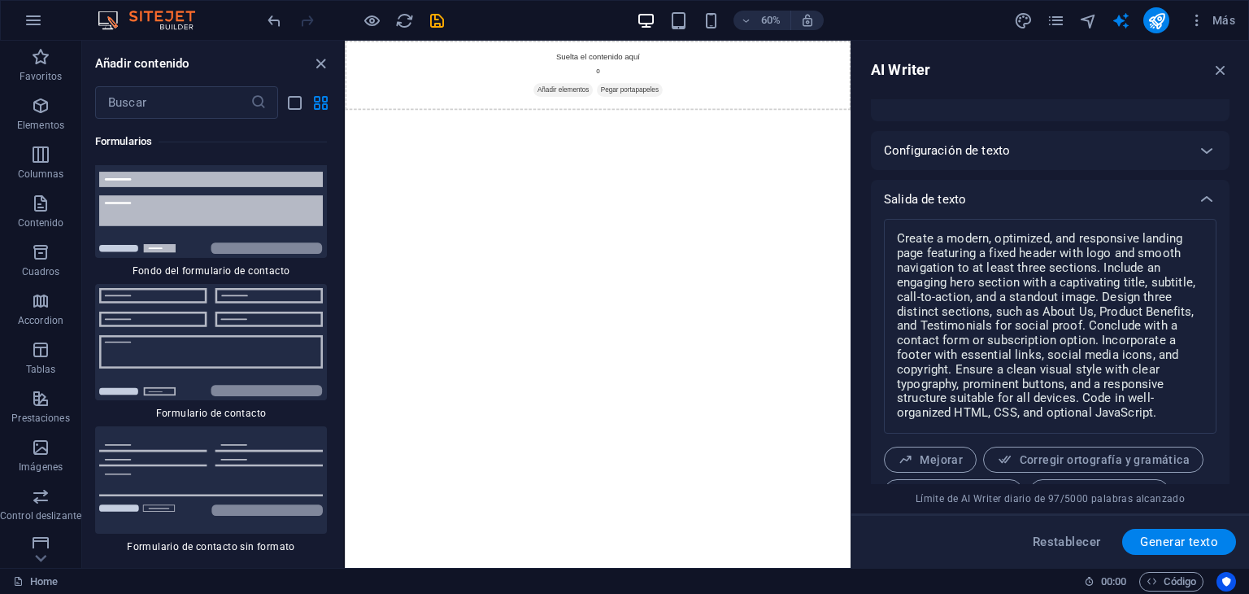
scroll to position [337, 0]
click at [1121, 168] on div "Introducción de texto Elemento ​ Sólo puedes seleccionar elementos de cabecera …" at bounding box center [1050, 159] width 359 height 792
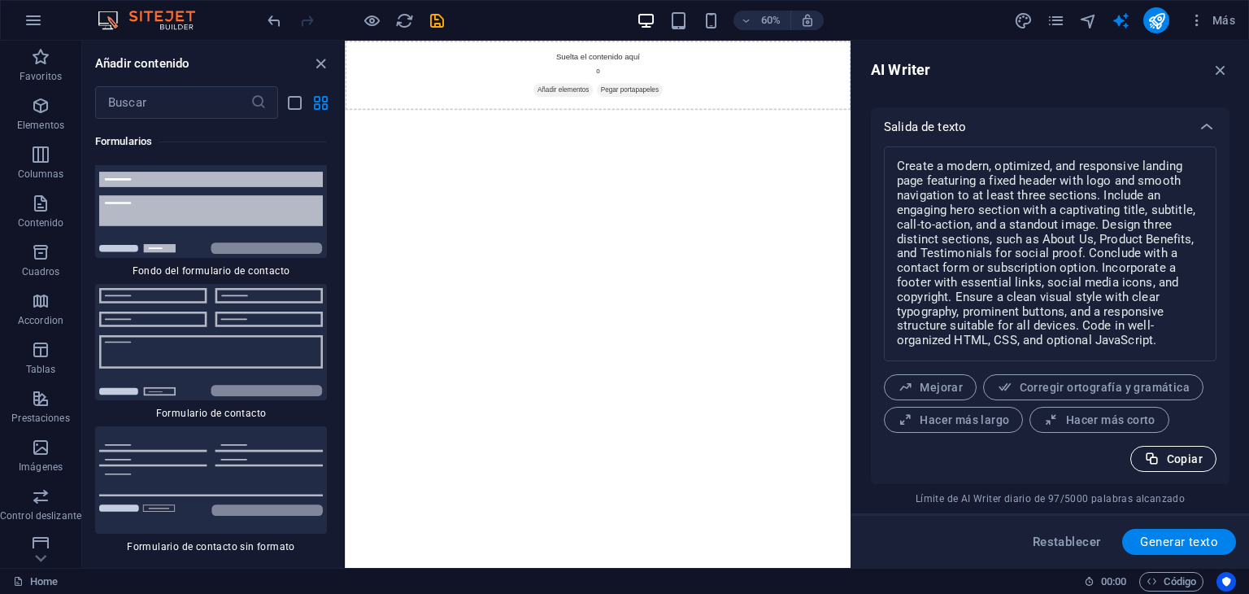
click at [1155, 459] on icon "button" at bounding box center [1151, 458] width 15 height 15
type textarea "x"
click at [1139, 537] on button "Generar texto" at bounding box center [1179, 542] width 114 height 26
type textarea "x"
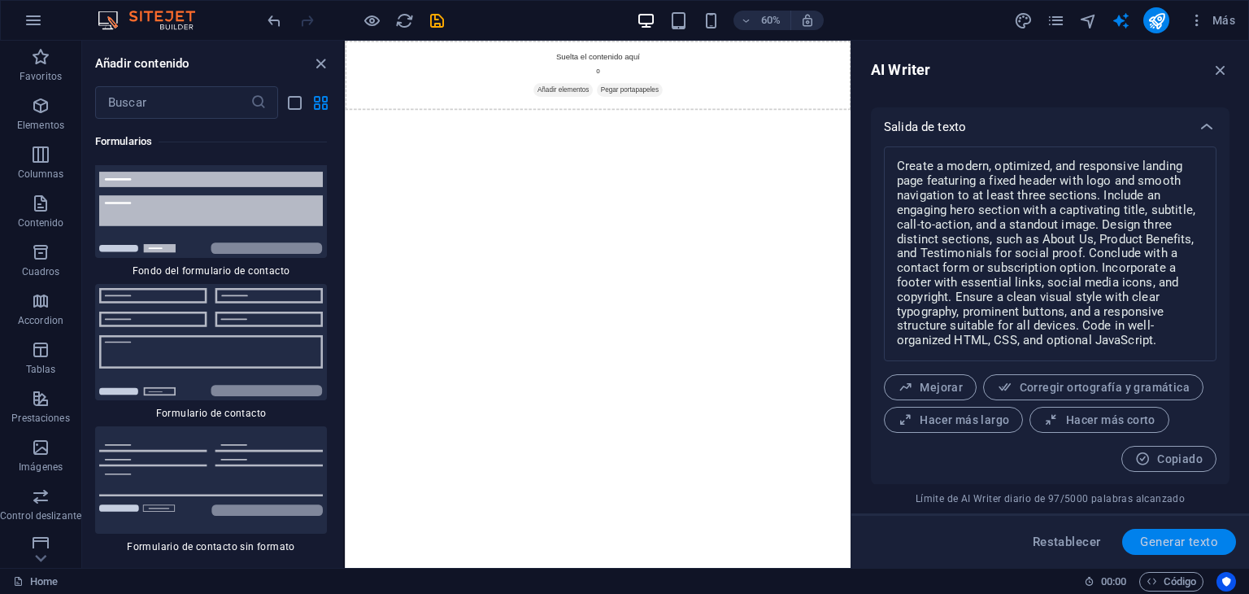
type textarea "x"
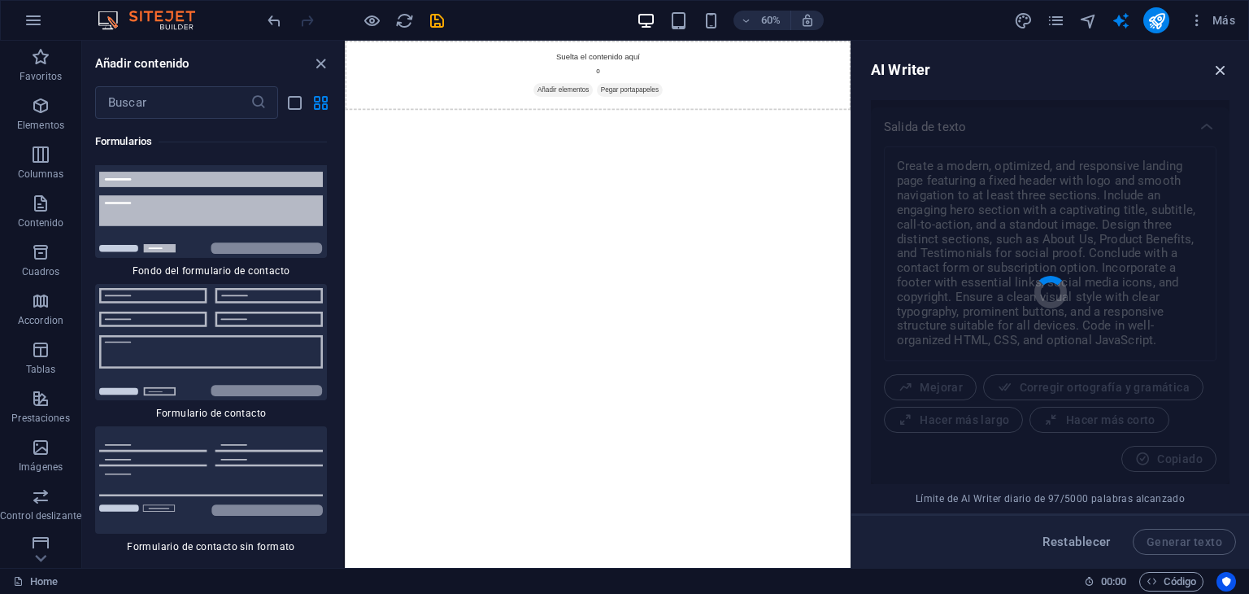
click at [1215, 66] on icon "button" at bounding box center [1221, 70] width 18 height 18
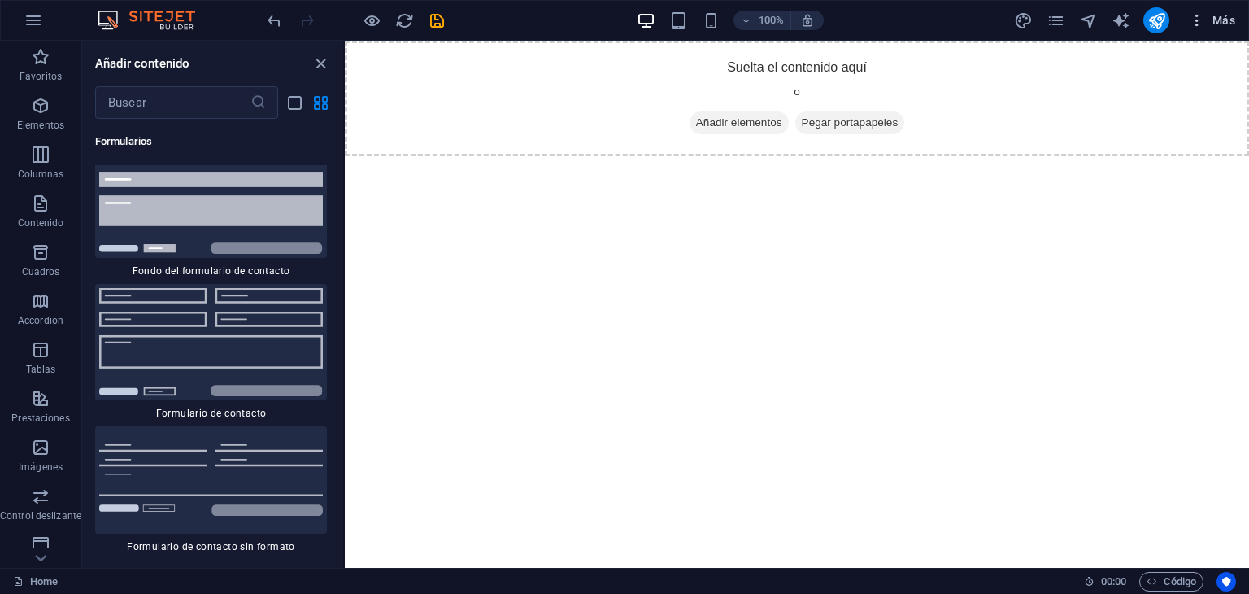
click at [1194, 20] on icon "button" at bounding box center [1197, 20] width 16 height 16
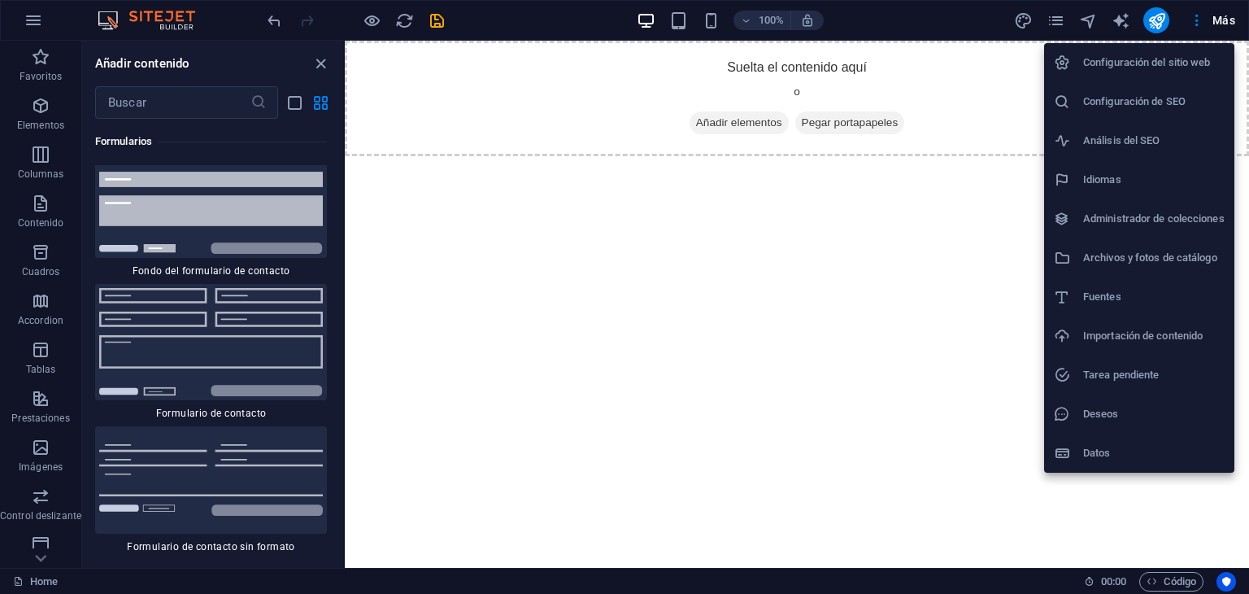
click at [1018, 11] on div at bounding box center [624, 297] width 1249 height 594
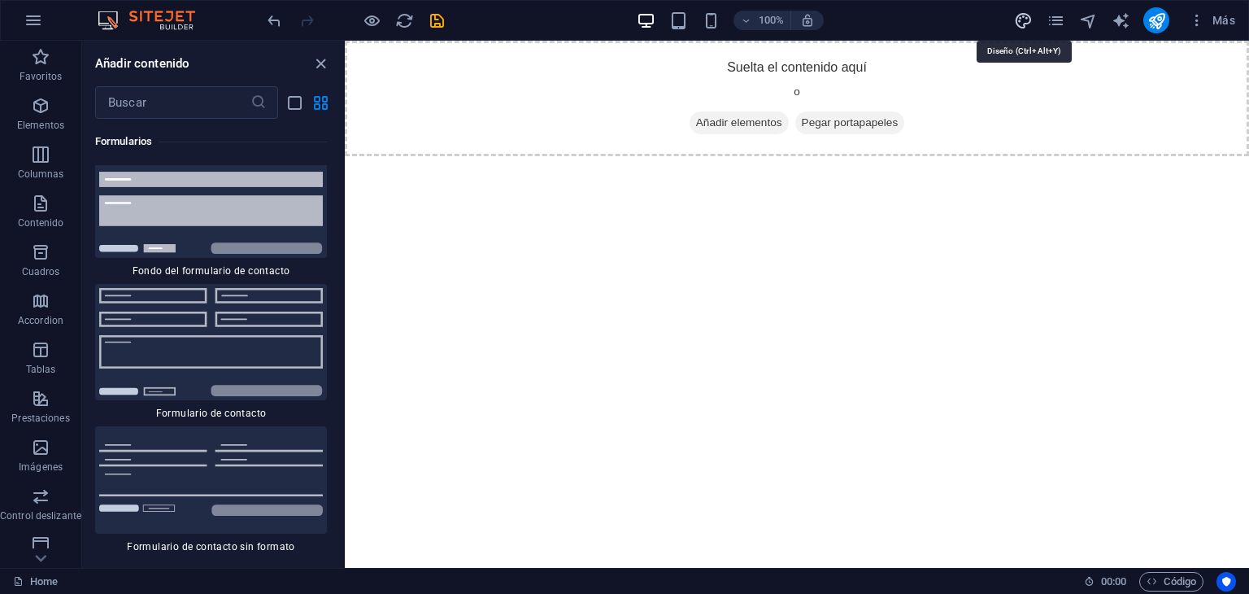
click at [1019, 14] on icon "design" at bounding box center [1023, 20] width 19 height 19
select select "rem"
select select "200"
select select "px"
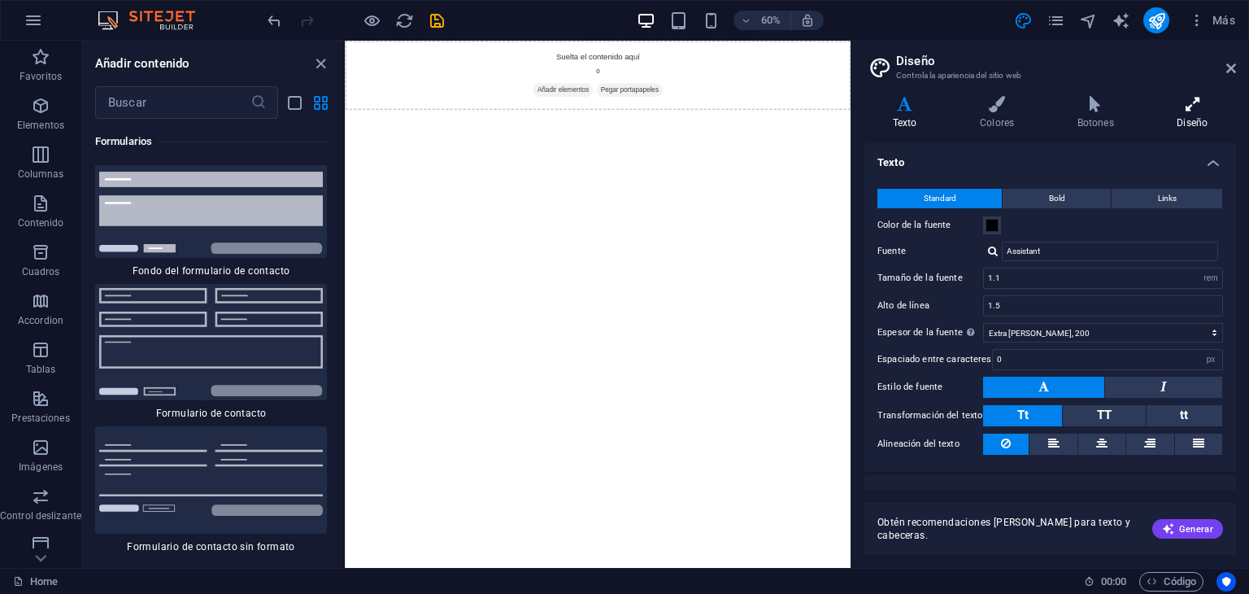
click at [1187, 113] on h4 "Diseño" at bounding box center [1192, 113] width 87 height 34
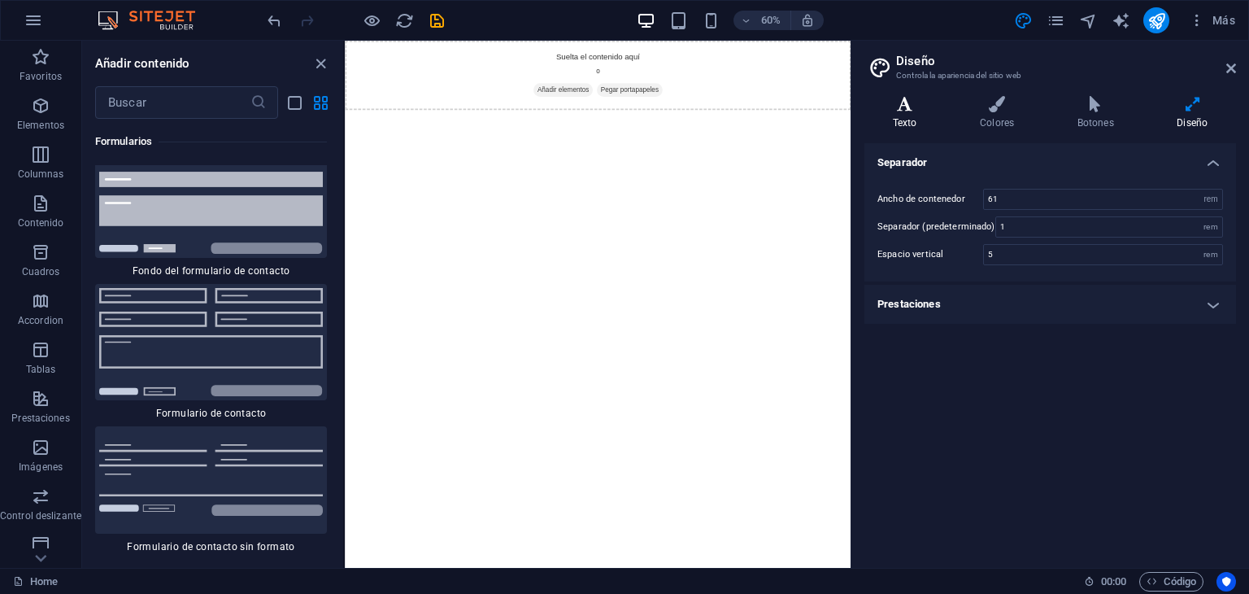
click at [904, 110] on icon at bounding box center [904, 104] width 81 height 16
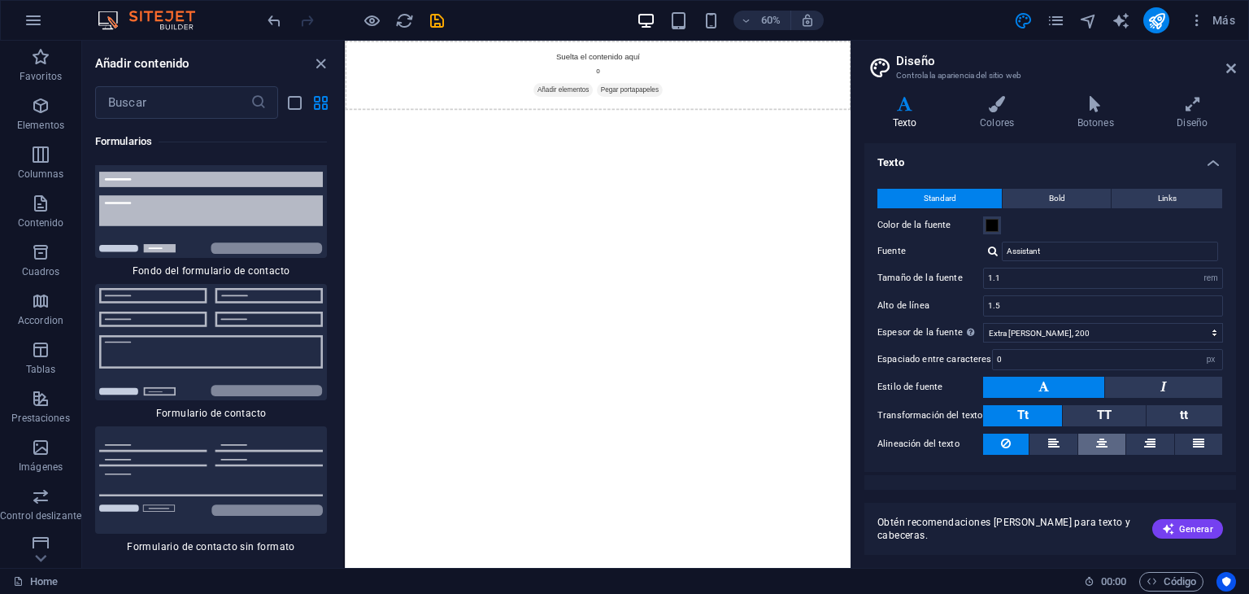
scroll to position [22, 0]
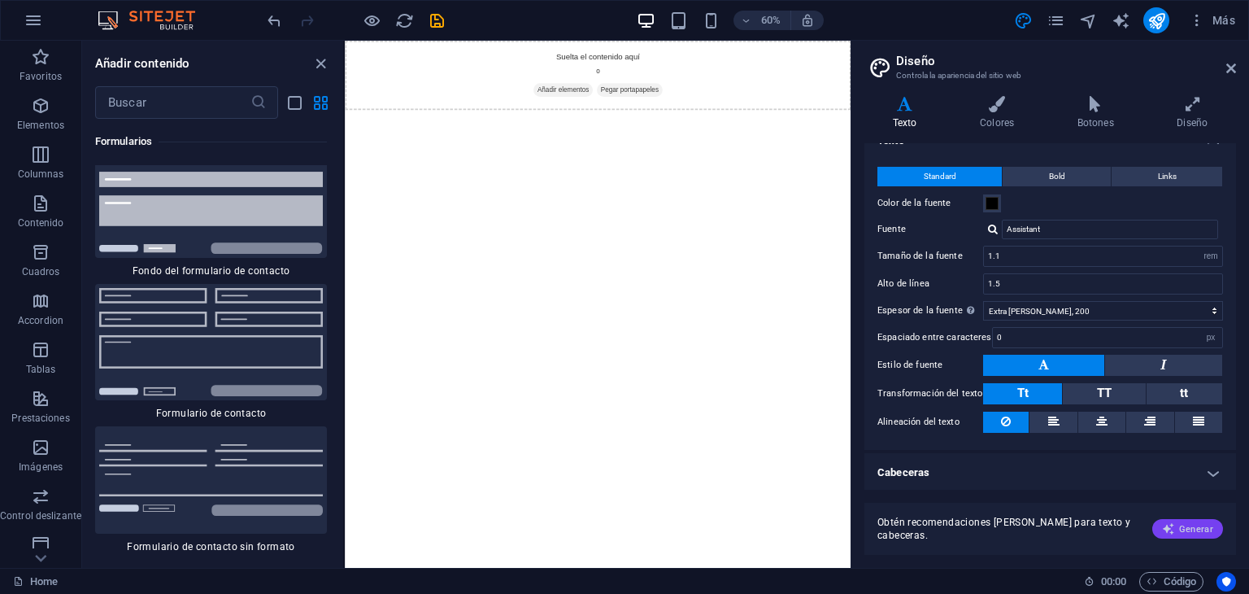
click at [1178, 524] on span "Generar" at bounding box center [1187, 528] width 51 height 13
click at [1178, 524] on body "centrososteomad.es Home Favoritos Elementos Columnas Contenido Cuadros Accordio…" at bounding box center [624, 297] width 1249 height 594
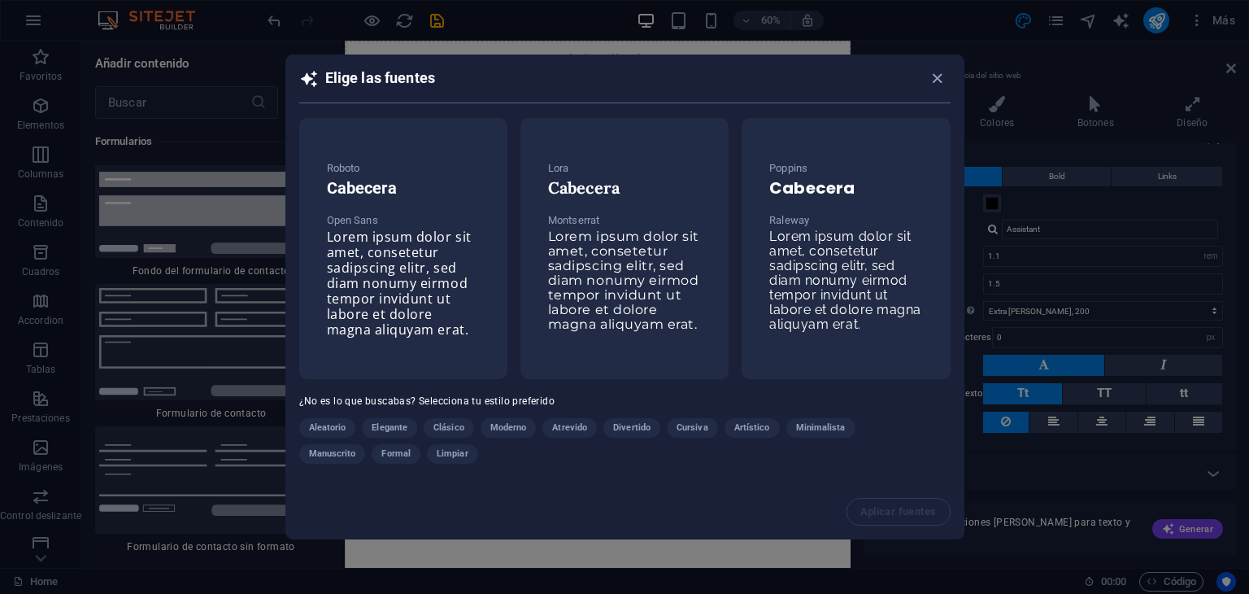
click at [714, 505] on div "Aplicar fuentes" at bounding box center [624, 512] width 677 height 54
click at [938, 72] on icon "button" at bounding box center [937, 78] width 19 height 19
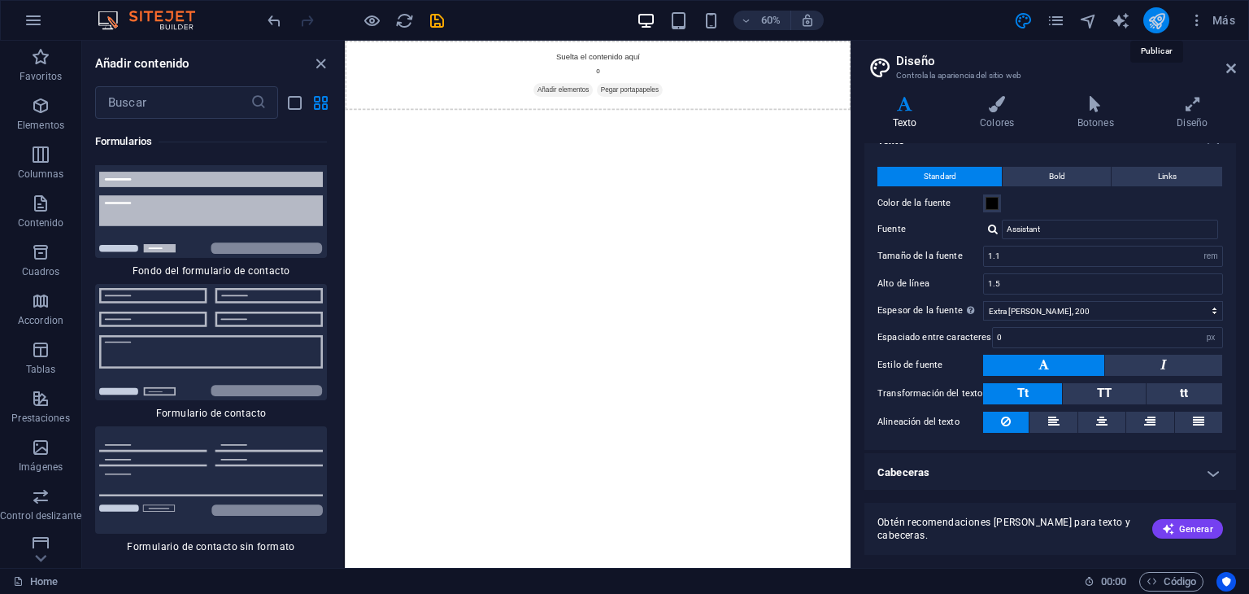
click at [1158, 20] on icon "publish" at bounding box center [1156, 20] width 19 height 19
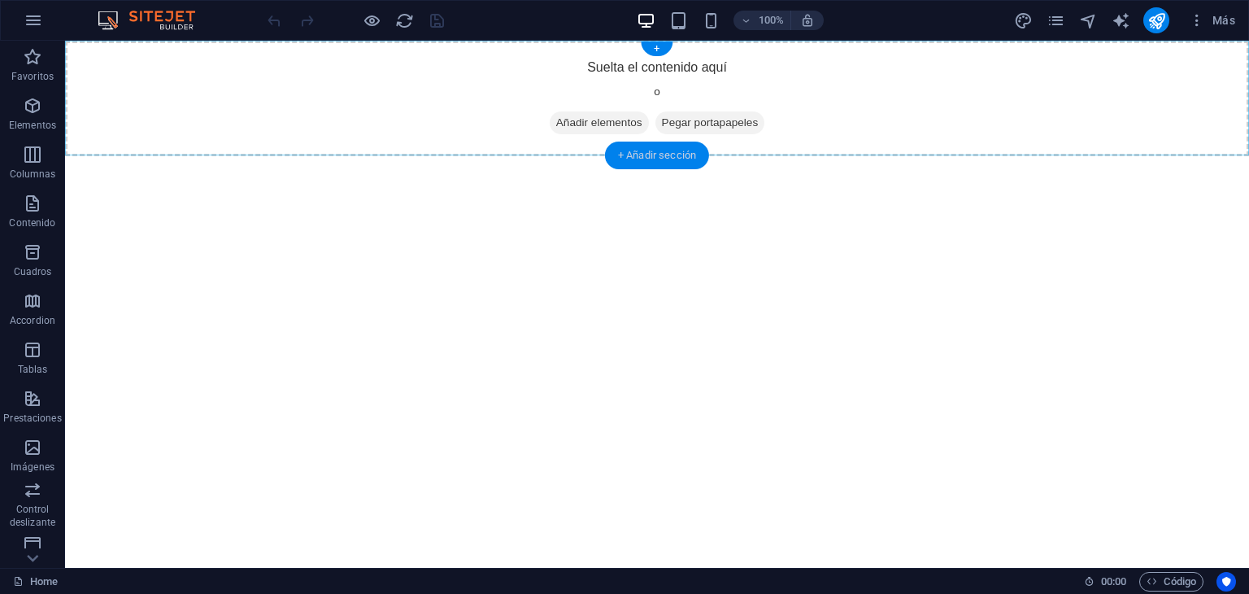
click at [620, 153] on div "+ Añadir sección" at bounding box center [657, 155] width 104 height 28
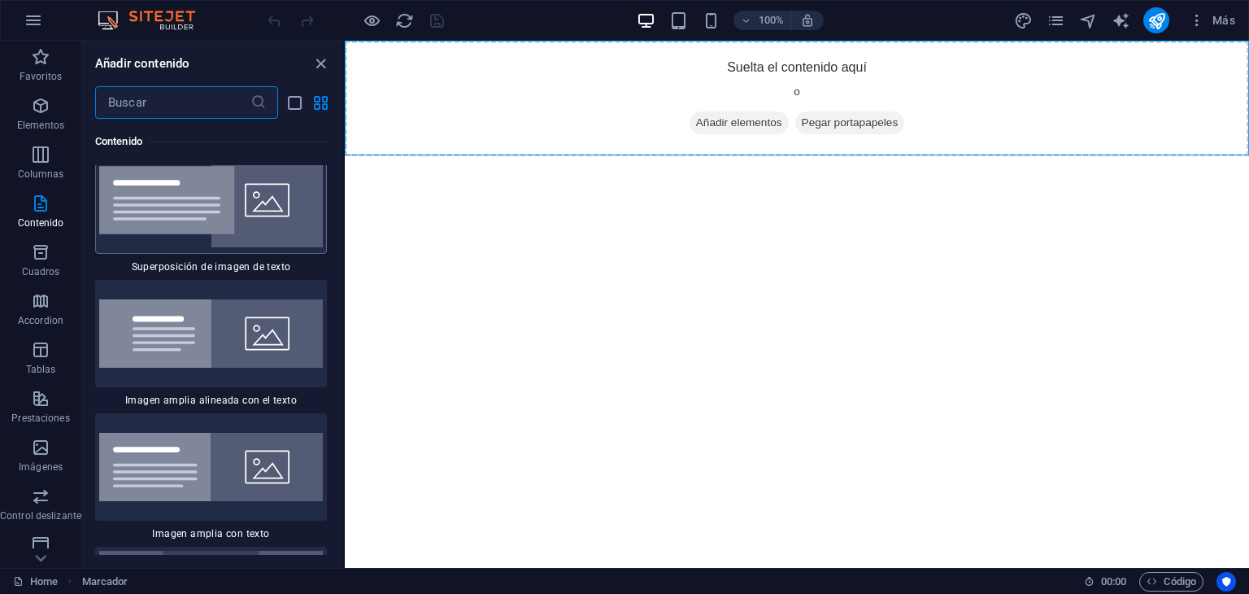
scroll to position [6269, 0]
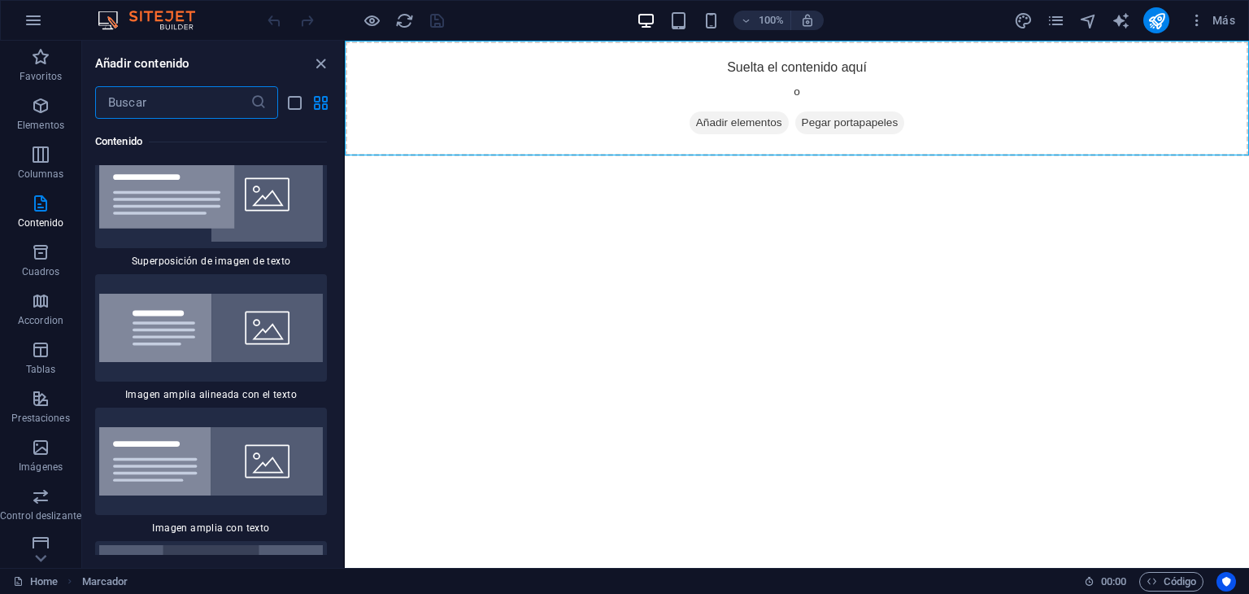
click at [194, 99] on input "text" at bounding box center [172, 102] width 155 height 33
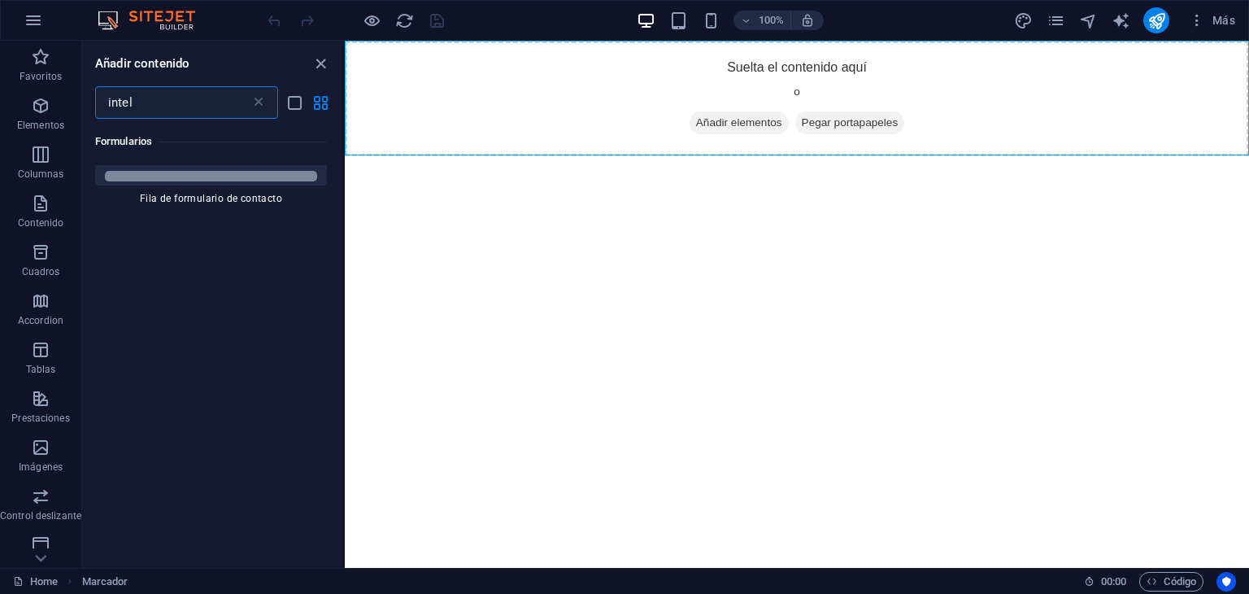
scroll to position [0, 0]
type input "intel"
